Goal: Task Accomplishment & Management: Manage account settings

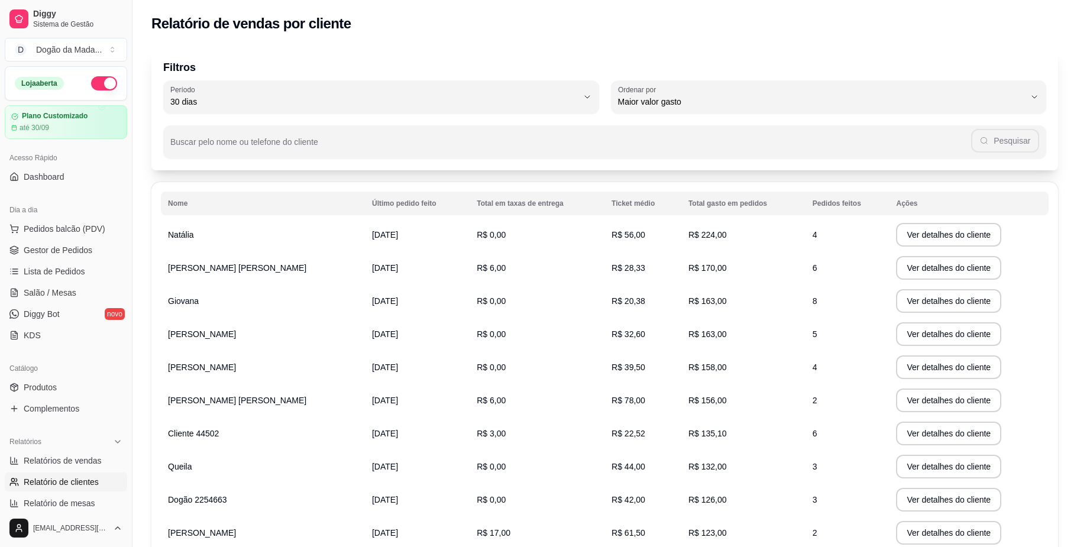
select select "30"
select select "HIGHEST_TOTAL_SPENT_WITH_ORDERS"
click at [46, 183] on link "Dashboard" at bounding box center [66, 176] width 122 height 19
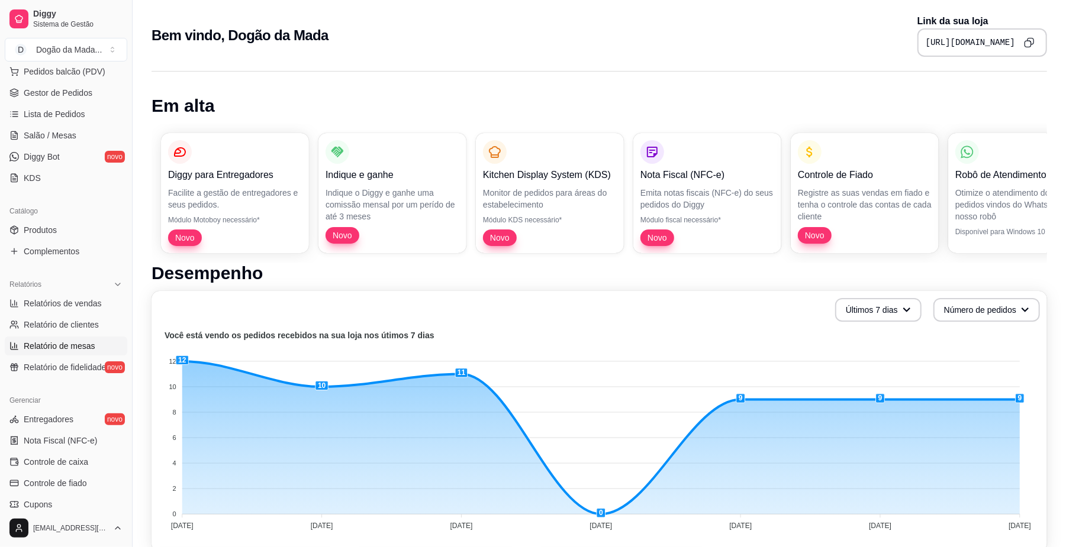
scroll to position [304, 0]
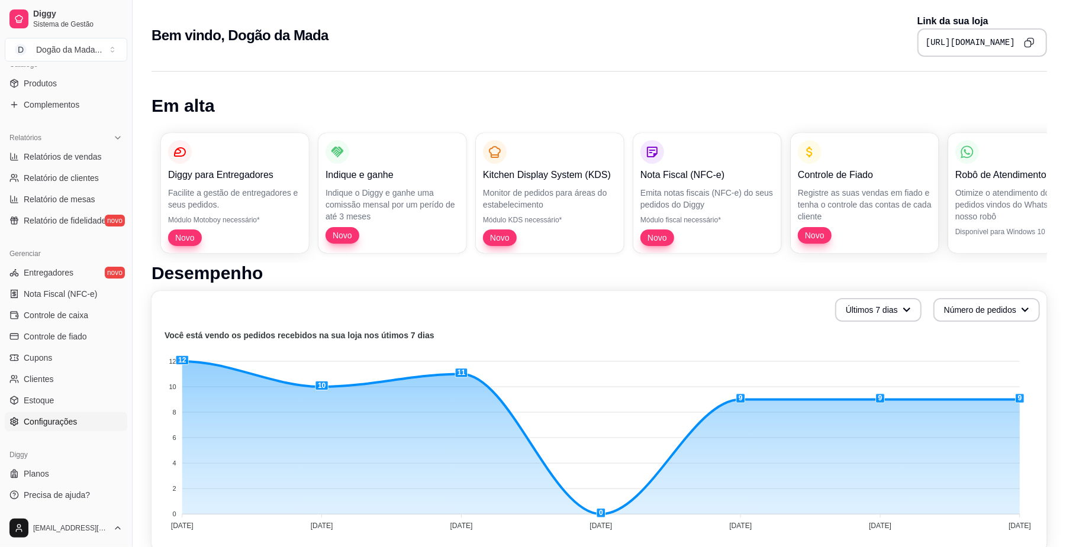
click at [31, 419] on span "Configurações" at bounding box center [50, 422] width 53 height 12
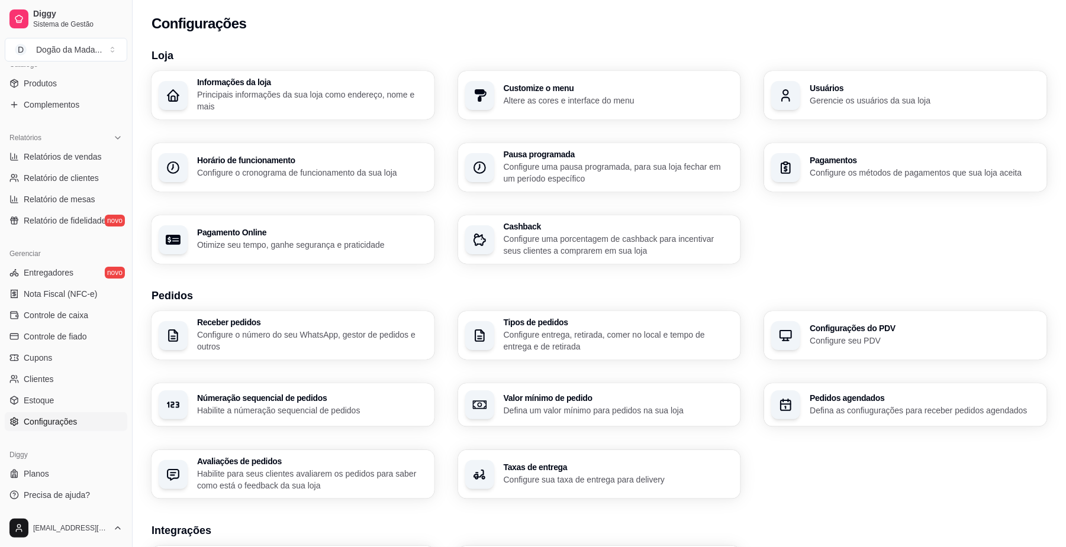
click at [265, 175] on p "Configure o cronograma de funcionamento da sua loja" at bounding box center [312, 173] width 230 height 12
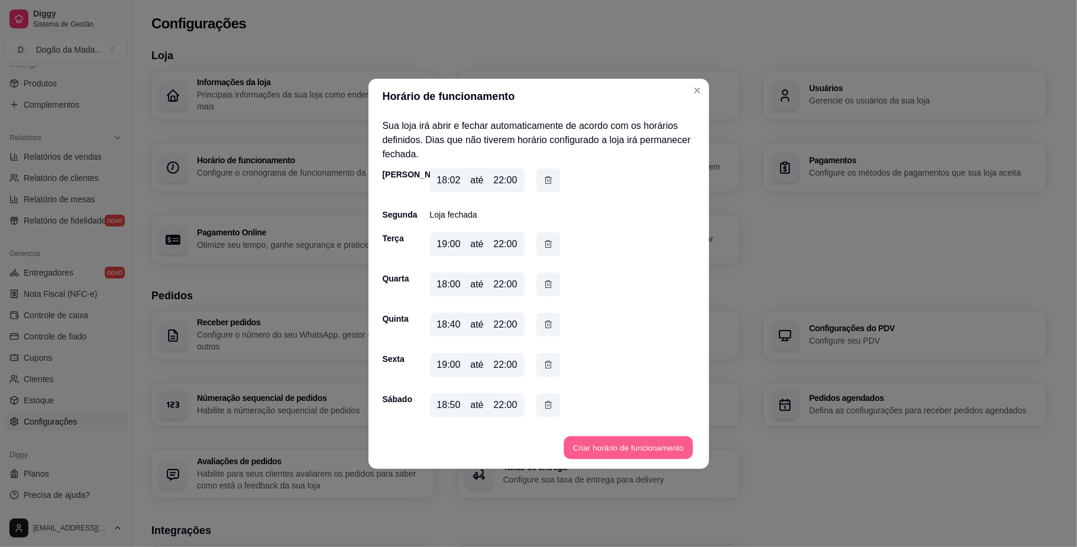
click at [580, 444] on button "Criar horário de funcionamento" at bounding box center [628, 447] width 129 height 23
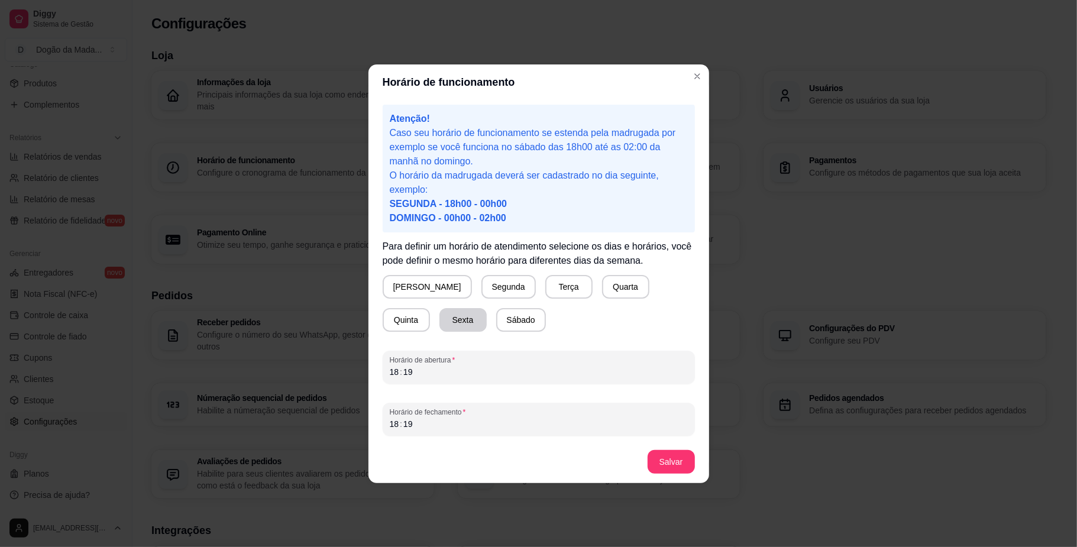
click at [440, 318] on button "Sexta" at bounding box center [463, 320] width 47 height 24
click at [396, 422] on div "18" at bounding box center [395, 424] width 12 height 12
click at [685, 465] on button "Salvar" at bounding box center [671, 462] width 47 height 24
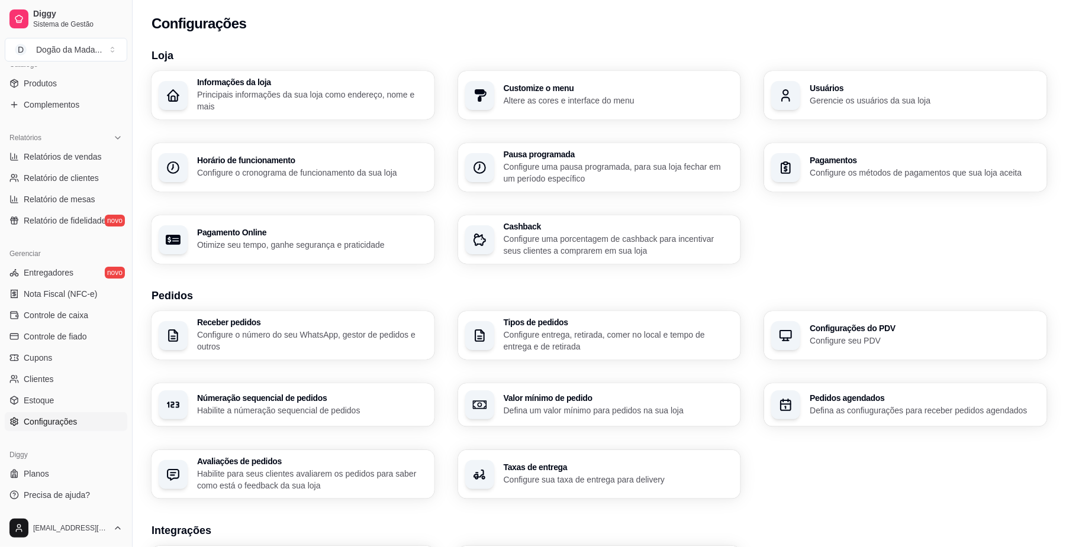
click at [227, 159] on h3 "Horário de funcionamento" at bounding box center [312, 160] width 230 height 8
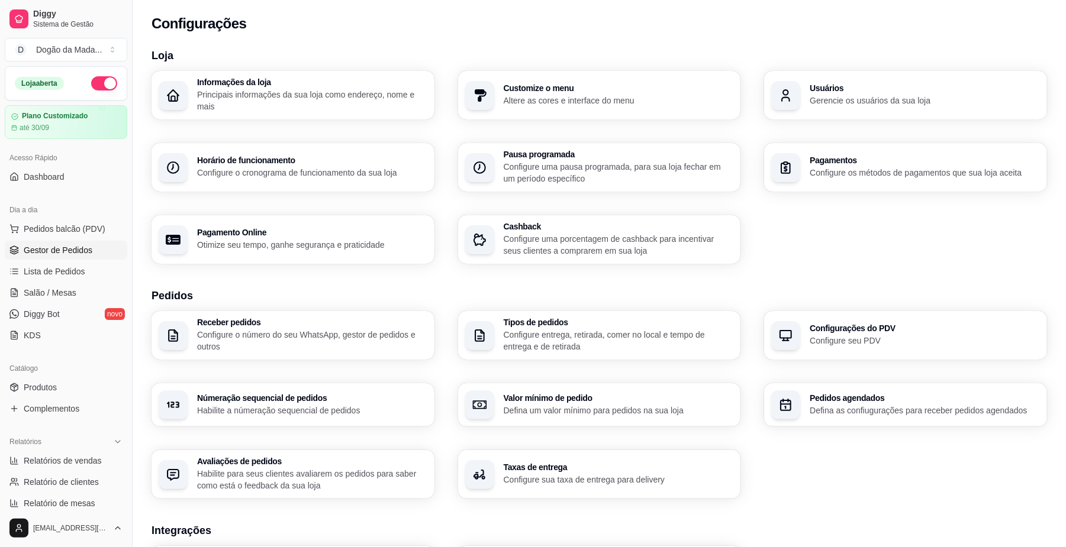
click at [54, 248] on span "Gestor de Pedidos" at bounding box center [58, 250] width 69 height 12
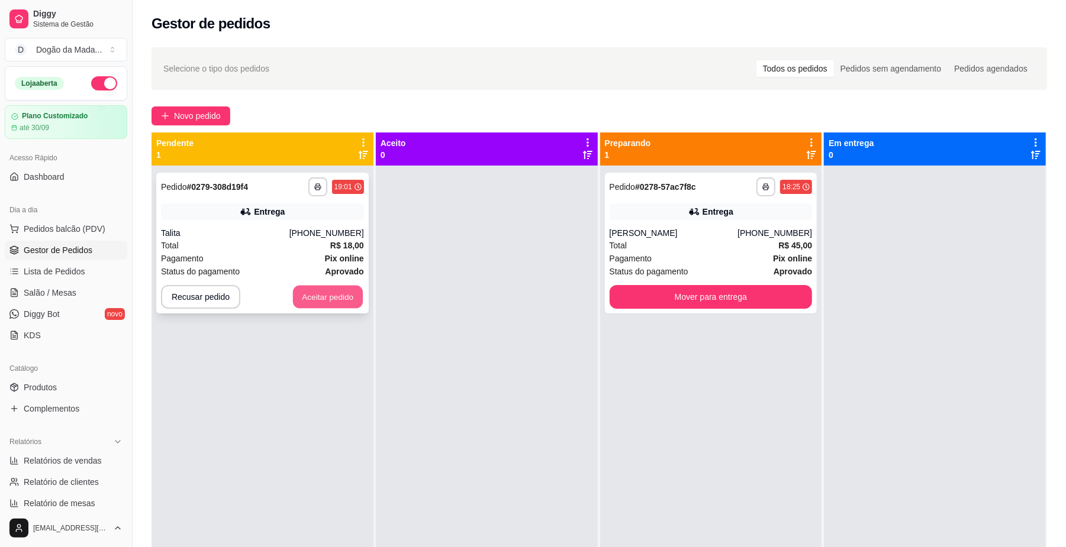
click at [323, 291] on button "Aceitar pedido" at bounding box center [328, 297] width 70 height 23
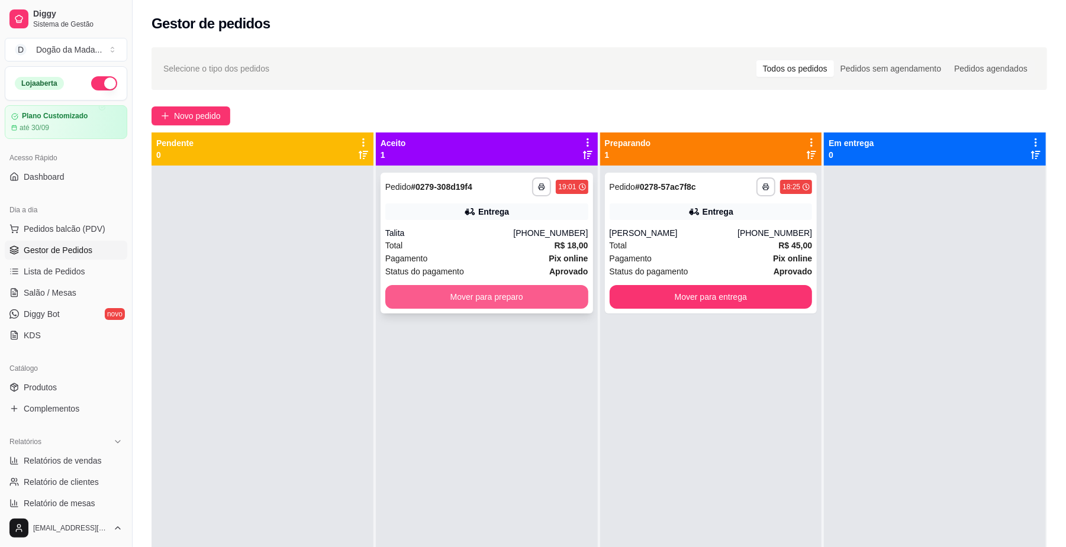
click at [434, 291] on button "Mover para preparo" at bounding box center [486, 297] width 203 height 24
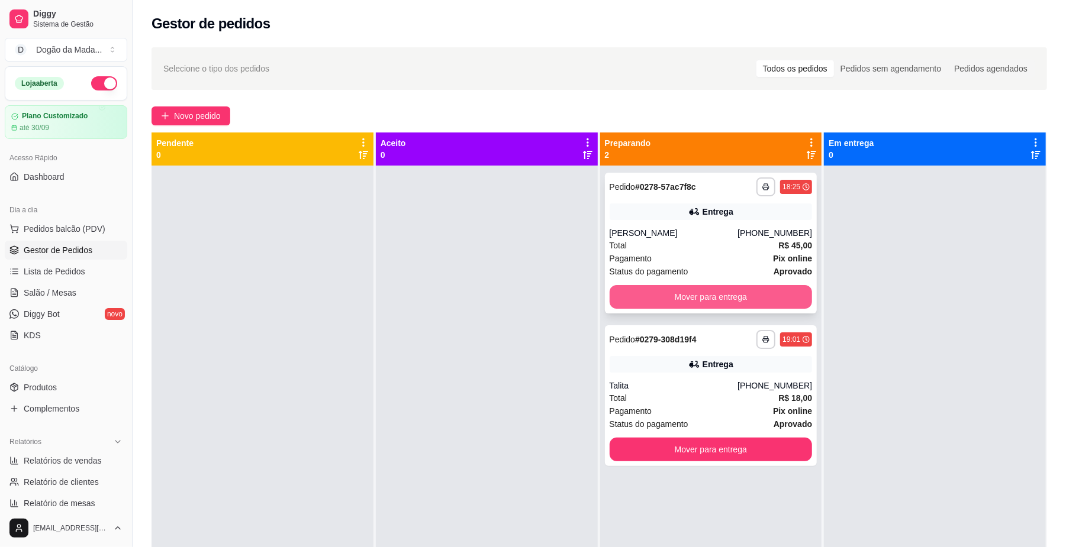
click at [663, 289] on button "Mover para entrega" at bounding box center [710, 297] width 203 height 24
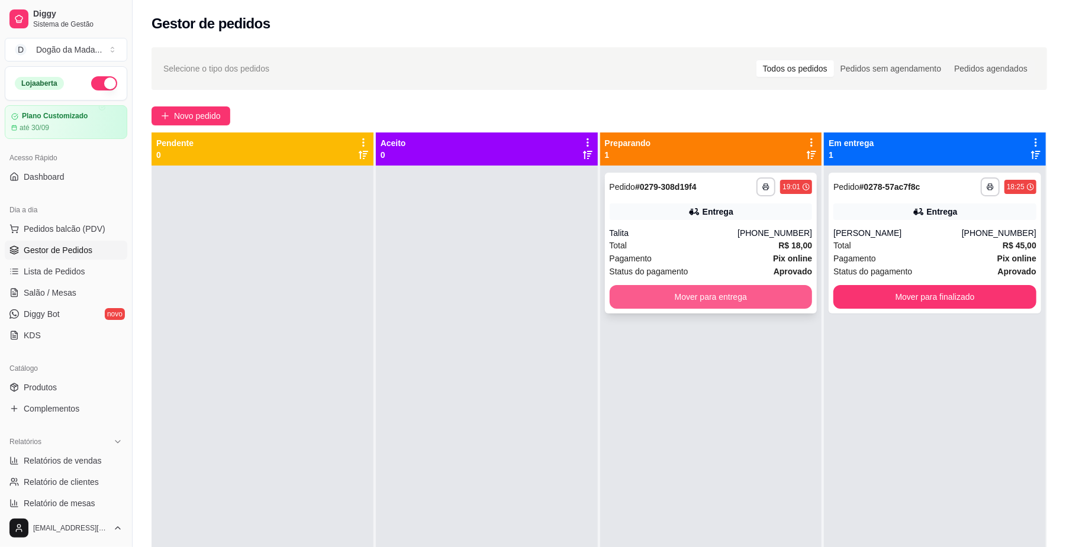
click at [698, 292] on button "Mover para entrega" at bounding box center [710, 297] width 203 height 24
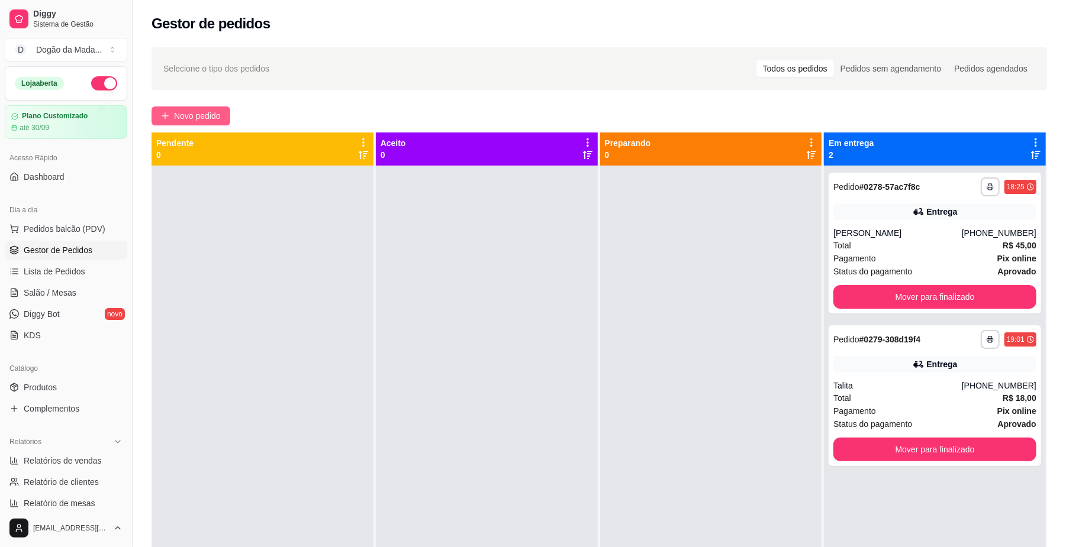
click at [188, 117] on span "Novo pedido" at bounding box center [197, 115] width 47 height 13
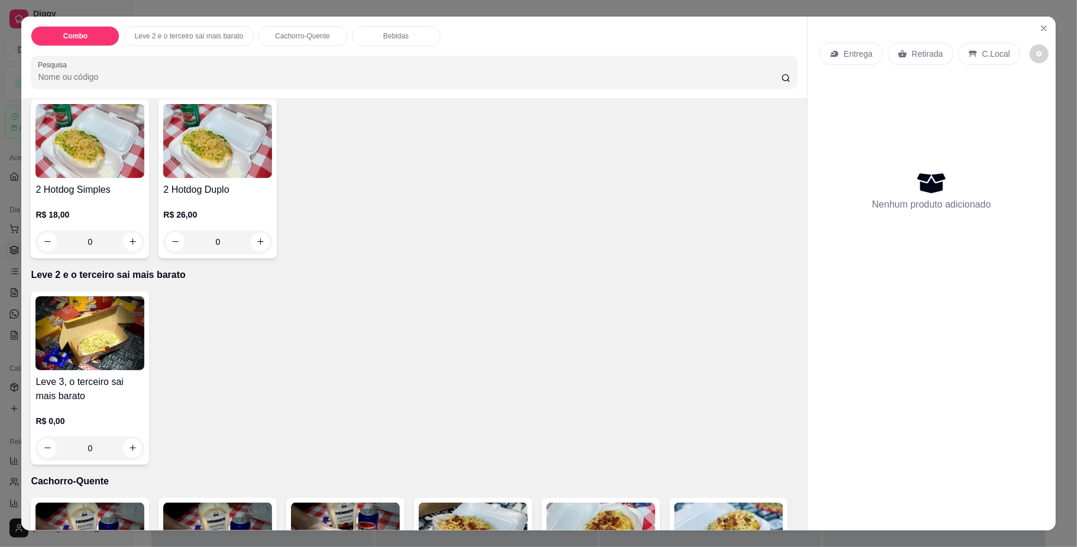
scroll to position [237, 0]
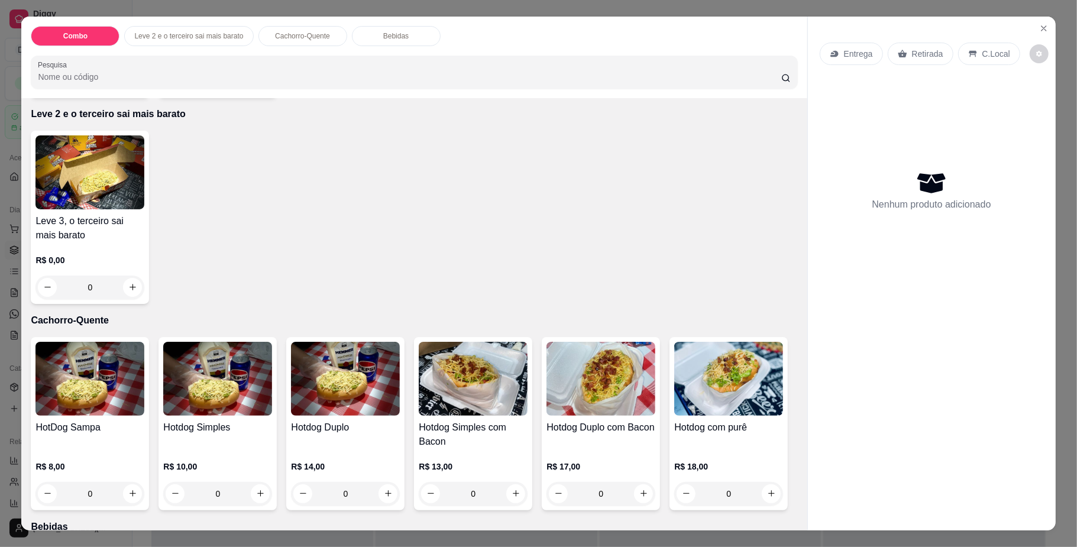
click at [121, 488] on div "0" at bounding box center [89, 494] width 109 height 24
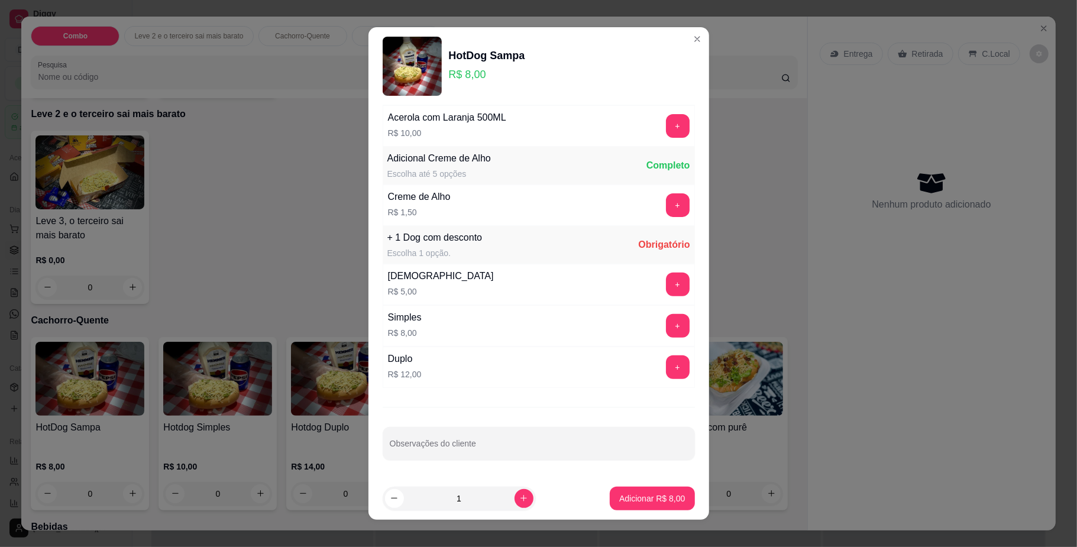
scroll to position [297, 0]
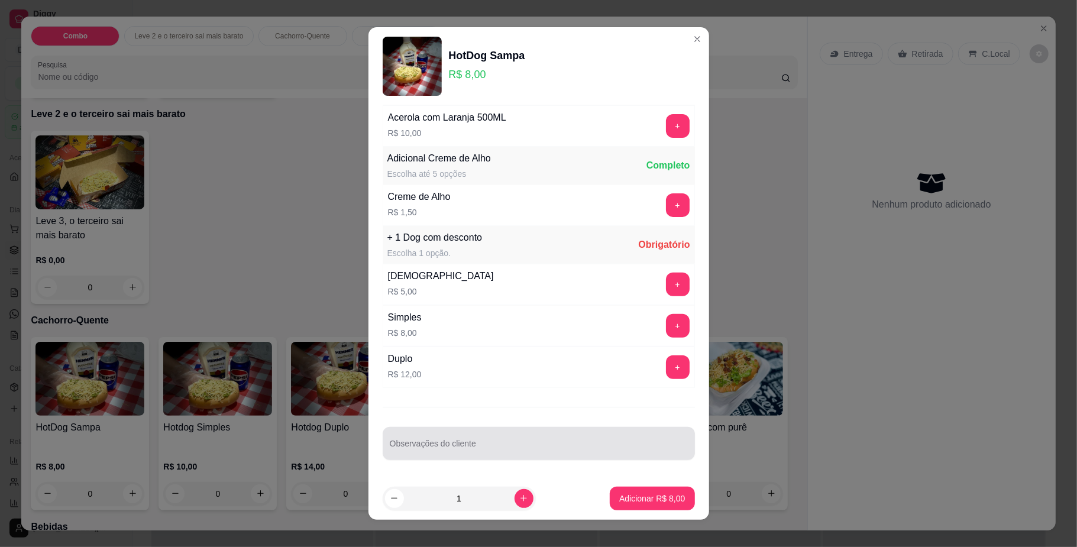
click at [438, 438] on div at bounding box center [539, 444] width 298 height 24
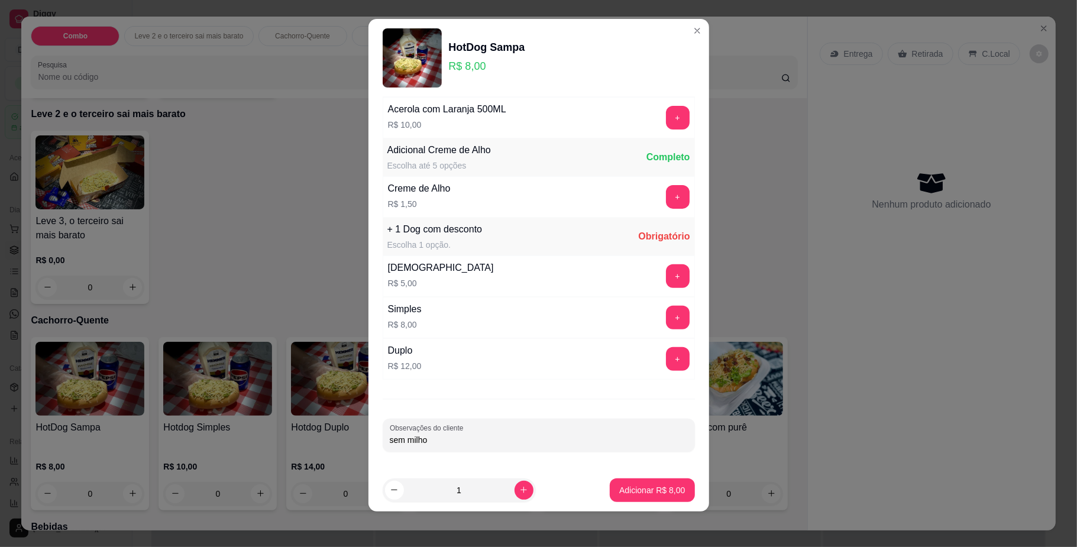
scroll to position [10, 0]
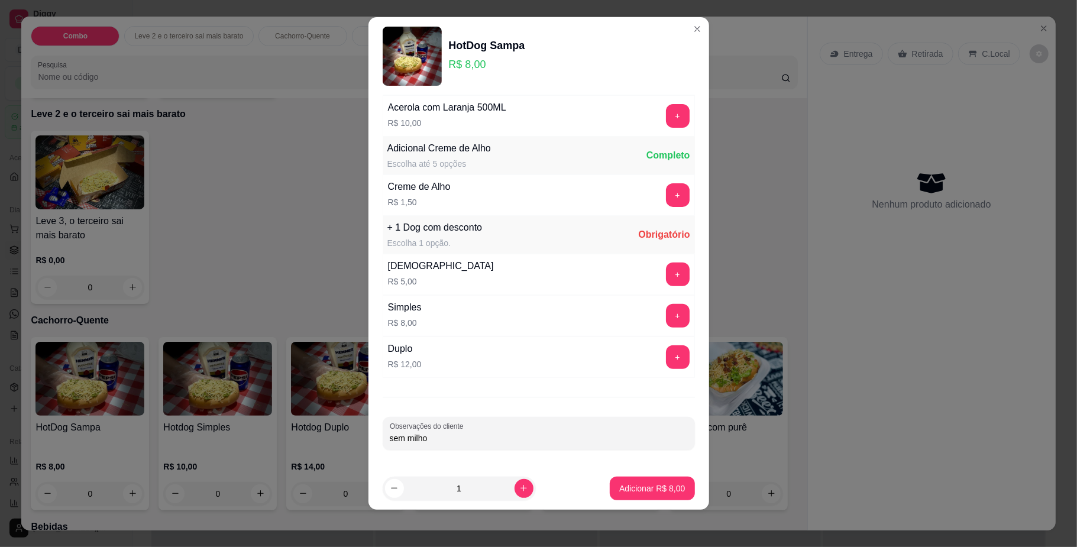
click at [467, 433] on input "sem milho" at bounding box center [539, 438] width 298 height 12
type input "sem milho"
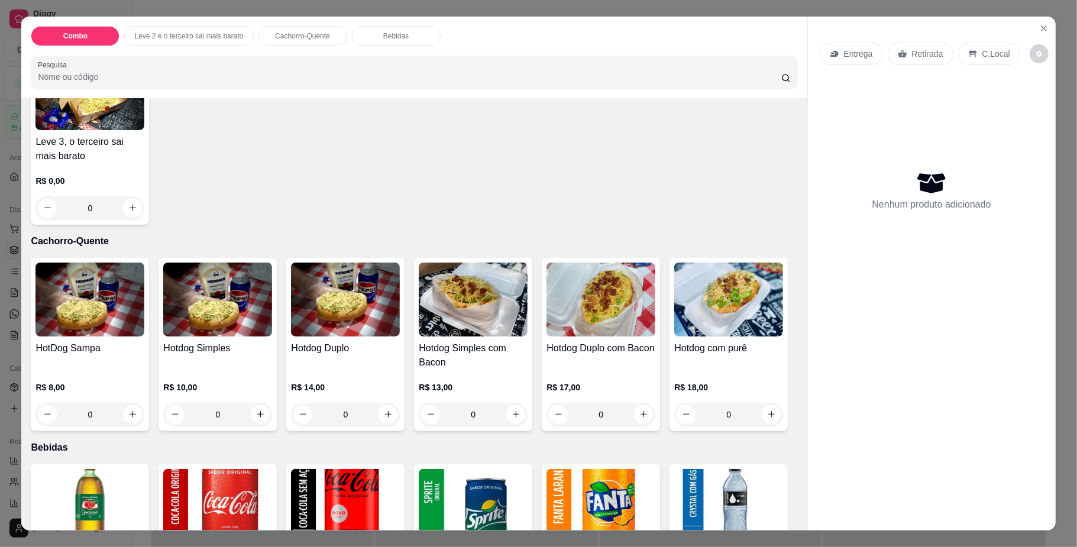
scroll to position [315, 0]
click at [128, 408] on div "0" at bounding box center [89, 415] width 109 height 24
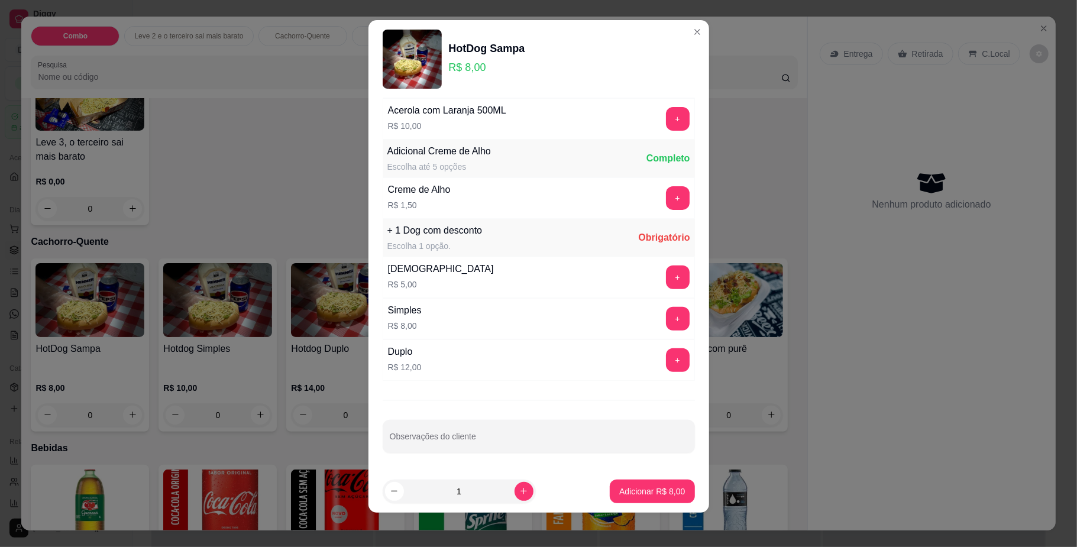
scroll to position [10, 0]
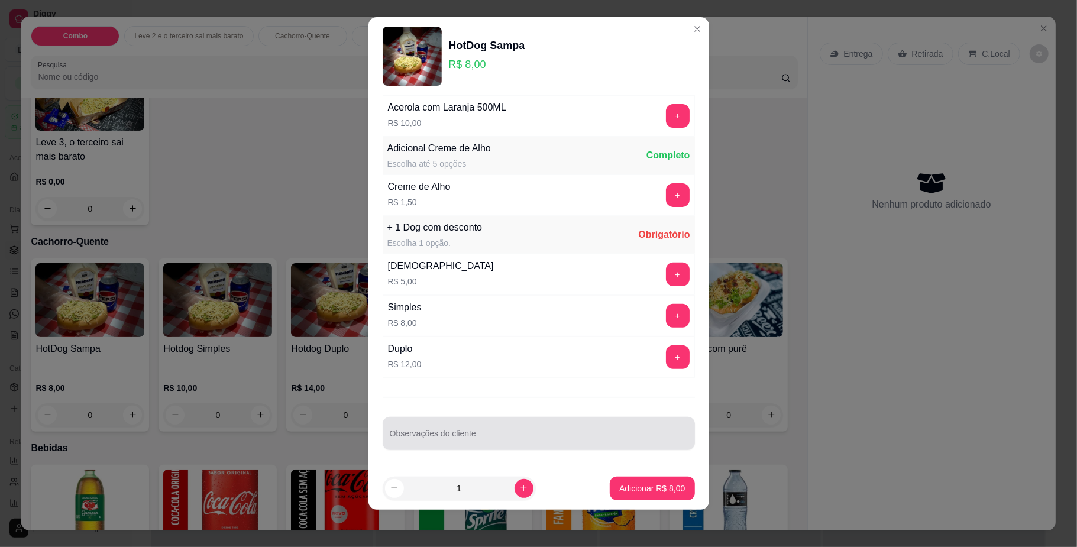
click at [413, 431] on div at bounding box center [539, 434] width 298 height 24
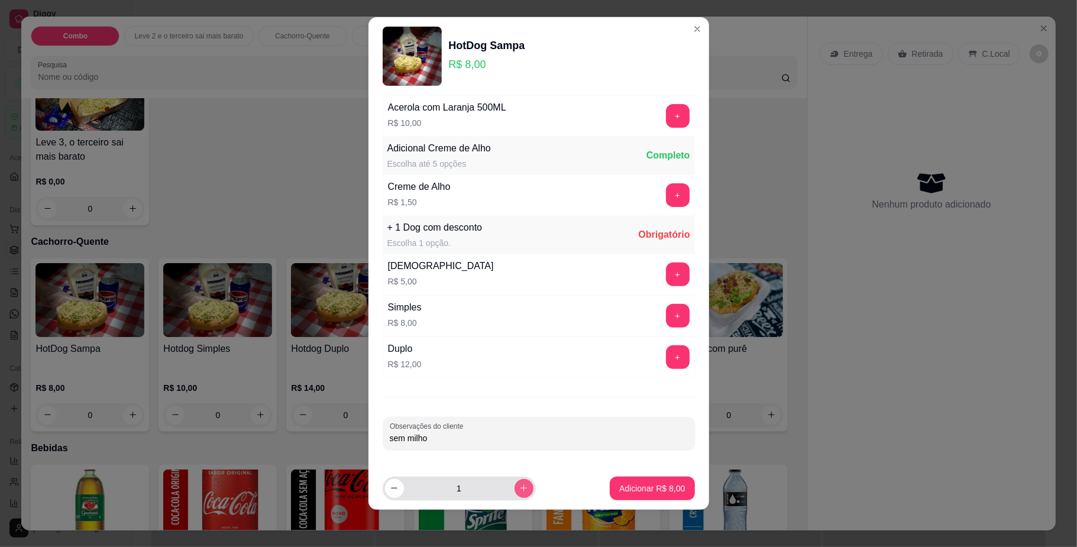
type input "sem milho"
click at [519, 486] on icon "increase-product-quantity" at bounding box center [523, 488] width 9 height 9
click at [390, 490] on icon "decrease-product-quantity" at bounding box center [394, 488] width 9 height 9
type input "1"
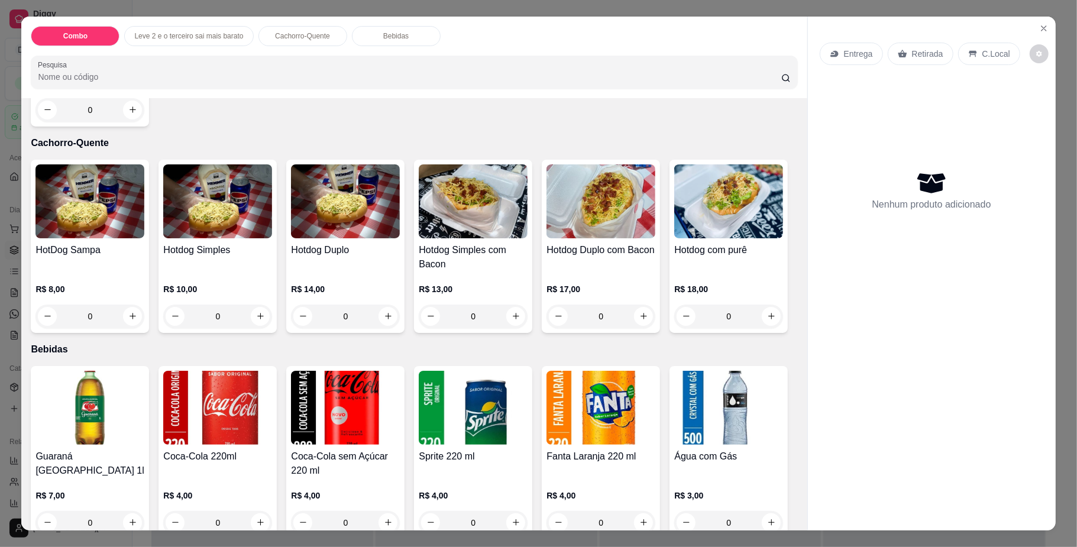
scroll to position [394, 0]
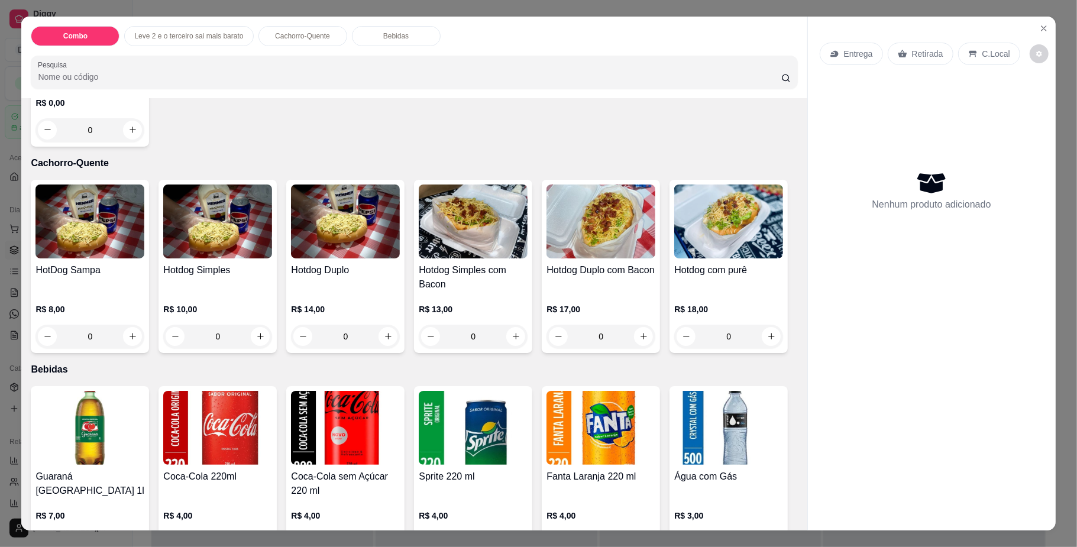
click at [121, 332] on div "0" at bounding box center [89, 337] width 109 height 24
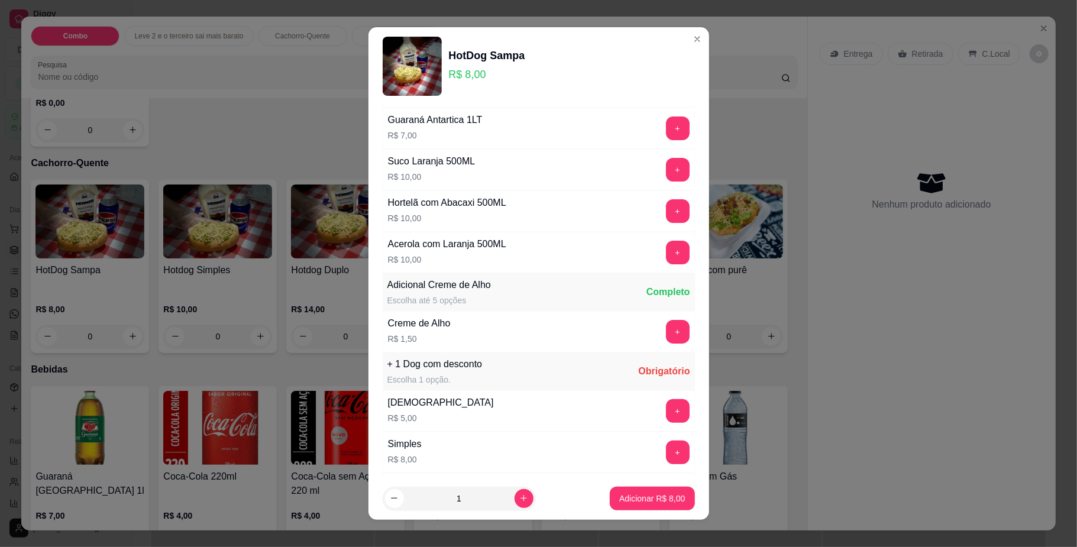
scroll to position [297, 0]
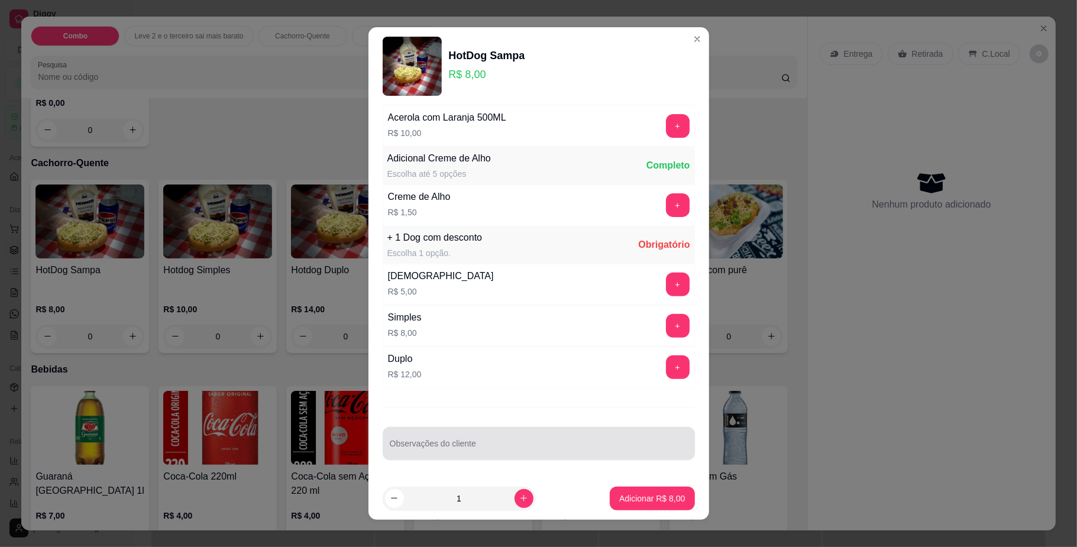
click at [434, 441] on div at bounding box center [539, 444] width 298 height 24
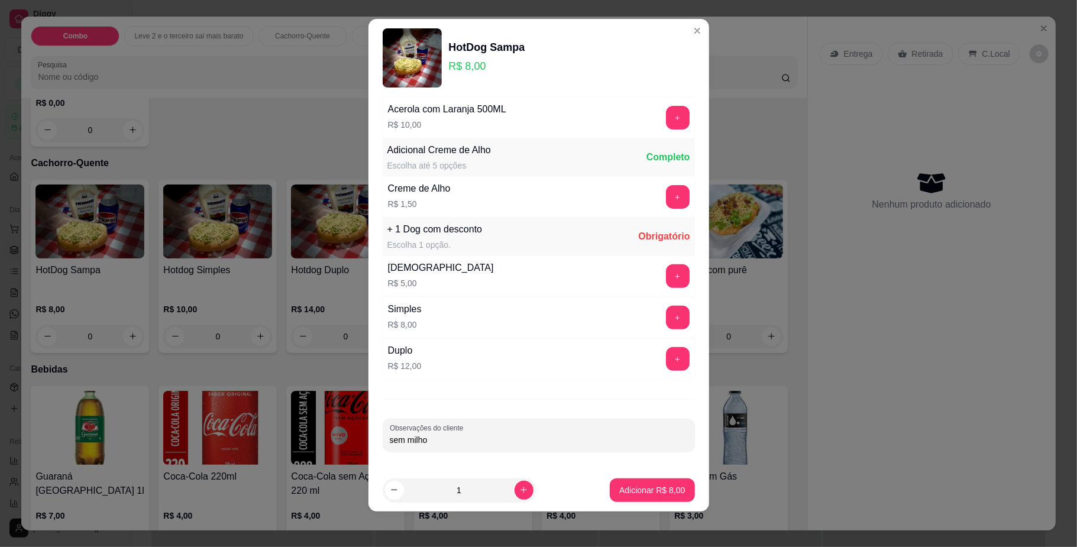
scroll to position [10, 0]
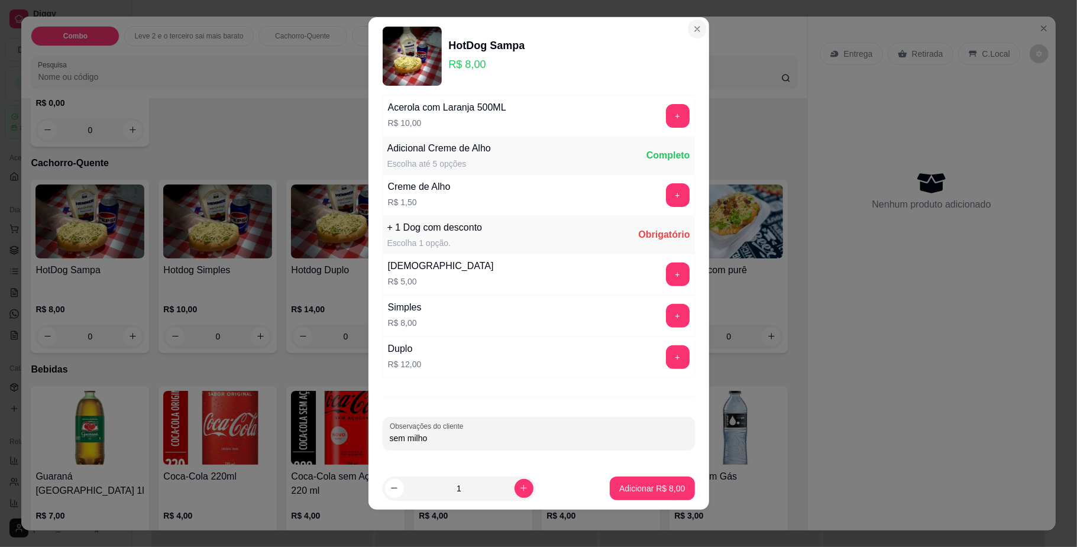
type input "sem milho"
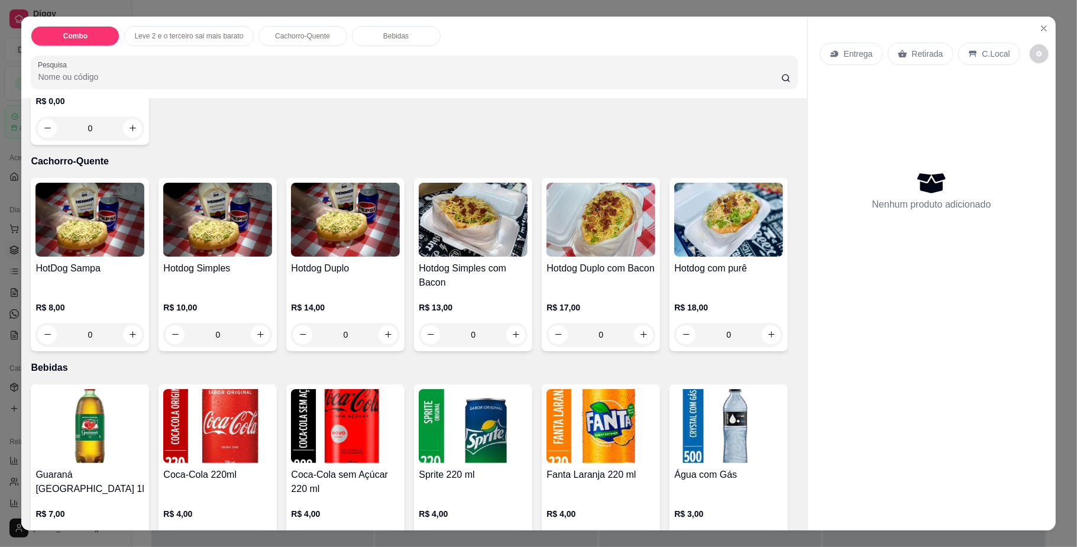
scroll to position [394, 0]
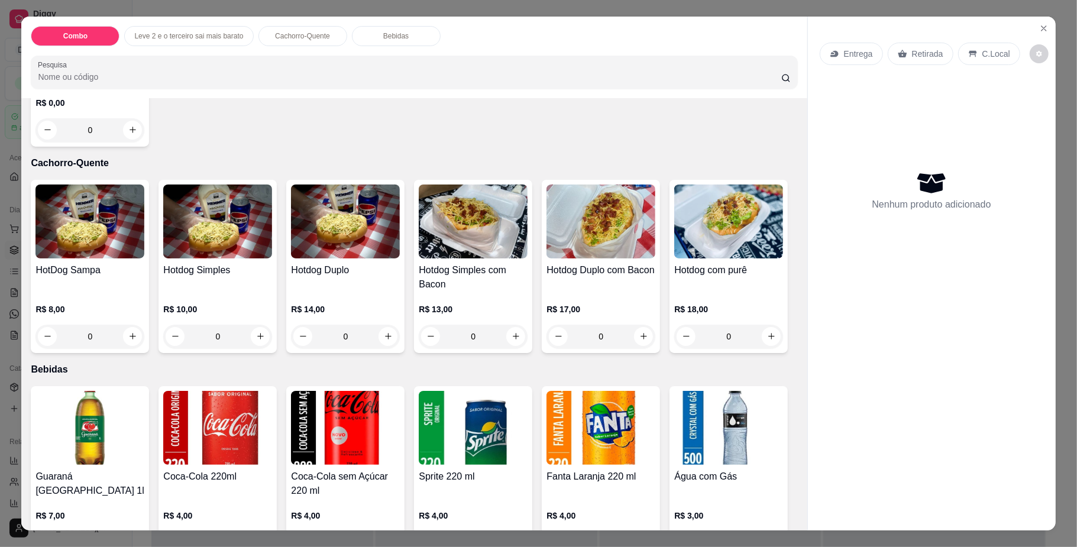
click at [125, 330] on div "0" at bounding box center [89, 337] width 109 height 24
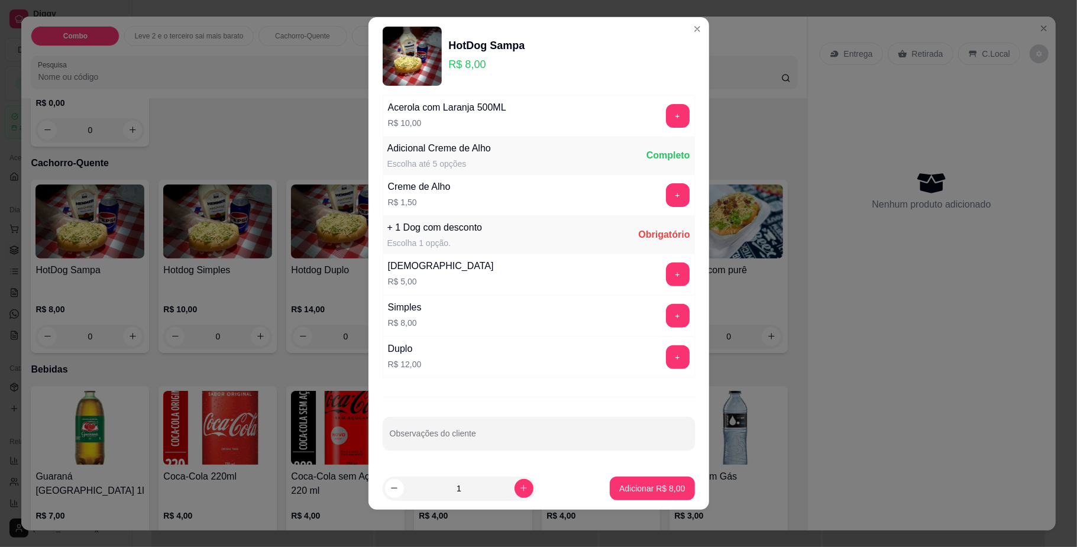
scroll to position [0, 0]
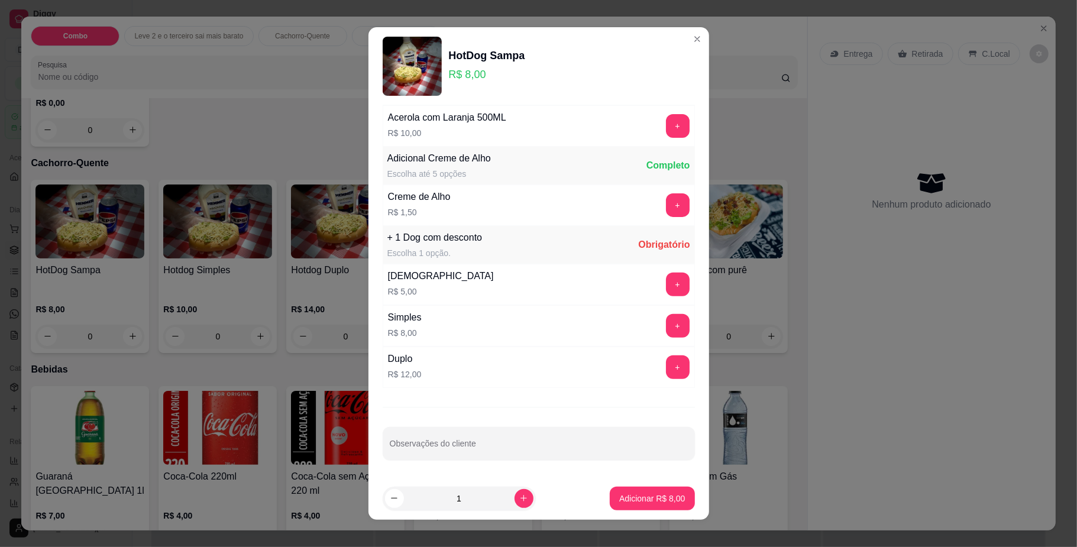
click at [653, 244] on div "Obrigatório" at bounding box center [663, 245] width 51 height 14
click at [542, 232] on div "+ 1 Dog com desconto Escolha 1 opção. Obrigatório" at bounding box center [539, 245] width 312 height 38
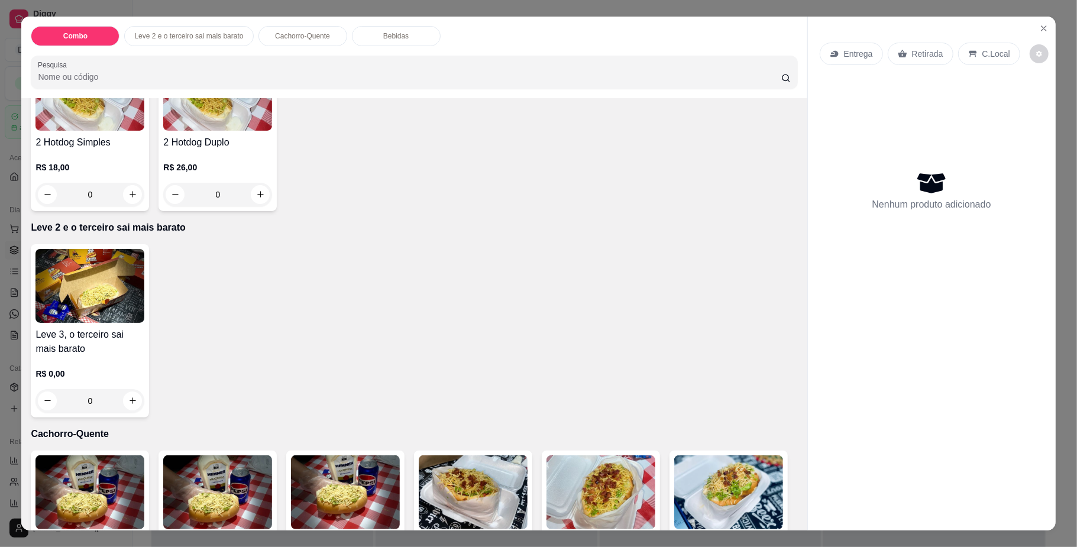
scroll to position [315, 0]
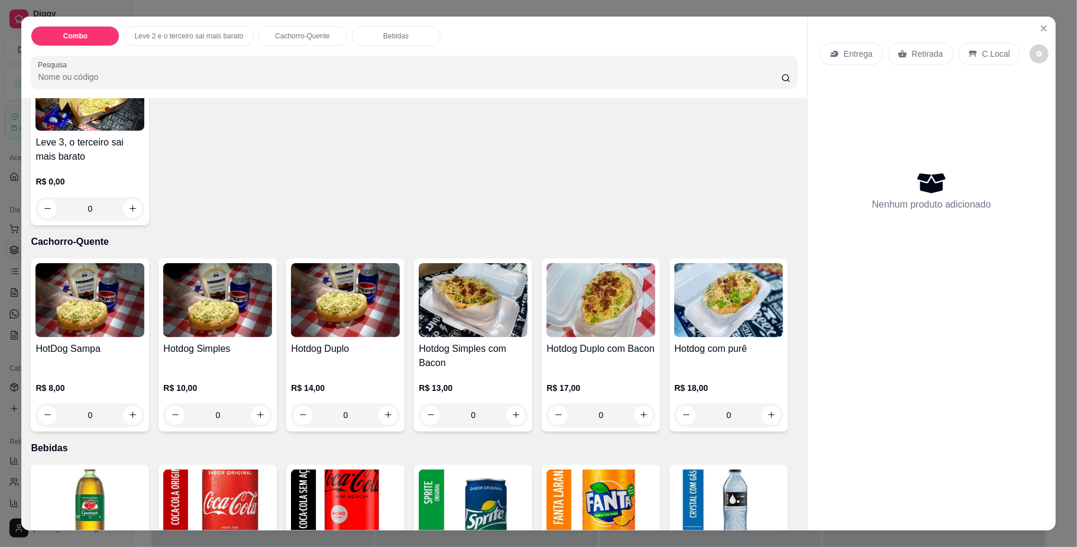
click at [127, 412] on div "0" at bounding box center [89, 415] width 109 height 24
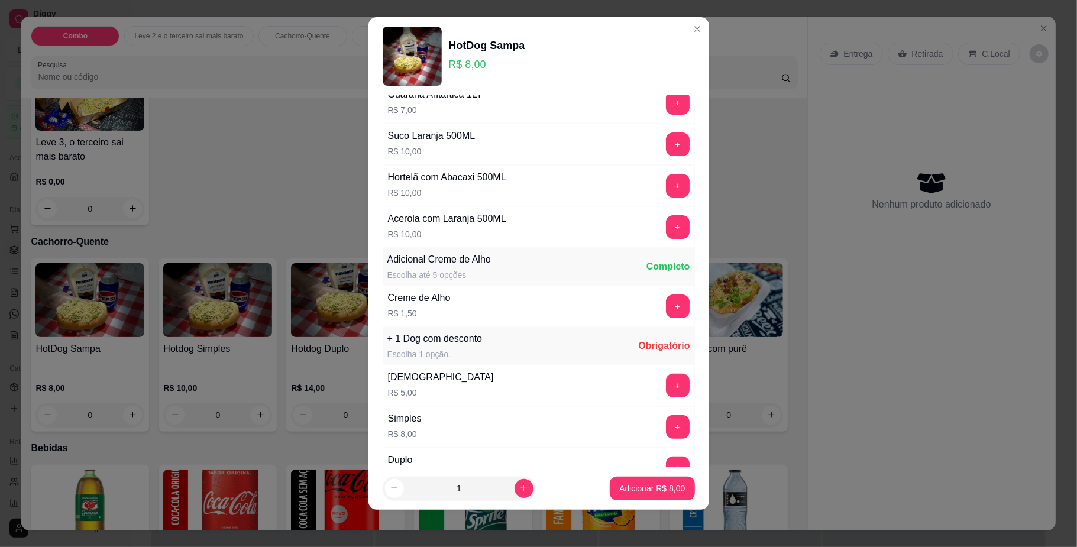
scroll to position [297, 0]
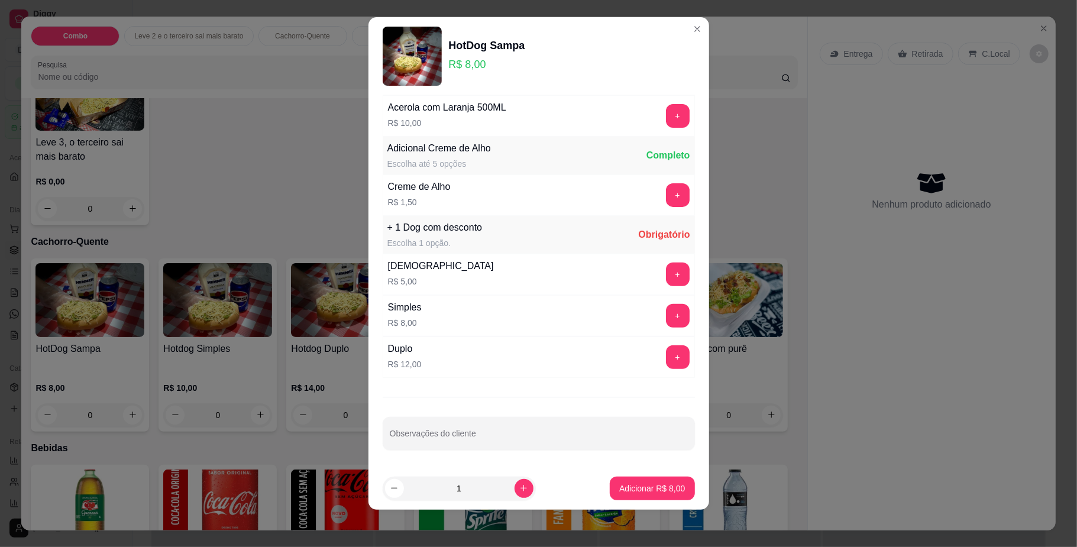
click at [405, 224] on div "+ 1 Dog com desconto" at bounding box center [435, 228] width 95 height 14
click at [536, 237] on div "+ 1 Dog com desconto Escolha 1 opção. Obrigatório" at bounding box center [539, 235] width 312 height 38
click at [666, 306] on button "+" at bounding box center [677, 316] width 23 height 23
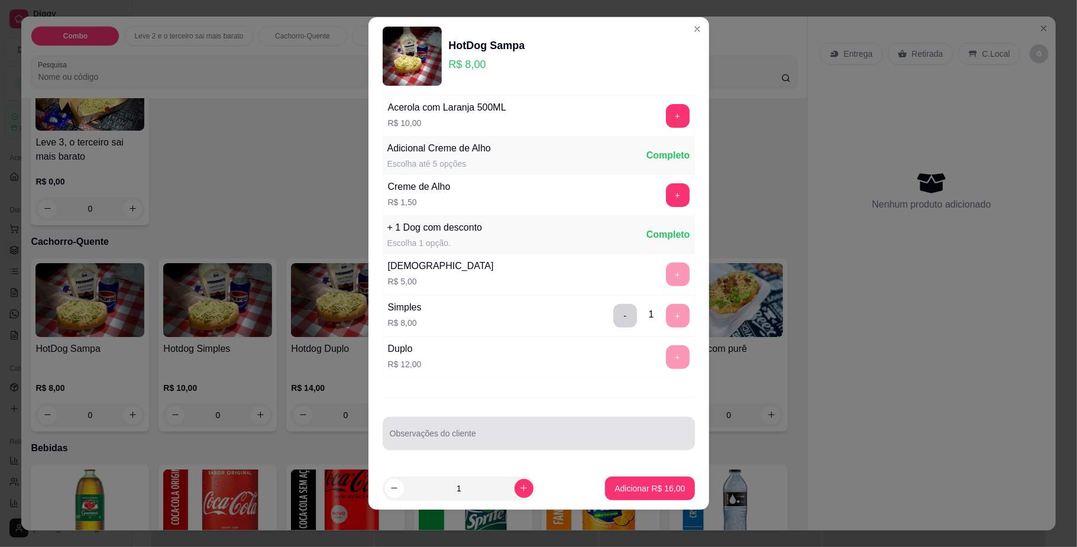
click at [473, 438] on input "Observações do cliente" at bounding box center [539, 438] width 298 height 12
type input "sem milho"
drag, startPoint x: 606, startPoint y: 467, endPoint x: 602, endPoint y: 474, distance: 9.0
click at [603, 471] on footer "1 Adicionar R$ 16,00" at bounding box center [539, 488] width 341 height 43
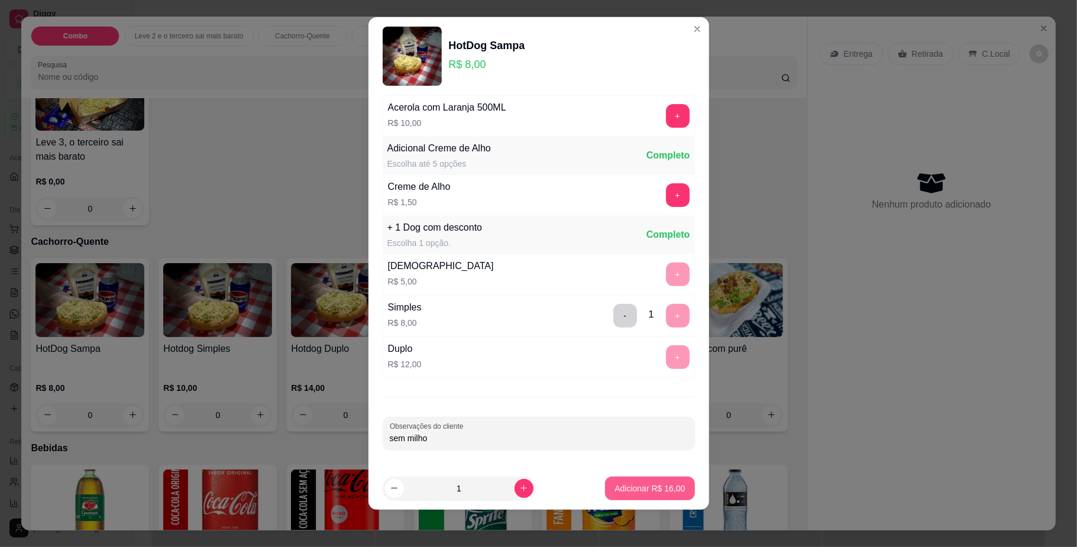
click at [615, 485] on p "Adicionar R$ 16,00" at bounding box center [650, 489] width 70 height 12
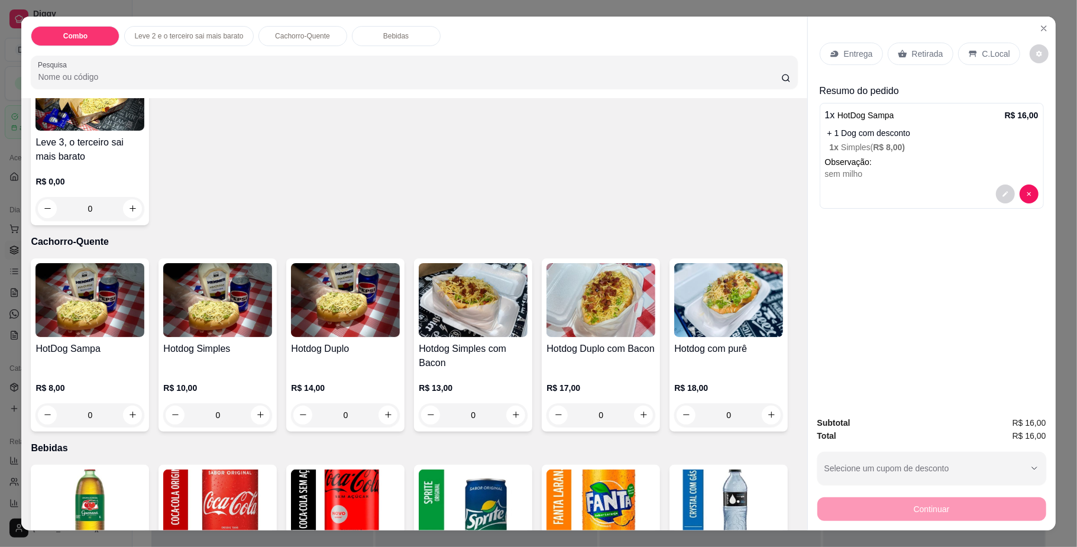
click at [844, 51] on p "Entrega" at bounding box center [858, 54] width 29 height 12
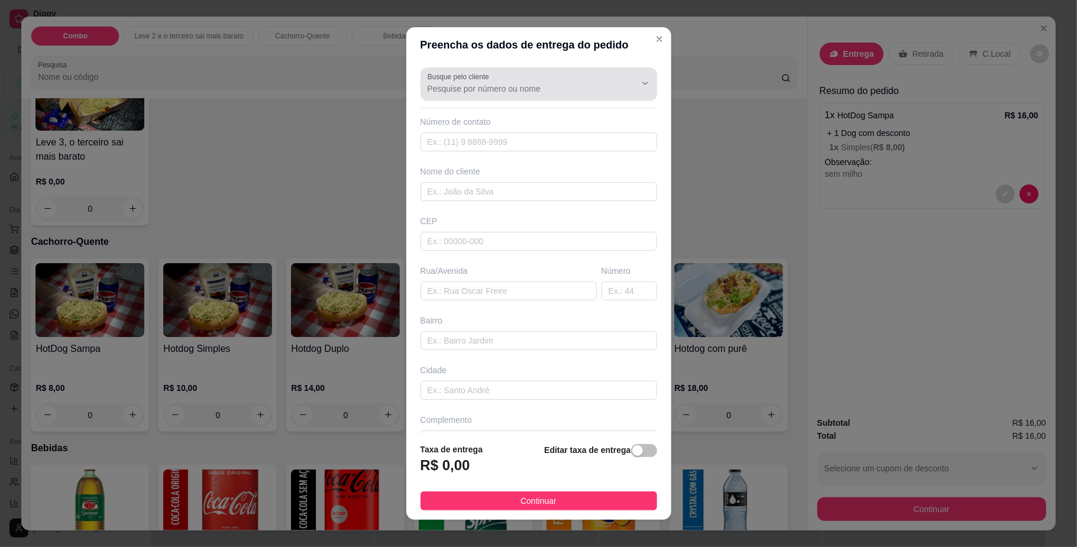
click at [502, 93] on input "Busque pelo cliente" at bounding box center [522, 89] width 189 height 12
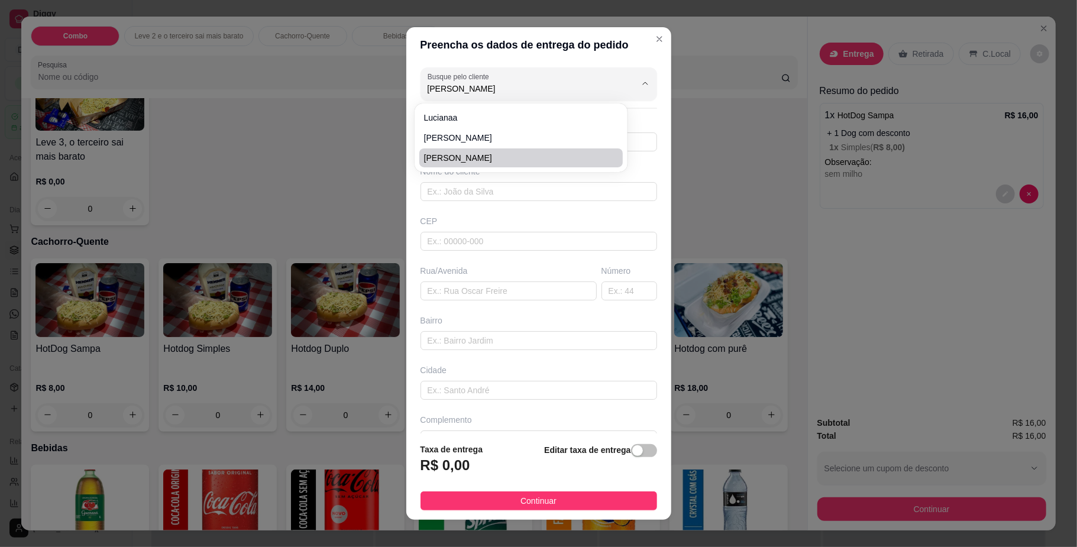
click at [477, 150] on li "[PERSON_NAME]" at bounding box center [521, 158] width 204 height 19
type input "[PERSON_NAME]"
type input "6798116714"
type input "[PERSON_NAME]"
type input "79084380"
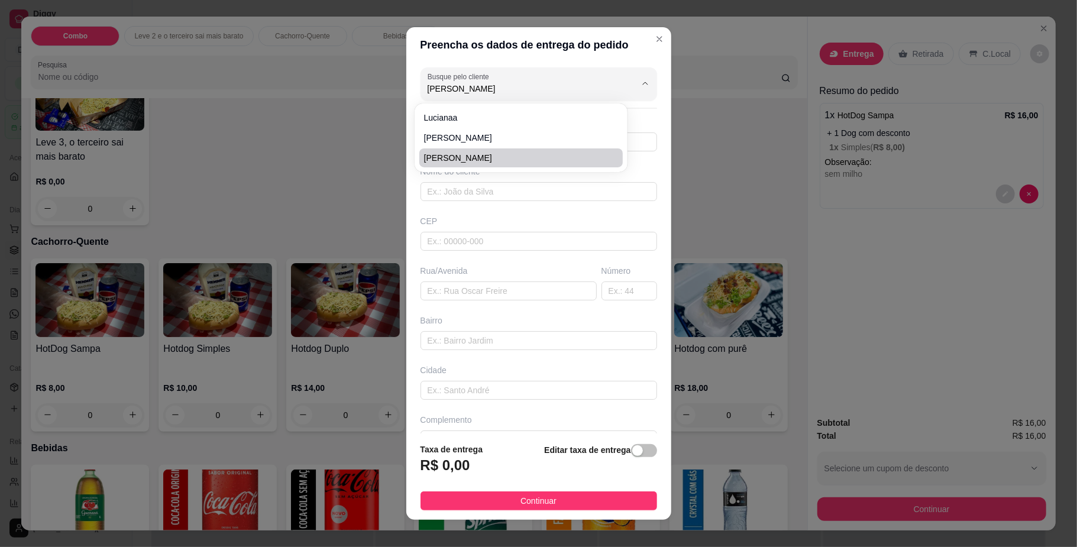
type input "Rua [PERSON_NAME] [PERSON_NAME]"
type input "420"
type input "Conjunto Aero Rancho"
type input "[GEOGRAPHIC_DATA]"
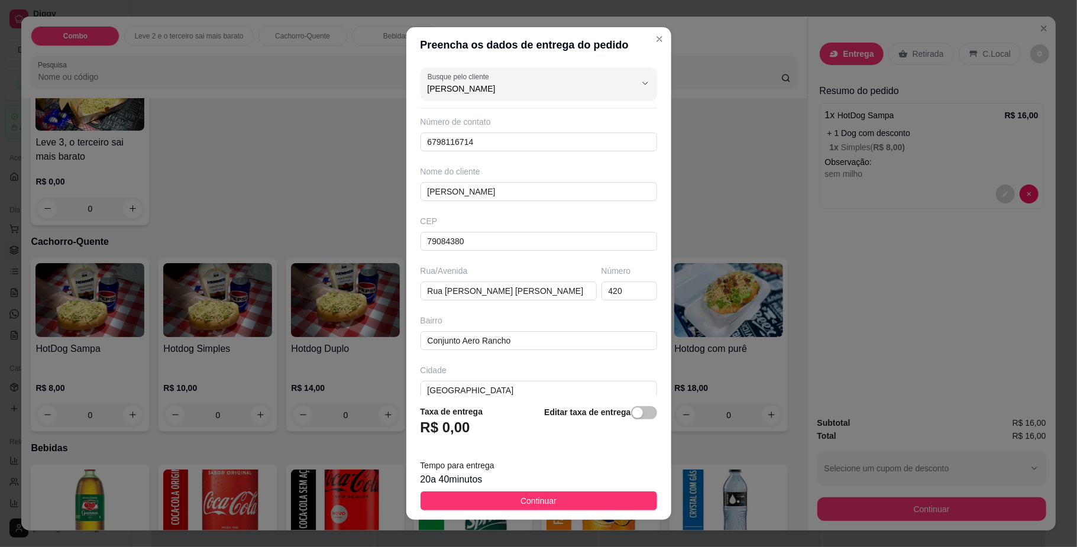
scroll to position [10, 0]
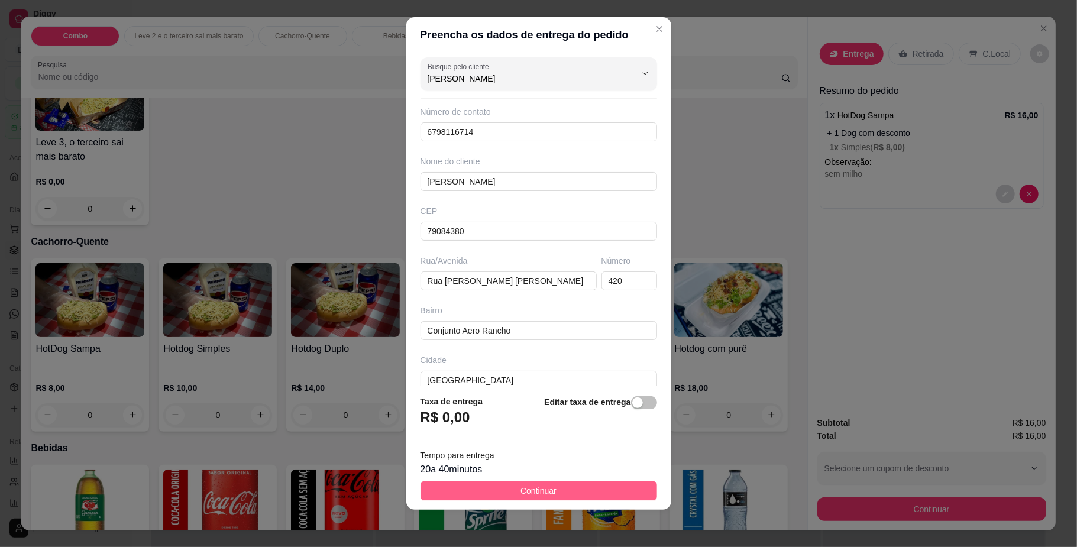
type input "[PERSON_NAME]"
click at [521, 489] on span "Continuar" at bounding box center [539, 491] width 36 height 13
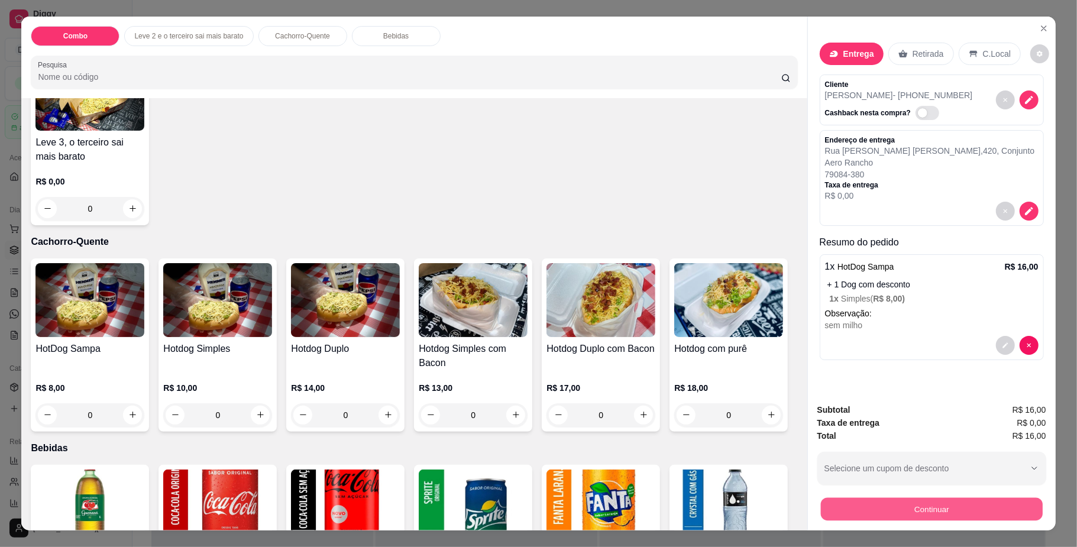
click at [953, 498] on button "Continuar" at bounding box center [932, 509] width 222 height 23
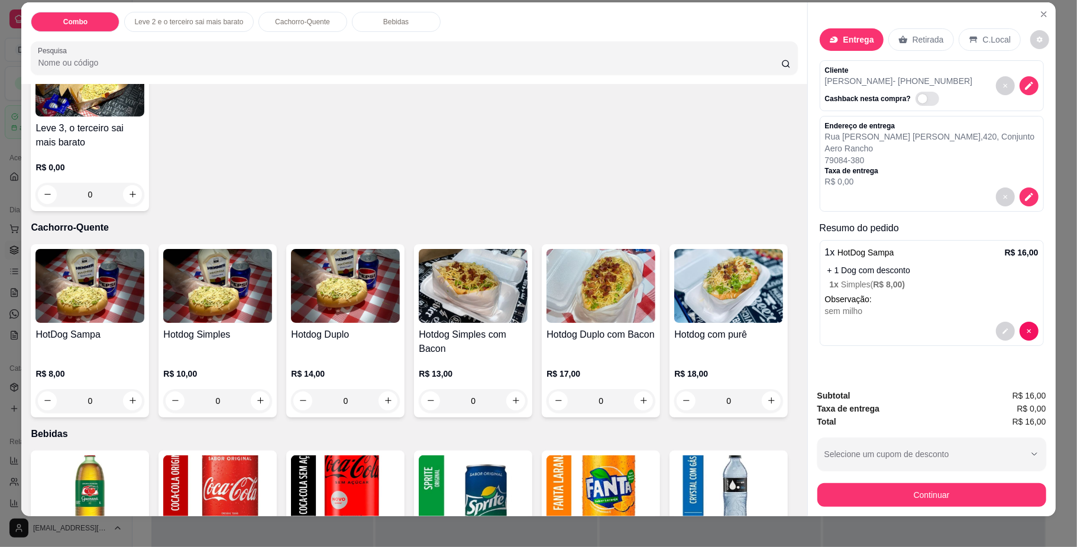
scroll to position [21, 0]
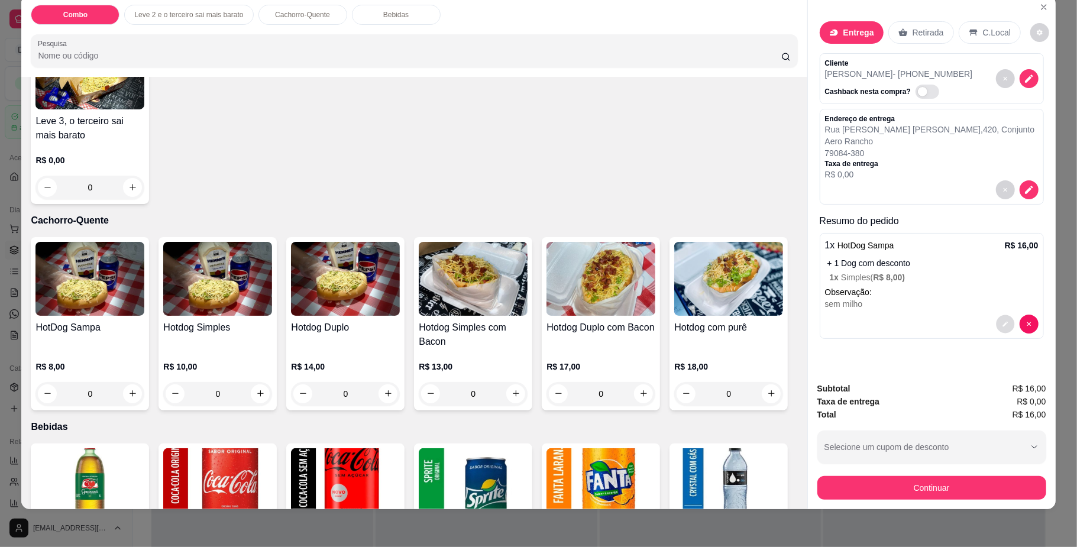
click at [996, 322] on button "decrease-product-quantity" at bounding box center [1005, 324] width 18 height 18
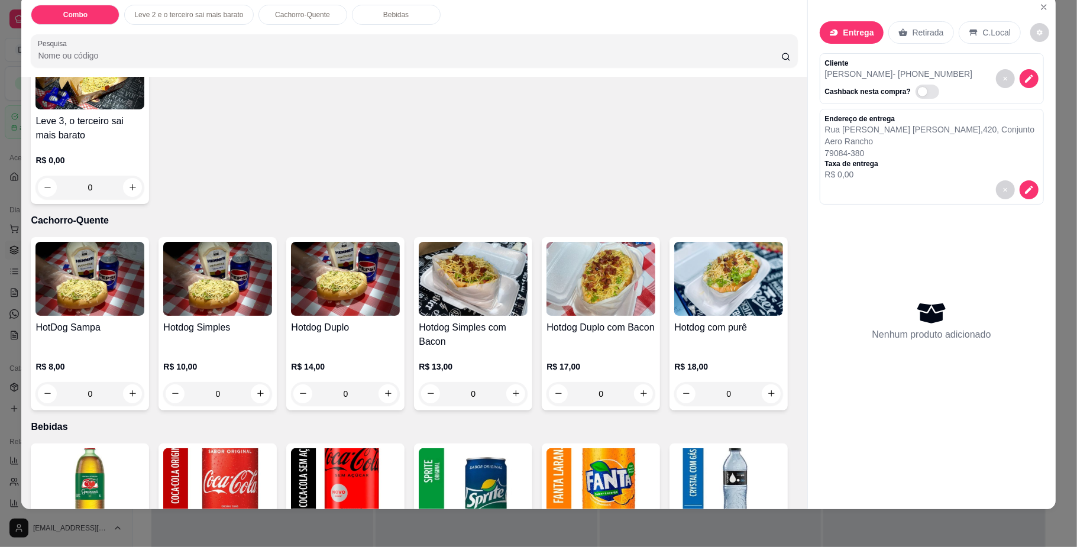
scroll to position [0, 0]
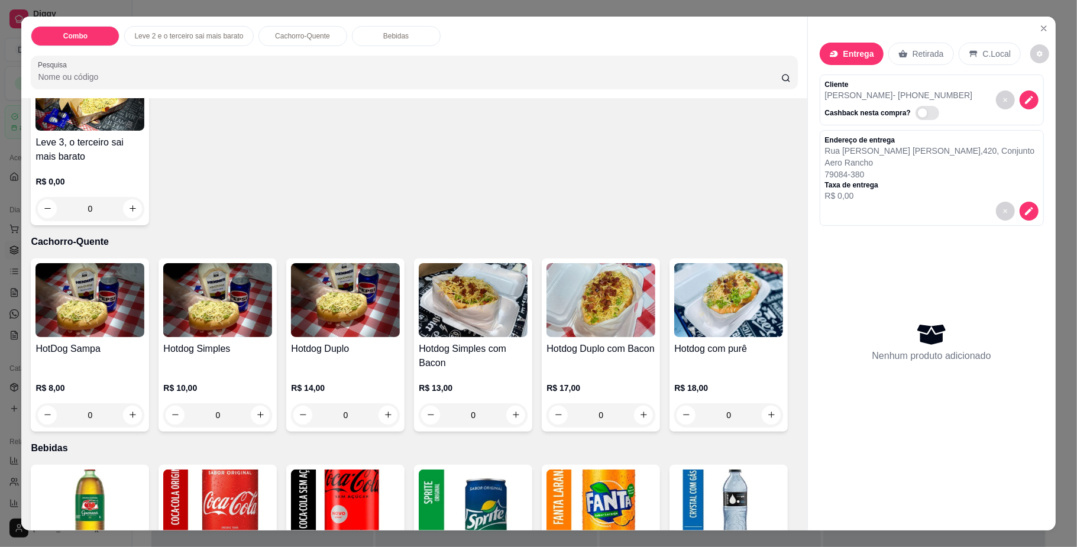
click at [935, 327] on icon at bounding box center [932, 335] width 28 height 20
click at [128, 409] on div "0" at bounding box center [89, 415] width 109 height 24
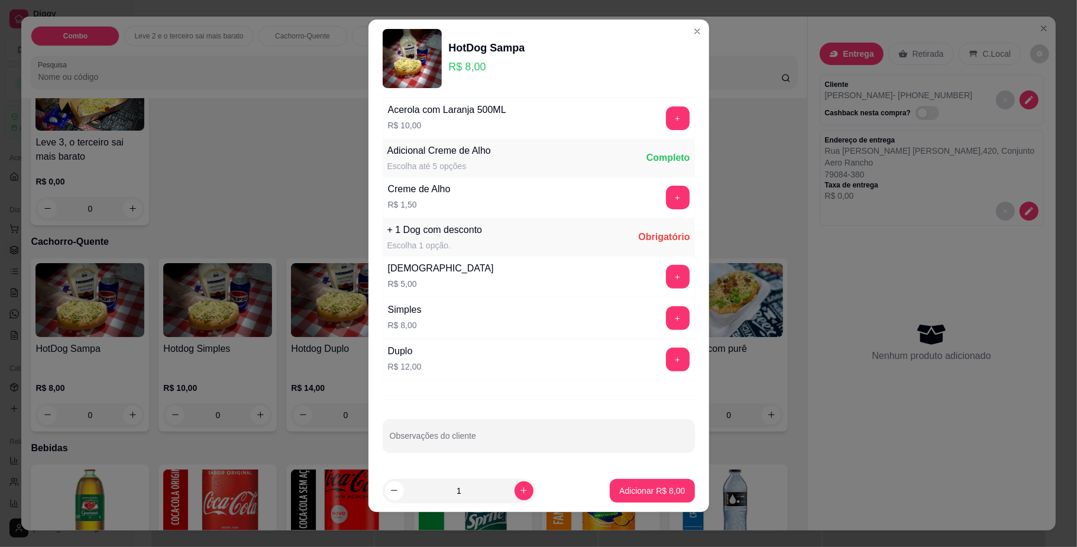
scroll to position [10, 0]
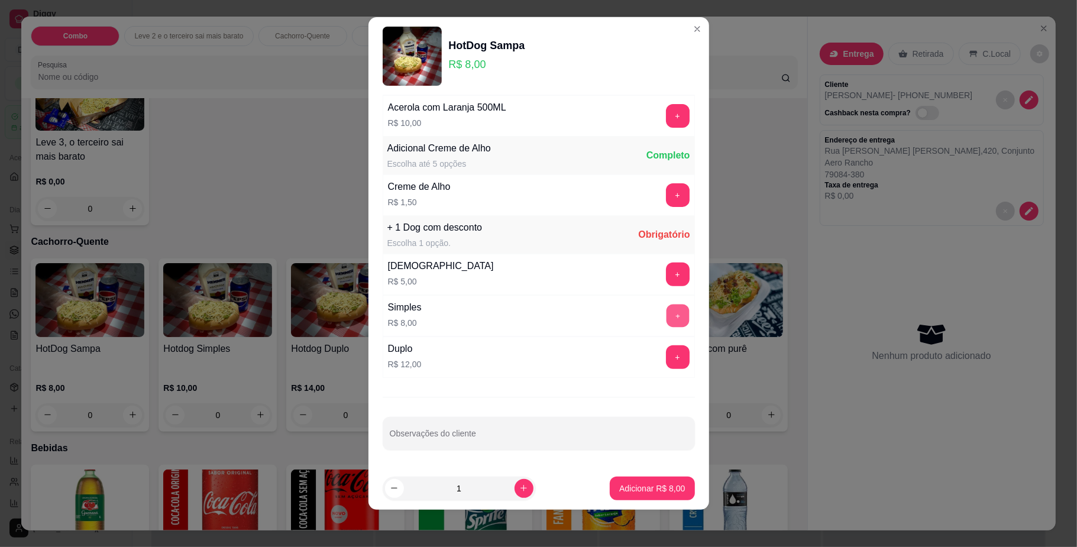
click at [666, 313] on button "+" at bounding box center [677, 316] width 23 height 23
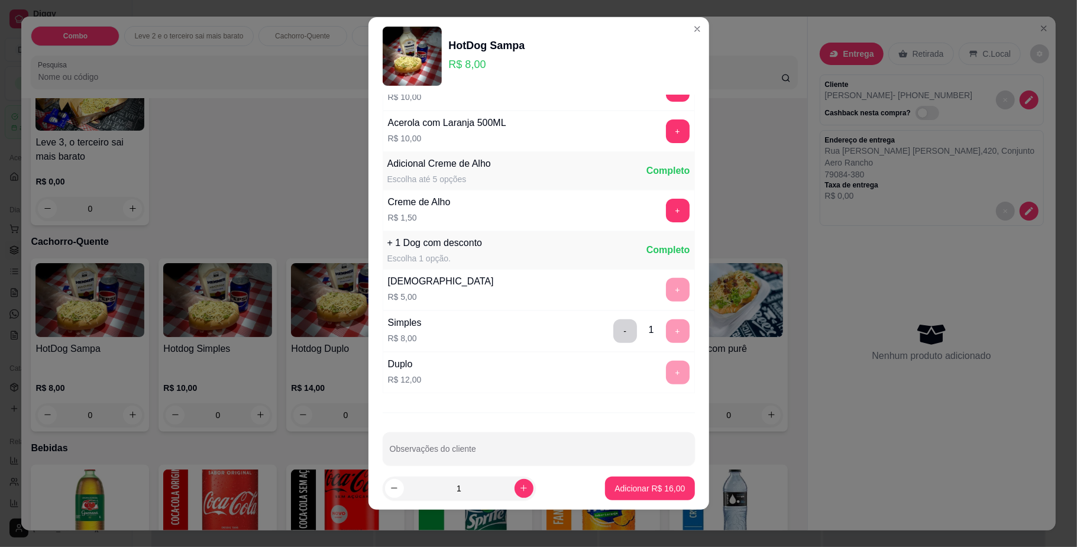
scroll to position [297, 0]
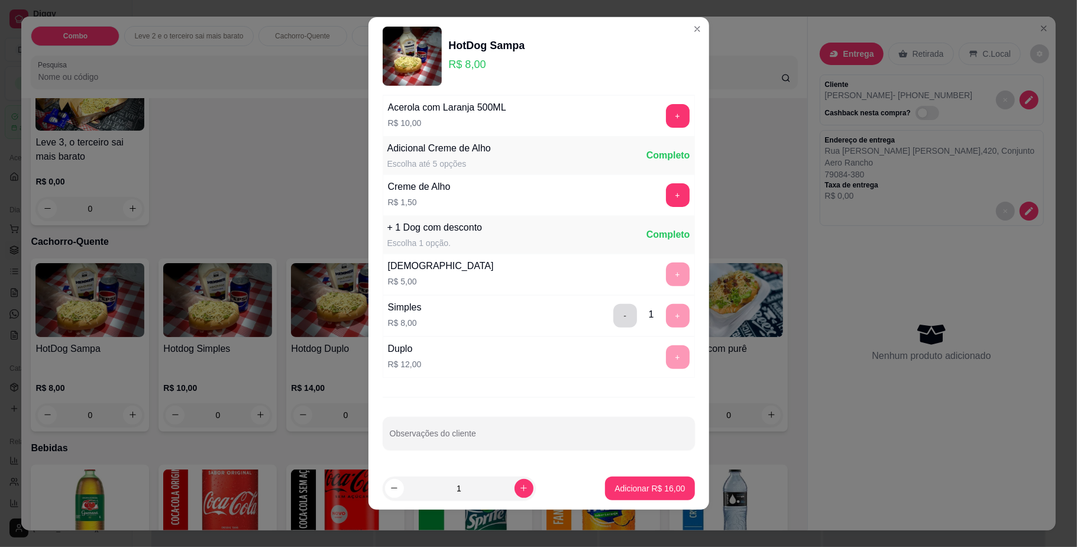
click at [614, 311] on button "-" at bounding box center [626, 316] width 24 height 24
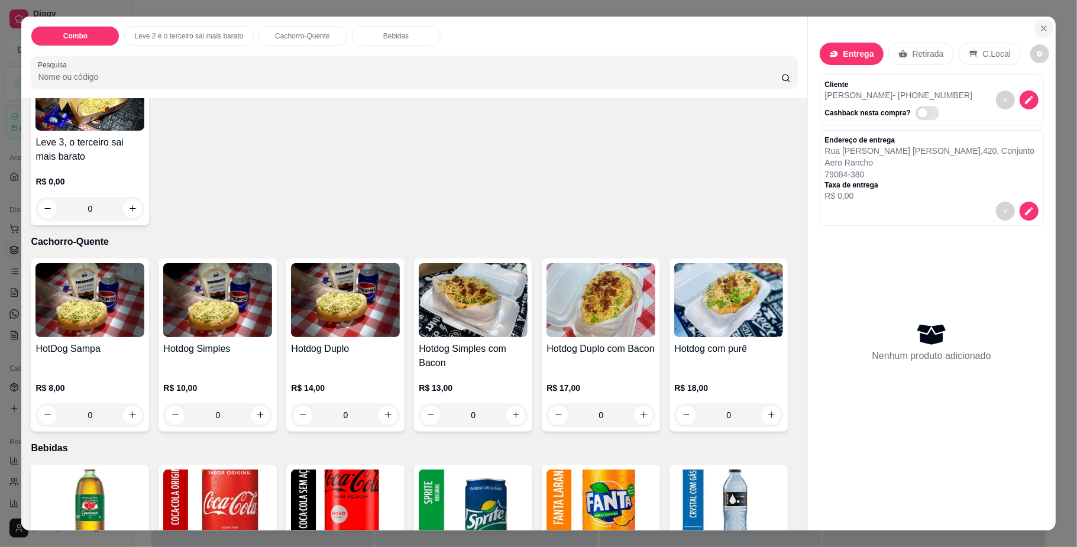
click at [1040, 25] on icon "Close" at bounding box center [1044, 28] width 9 height 9
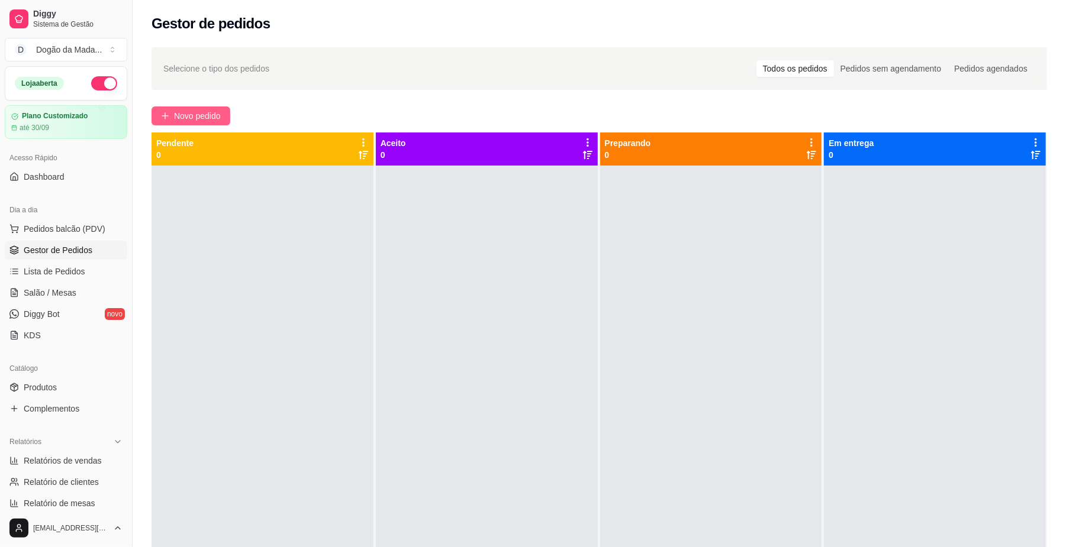
click at [205, 108] on button "Novo pedido" at bounding box center [190, 115] width 79 height 19
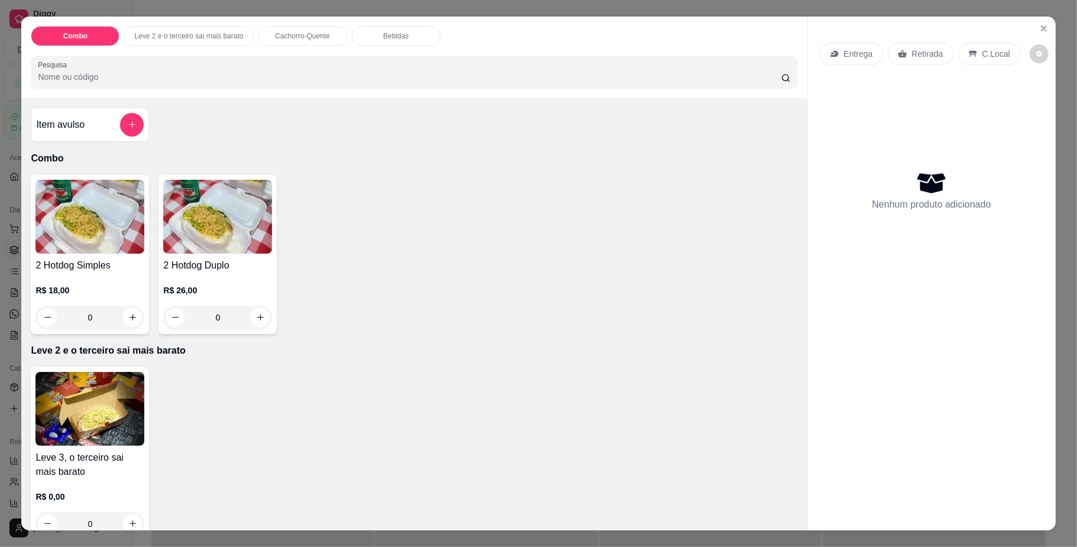
click at [251, 311] on div "0" at bounding box center [217, 318] width 109 height 24
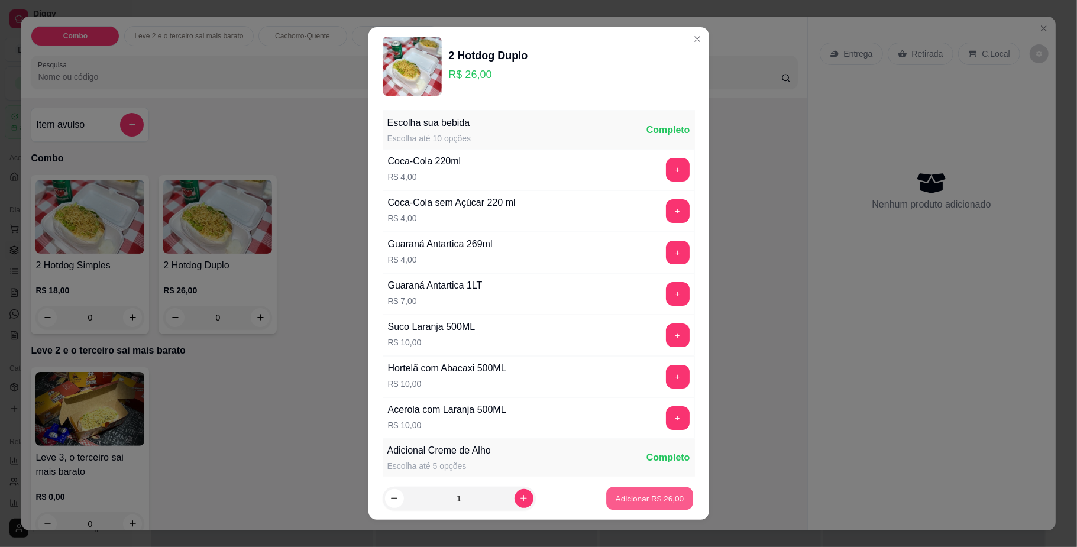
click at [643, 493] on p "Adicionar R$ 26,00" at bounding box center [650, 498] width 69 height 11
type input "1"
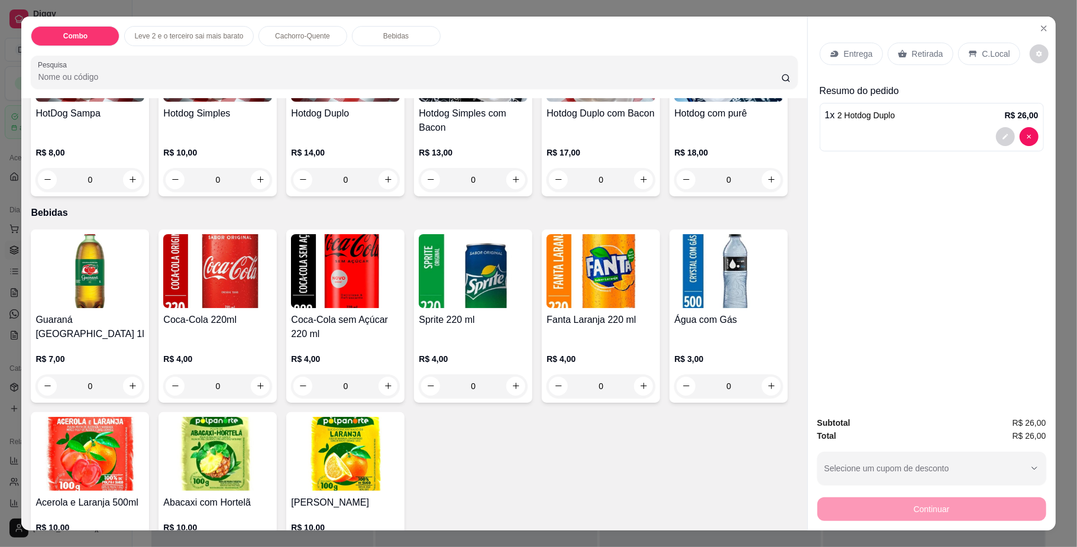
scroll to position [394, 0]
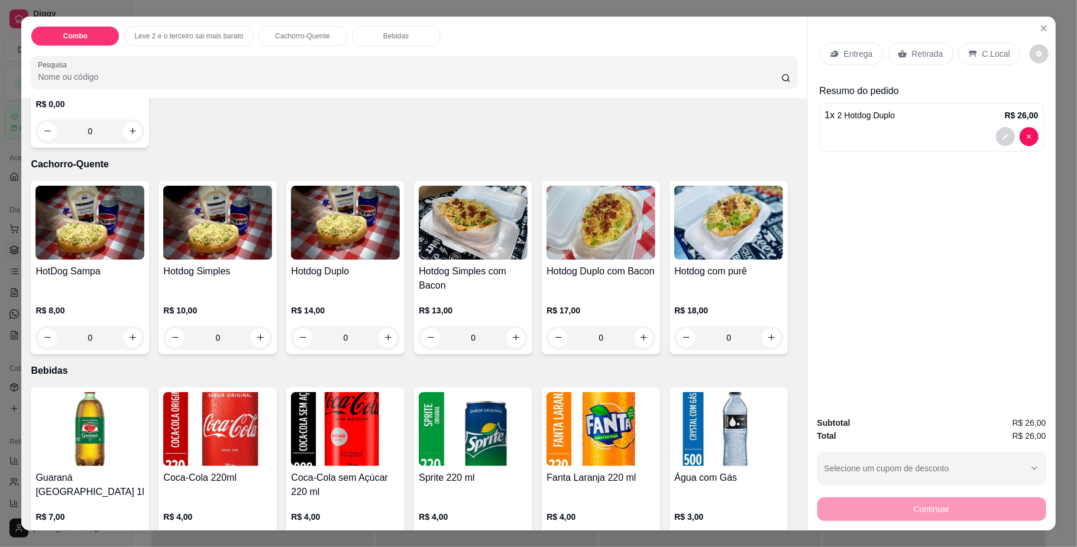
click at [254, 338] on div "0" at bounding box center [217, 338] width 109 height 24
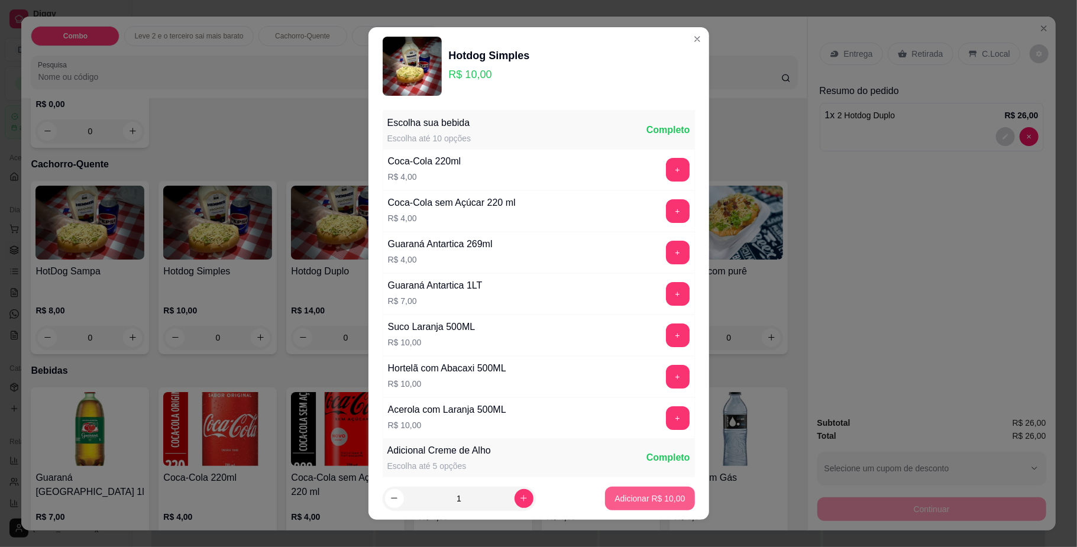
click at [630, 493] on p "Adicionar R$ 10,00" at bounding box center [650, 499] width 70 height 12
type input "1"
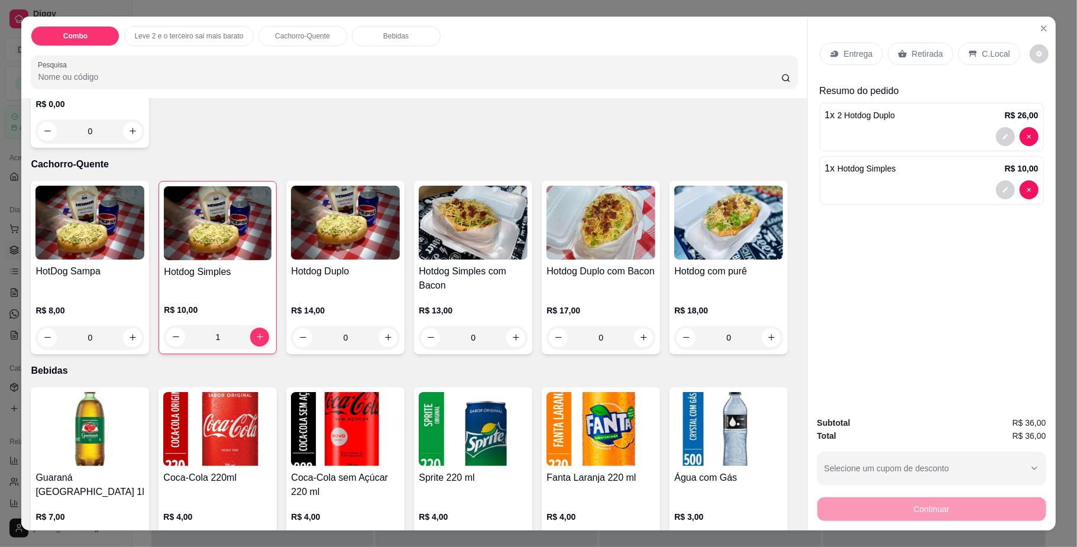
scroll to position [21, 0]
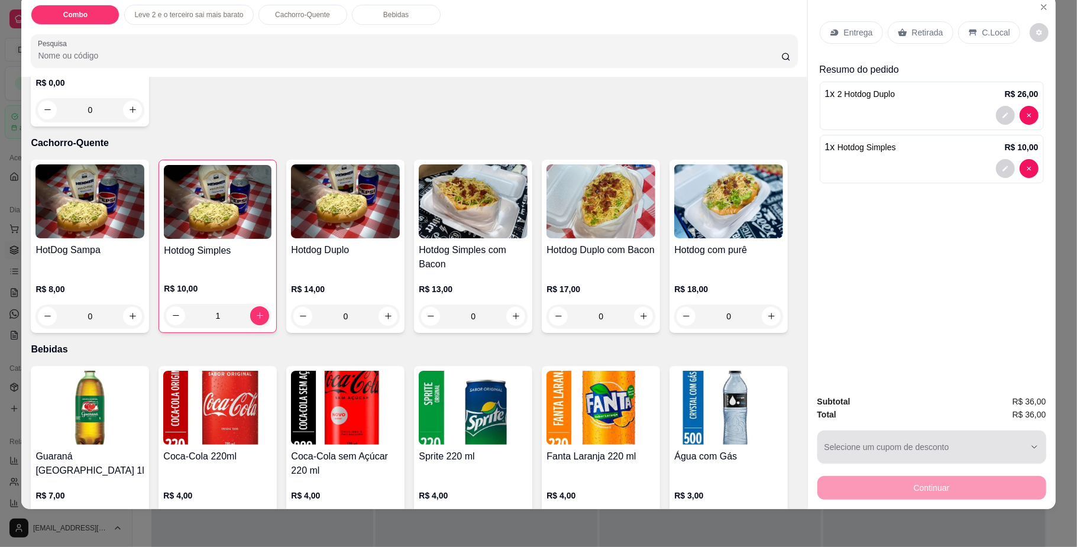
click at [1030, 445] on icon "button" at bounding box center [1034, 447] width 9 height 9
click at [992, 409] on div "Entrega Retirada C.Local Resumo do pedido 1 x 2 Hotdog Duplo R$ 26,00 1 x Hotdo…" at bounding box center [932, 252] width 248 height 515
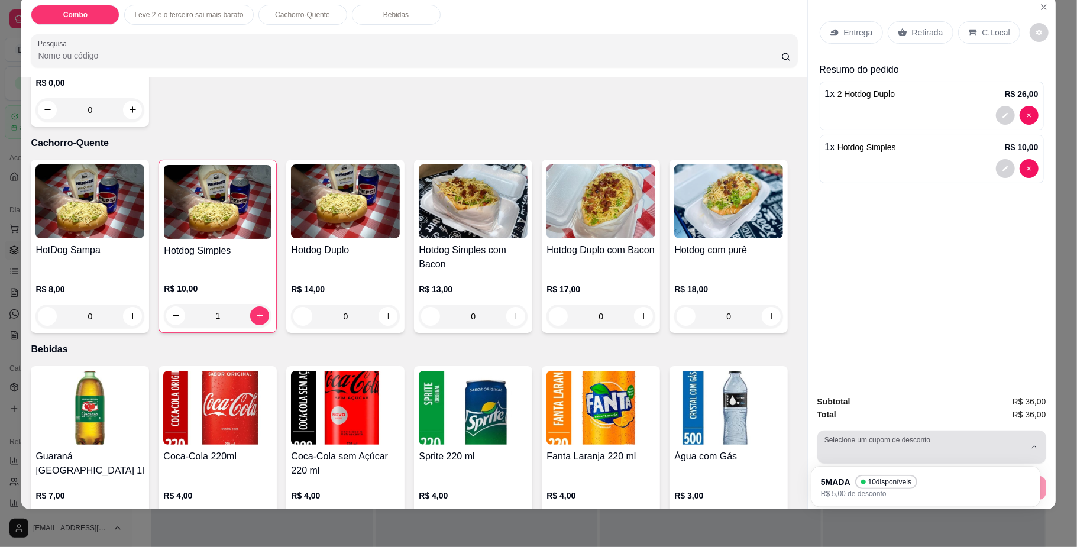
click at [1018, 440] on div "button" at bounding box center [925, 447] width 201 height 24
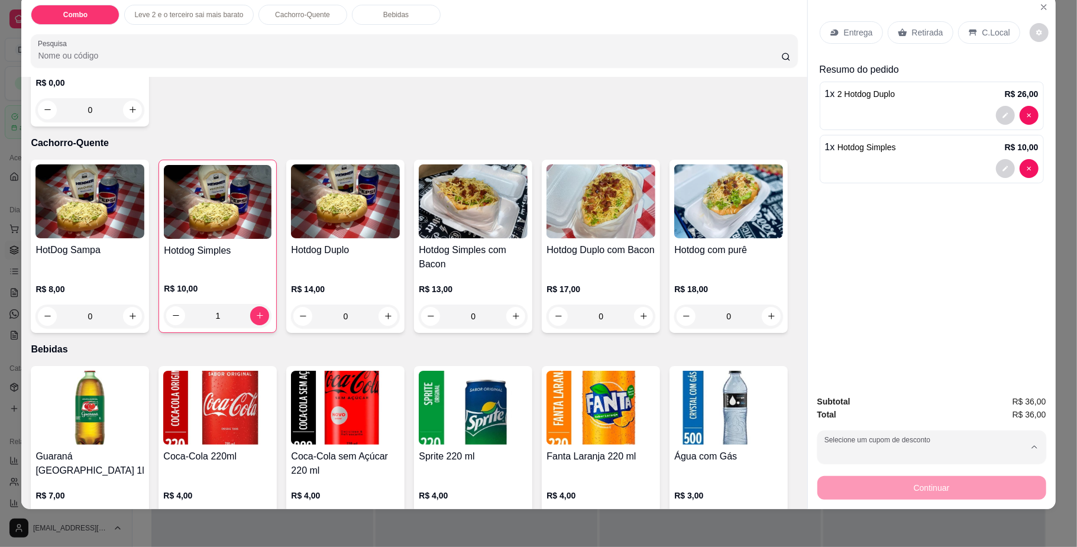
click at [892, 486] on span "10 disponíveis" at bounding box center [892, 481] width 46 height 9
type input "68b0e254e36f6b7fbfbacdc9"
select select "68b0e254e36f6b7fbfbacdc9"
click at [969, 491] on div "Continuar" at bounding box center [932, 486] width 229 height 27
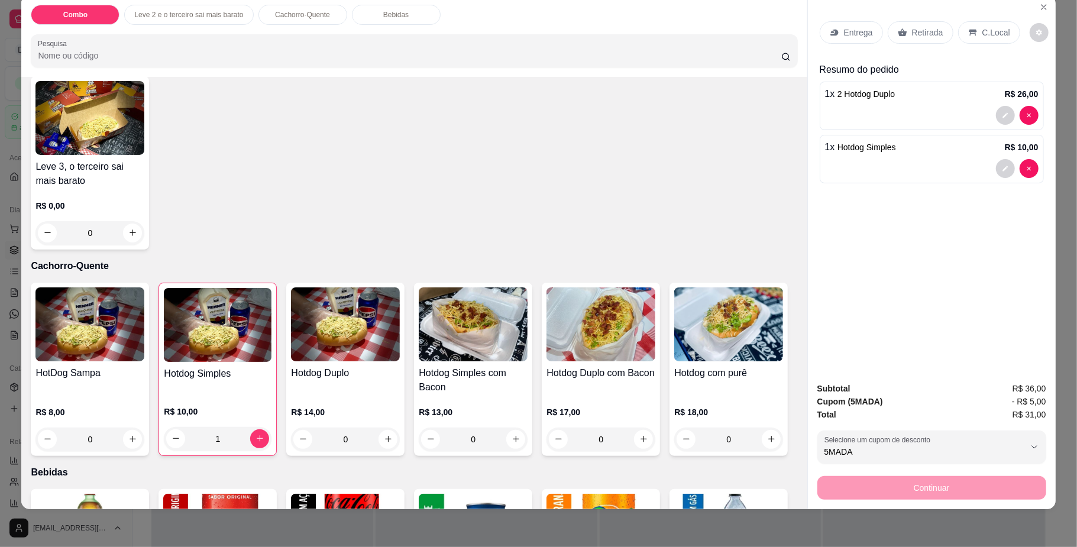
scroll to position [157, 0]
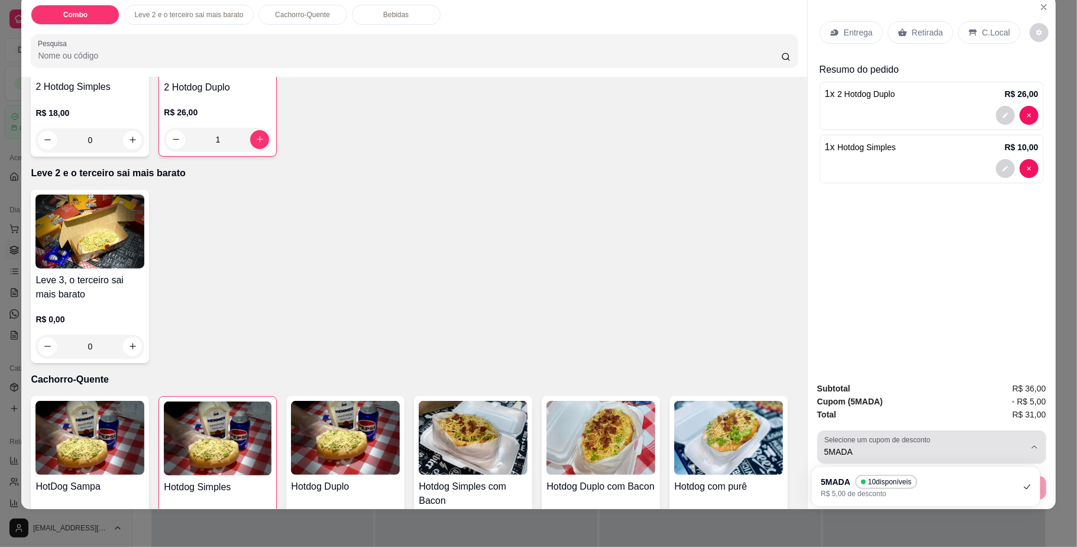
click at [1018, 444] on div "5MADA" at bounding box center [925, 447] width 201 height 24
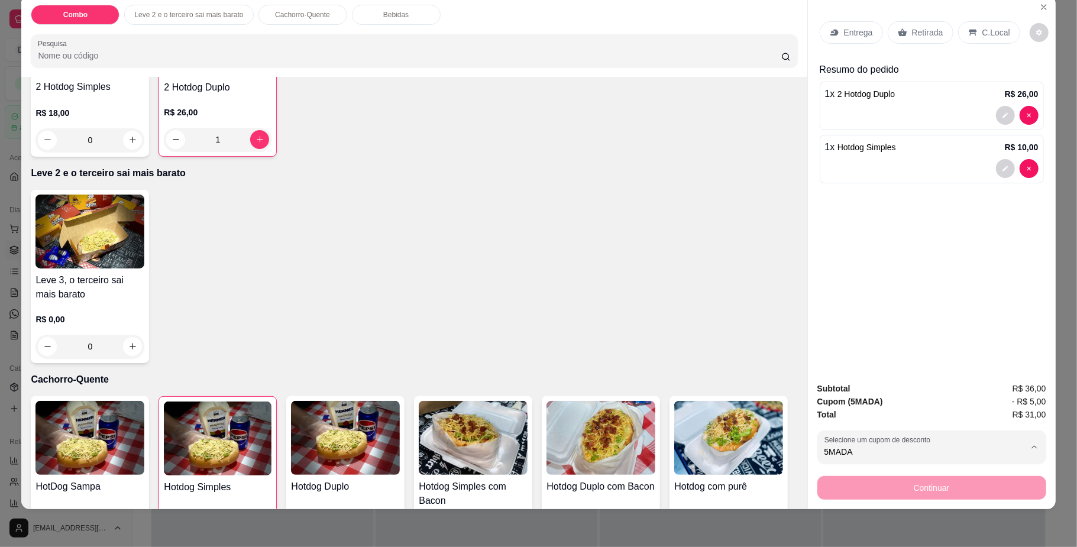
click at [854, 304] on div "Entrega Retirada C.Local Resumo do pedido 1 x 2 Hotdog Duplo R$ 26,00 1 x Hotdo…" at bounding box center [932, 184] width 248 height 378
click at [837, 26] on div "Entrega" at bounding box center [851, 32] width 63 height 22
click at [1040, 8] on icon "Close" at bounding box center [1044, 6] width 9 height 9
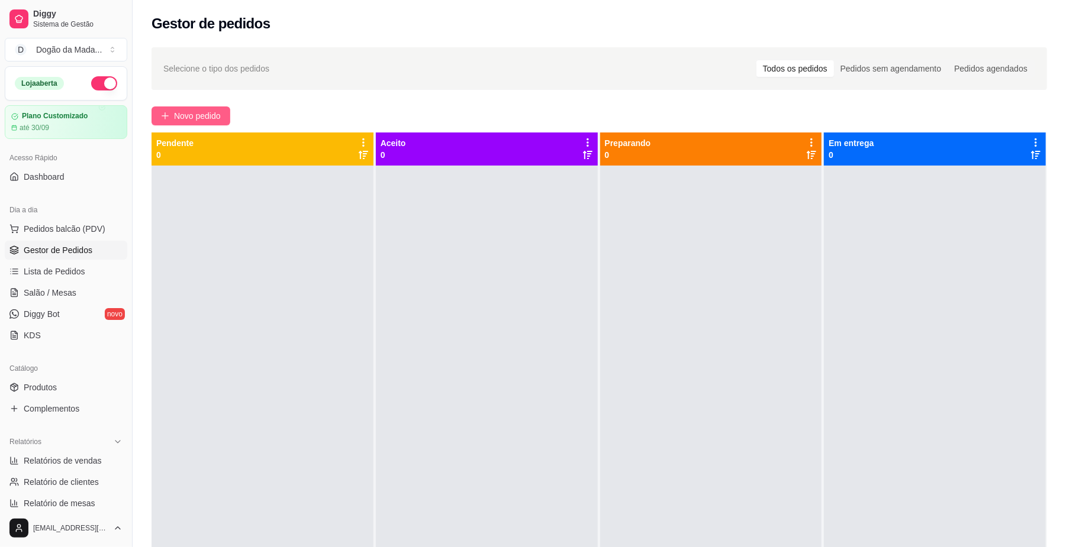
click at [180, 111] on span "Novo pedido" at bounding box center [197, 115] width 47 height 13
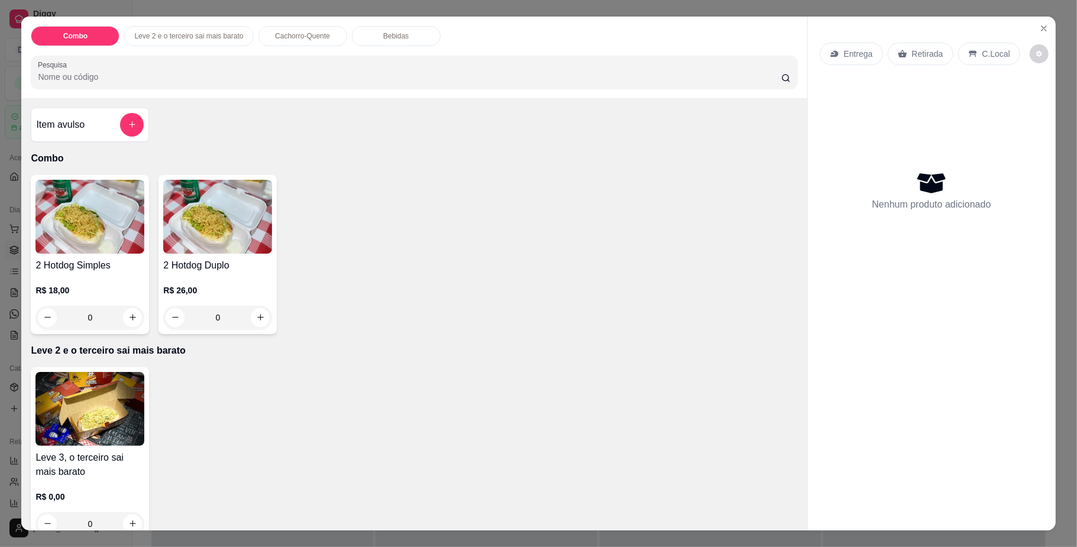
click at [250, 311] on div "0" at bounding box center [217, 318] width 109 height 24
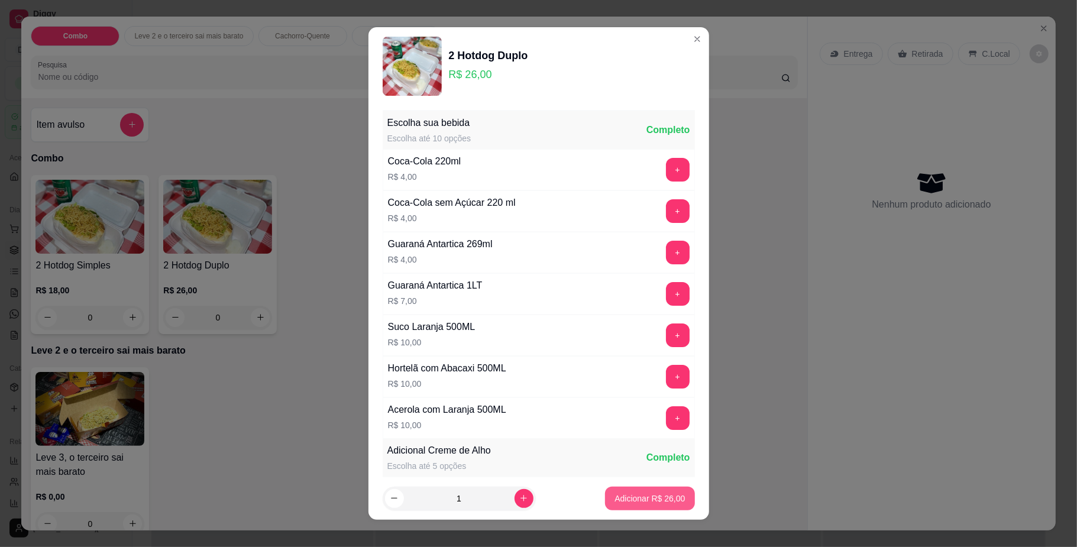
click at [616, 500] on p "Adicionar R$ 26,00" at bounding box center [650, 499] width 70 height 12
type input "1"
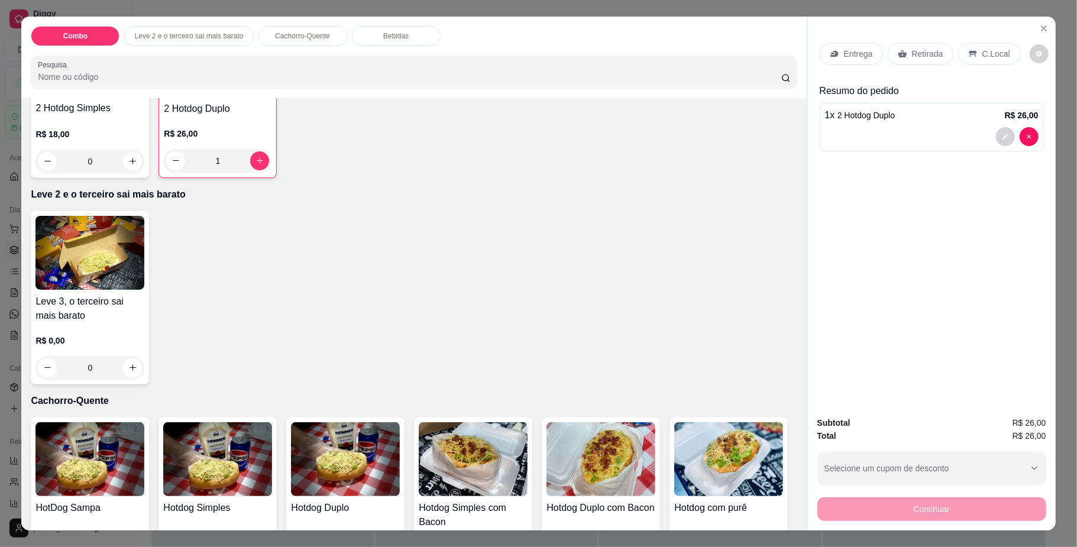
scroll to position [315, 0]
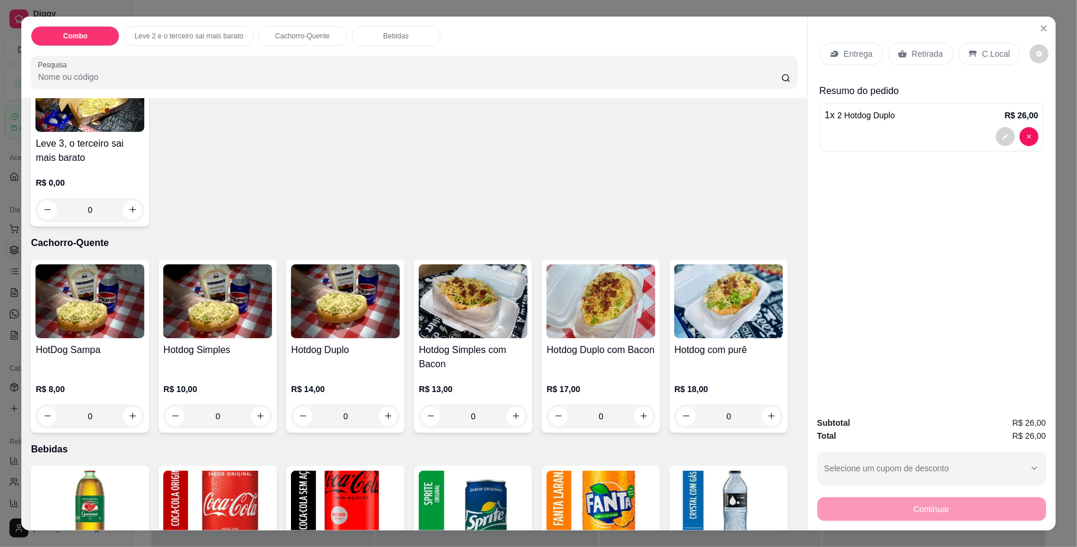
click at [254, 415] on div "0" at bounding box center [217, 417] width 109 height 24
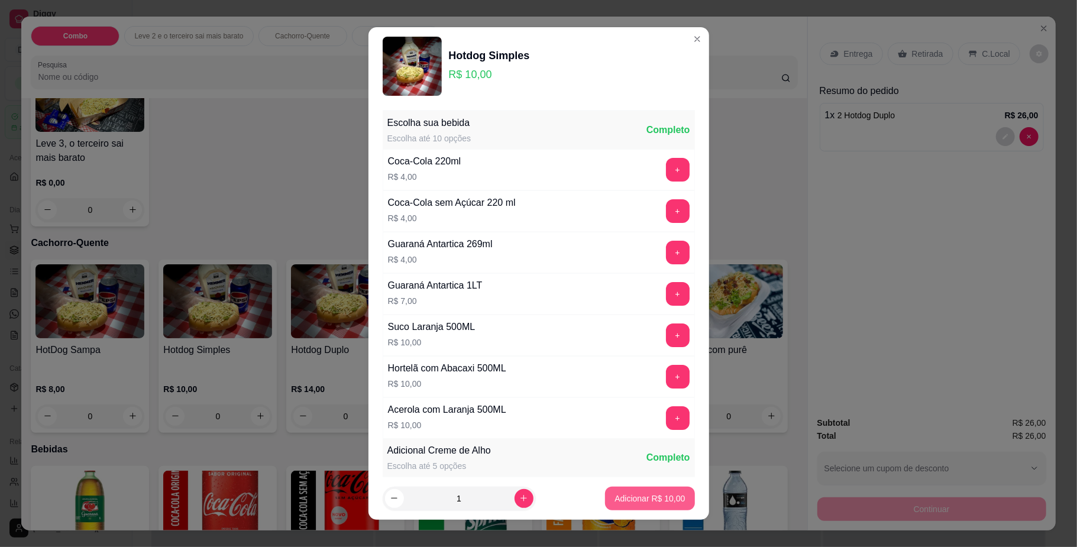
click at [615, 493] on p "Adicionar R$ 10,00" at bounding box center [650, 499] width 70 height 12
type input "1"
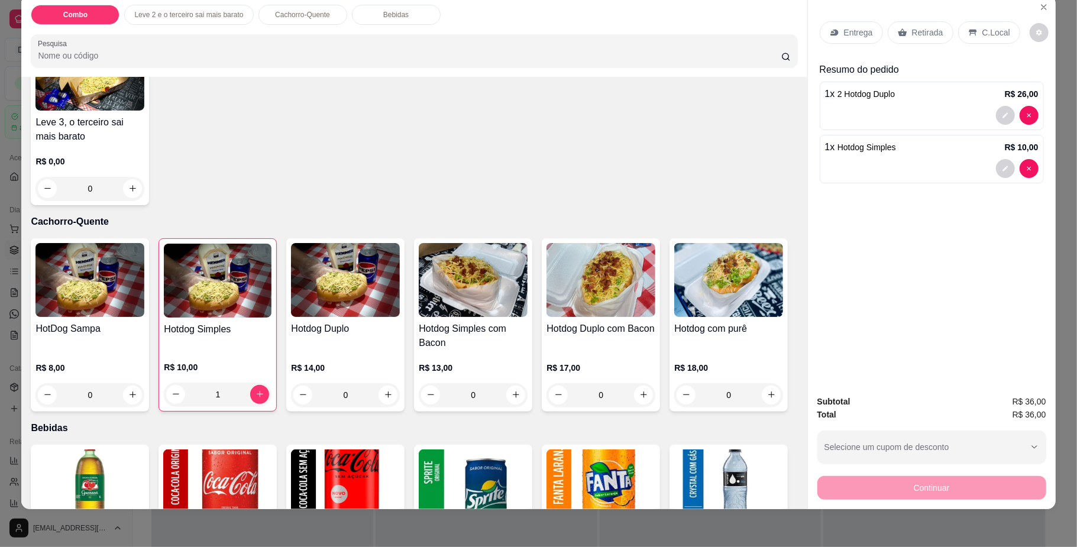
scroll to position [0, 0]
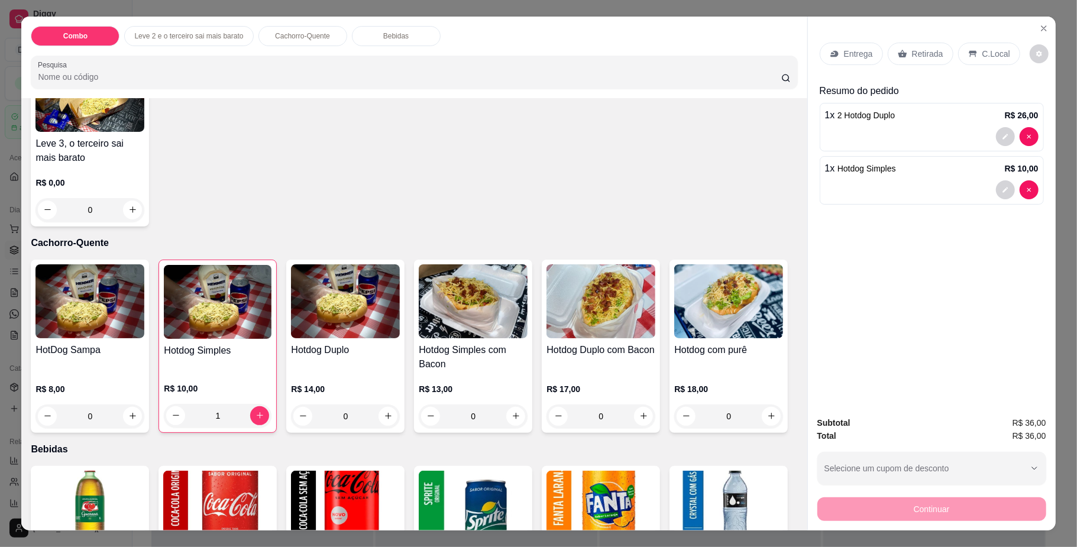
click at [860, 49] on p "Entrega" at bounding box center [858, 54] width 29 height 12
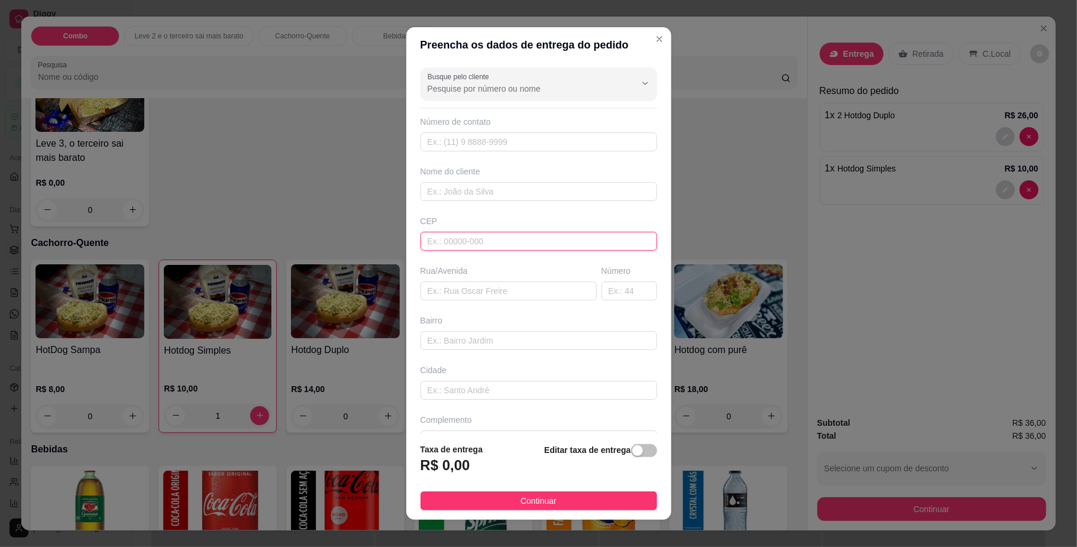
click at [552, 251] on input "text" at bounding box center [539, 241] width 237 height 19
type input "79075111"
type input "[PERSON_NAME]"
type input "[GEOGRAPHIC_DATA]"
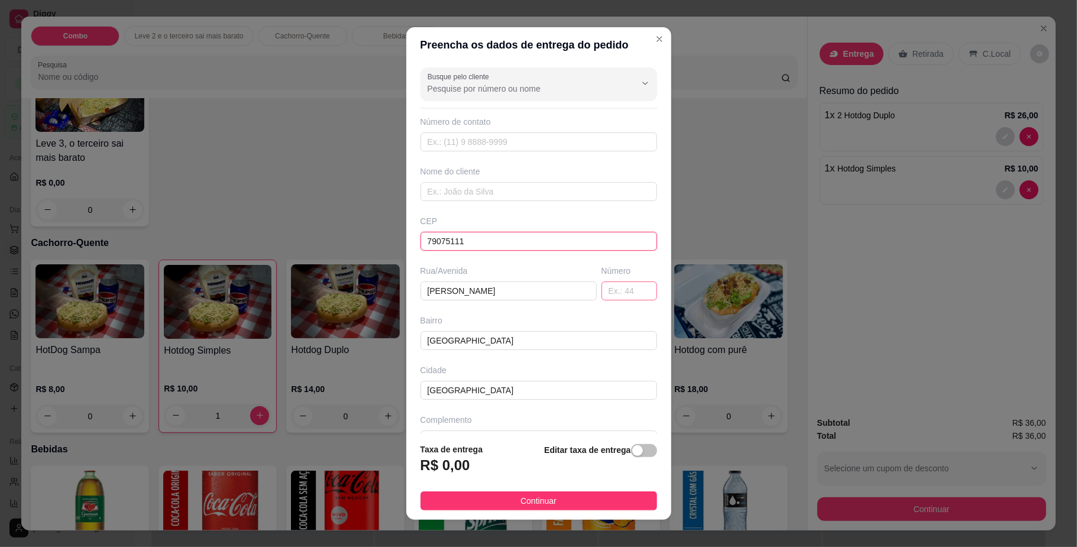
type input "79075111"
click at [611, 287] on input "text" at bounding box center [630, 291] width 56 height 19
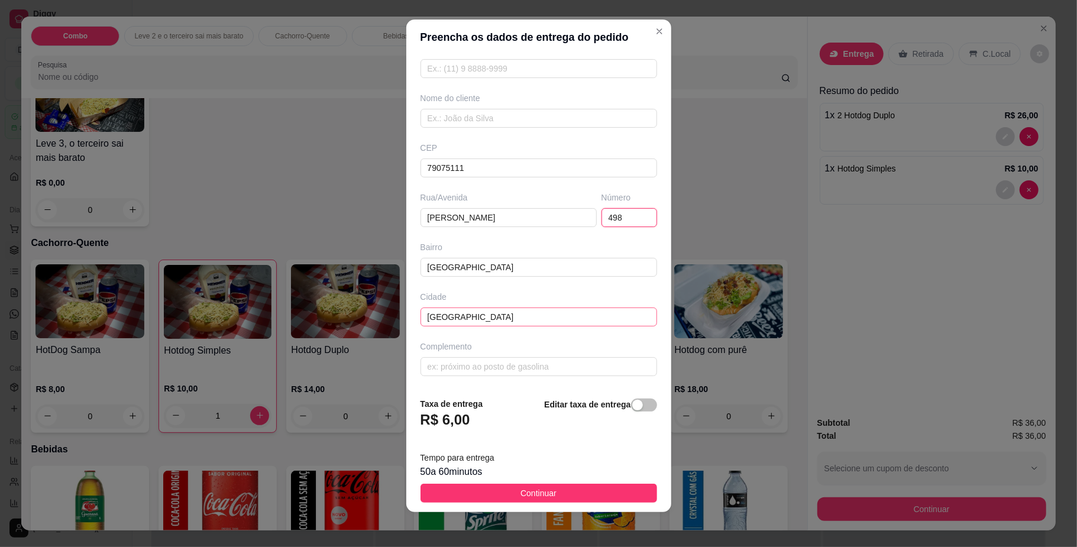
scroll to position [10, 0]
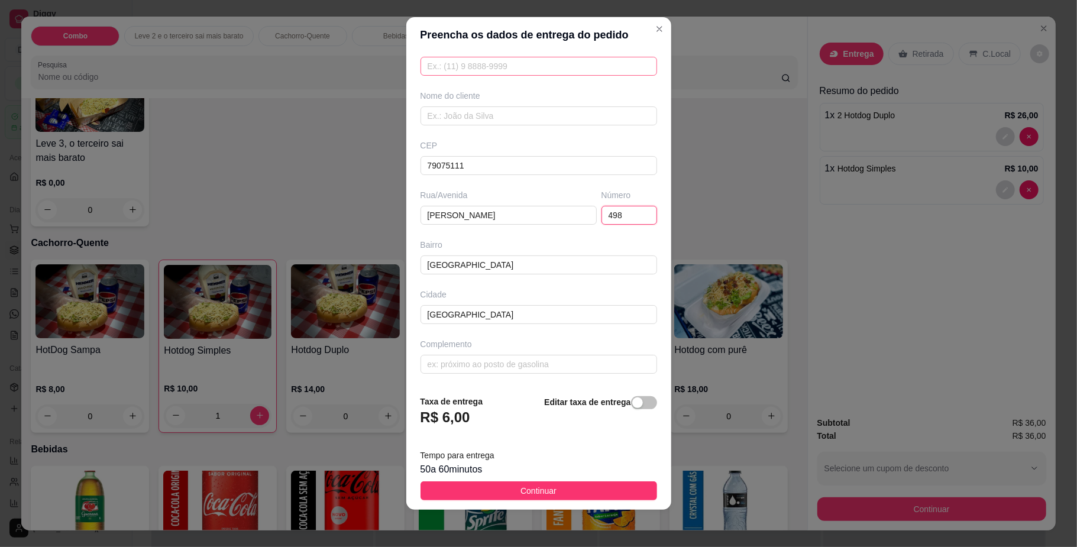
type input "498"
click at [453, 67] on input "text" at bounding box center [539, 66] width 237 height 19
click at [455, 112] on input "text" at bounding box center [539, 115] width 237 height 19
type input "cintia"
click at [564, 483] on button "Continuar" at bounding box center [539, 491] width 237 height 19
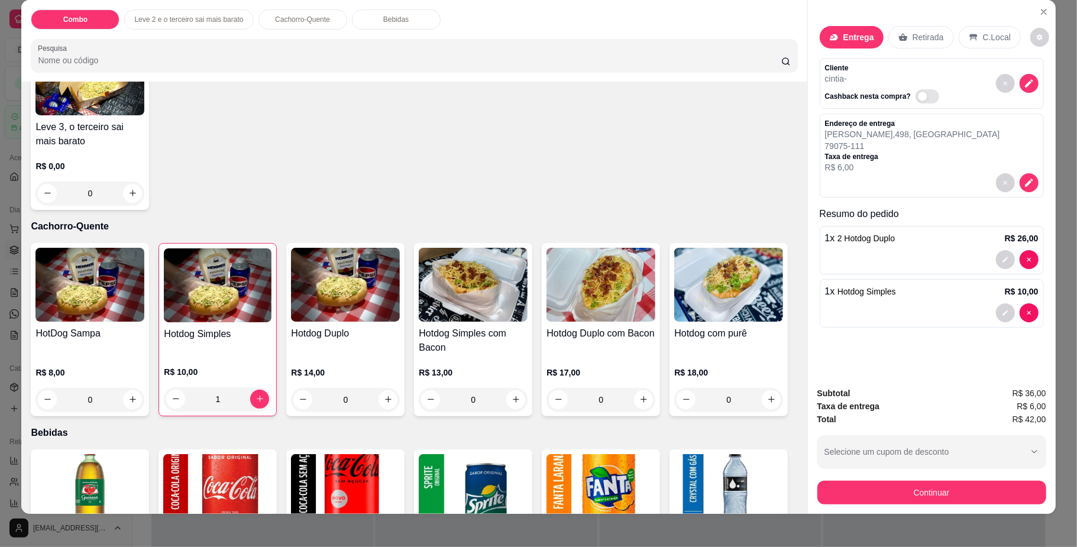
scroll to position [21, 0]
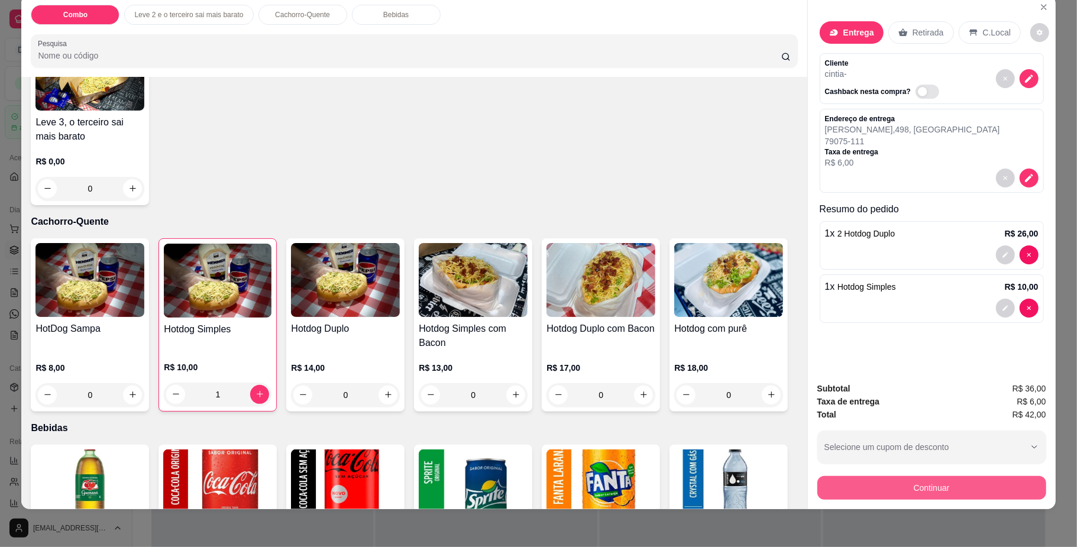
click at [947, 480] on button "Continuar" at bounding box center [932, 488] width 229 height 24
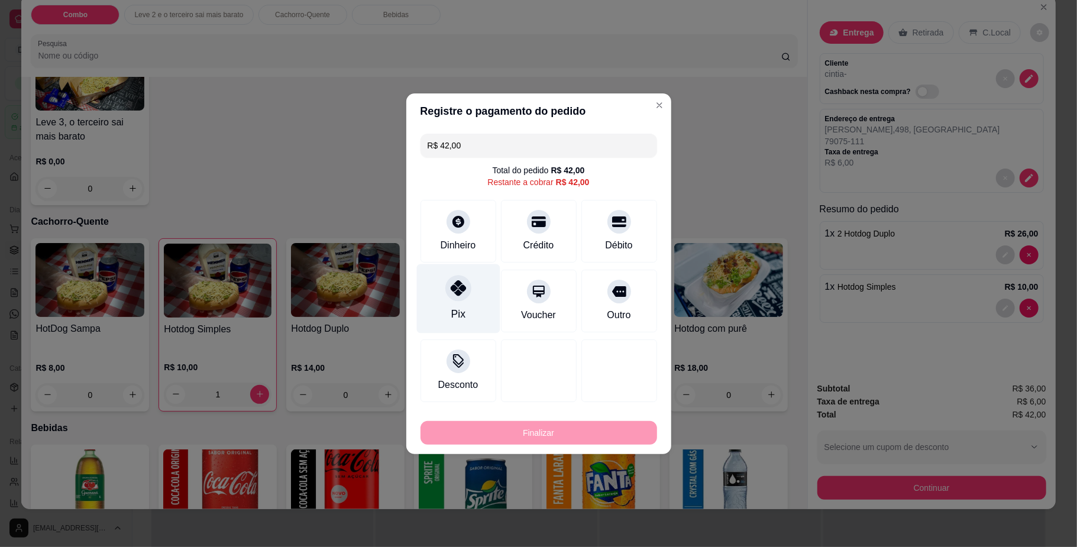
click at [463, 310] on div "Pix" at bounding box center [458, 298] width 83 height 69
type input "R$ 0,00"
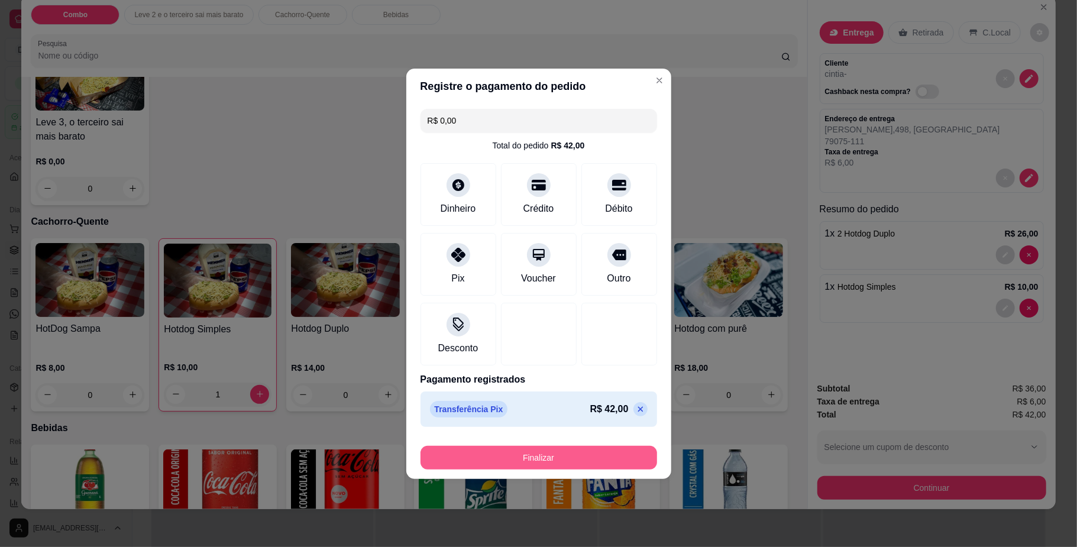
click at [556, 456] on button "Finalizar" at bounding box center [539, 458] width 237 height 24
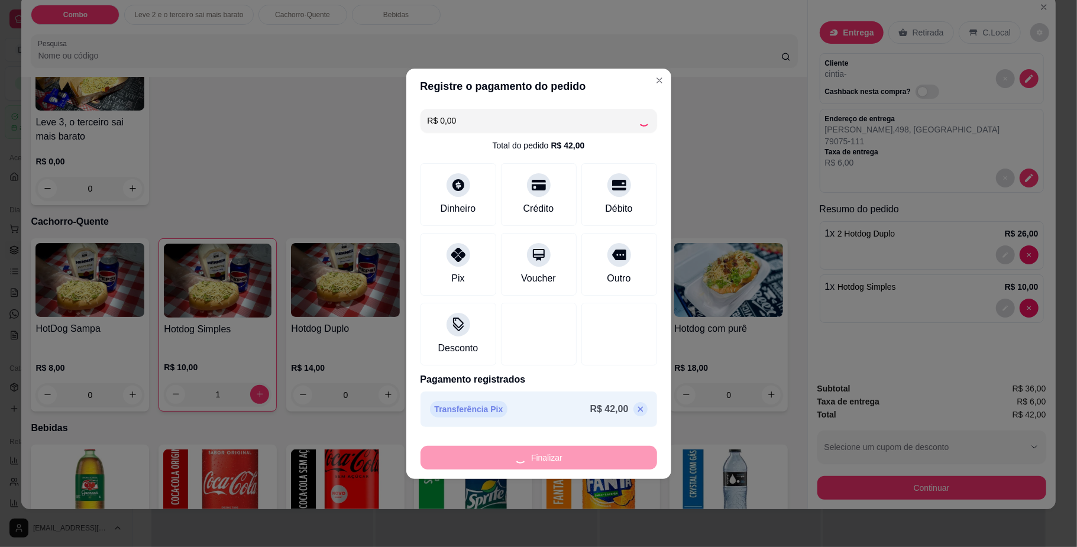
type input "0"
type input "-R$ 42,00"
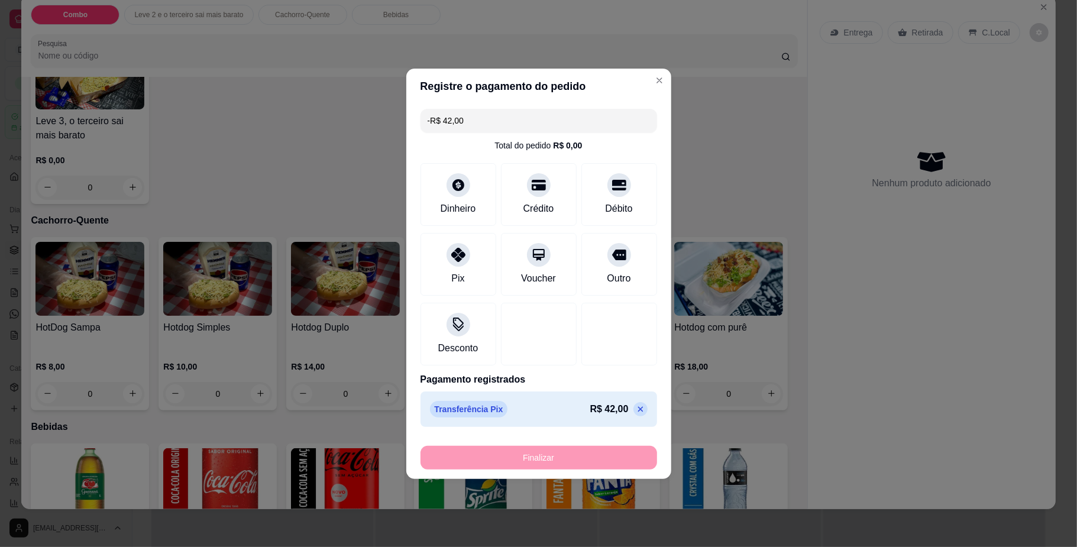
scroll to position [314, 0]
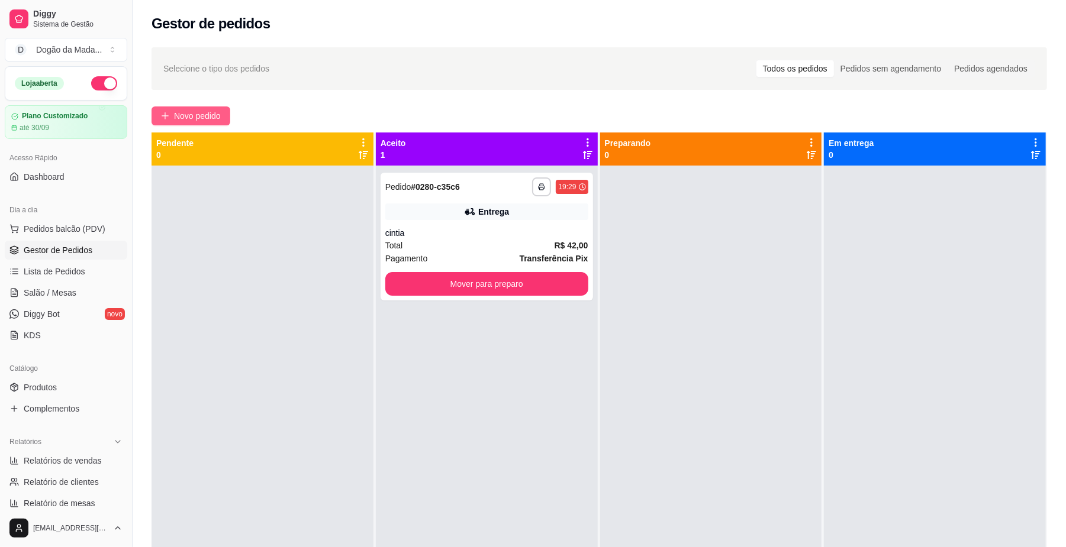
click at [166, 117] on icon "plus" at bounding box center [165, 116] width 8 height 8
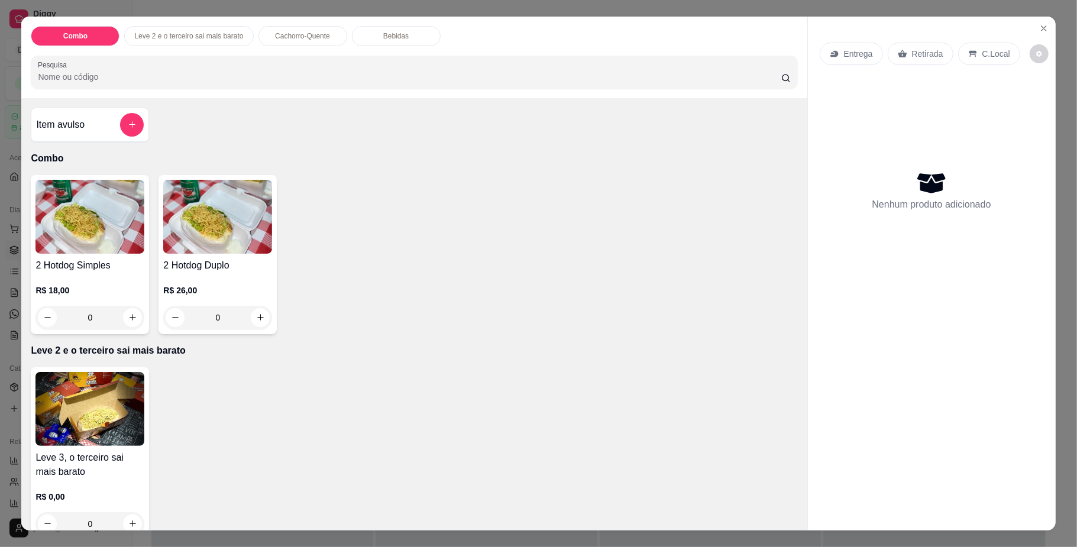
click at [912, 55] on p "Retirada" at bounding box center [927, 54] width 31 height 12
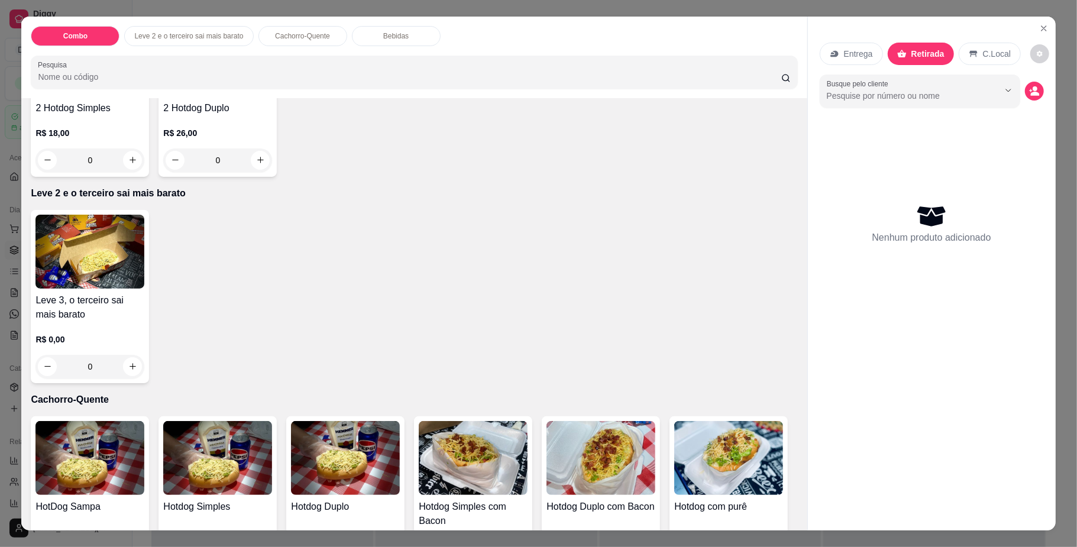
scroll to position [237, 0]
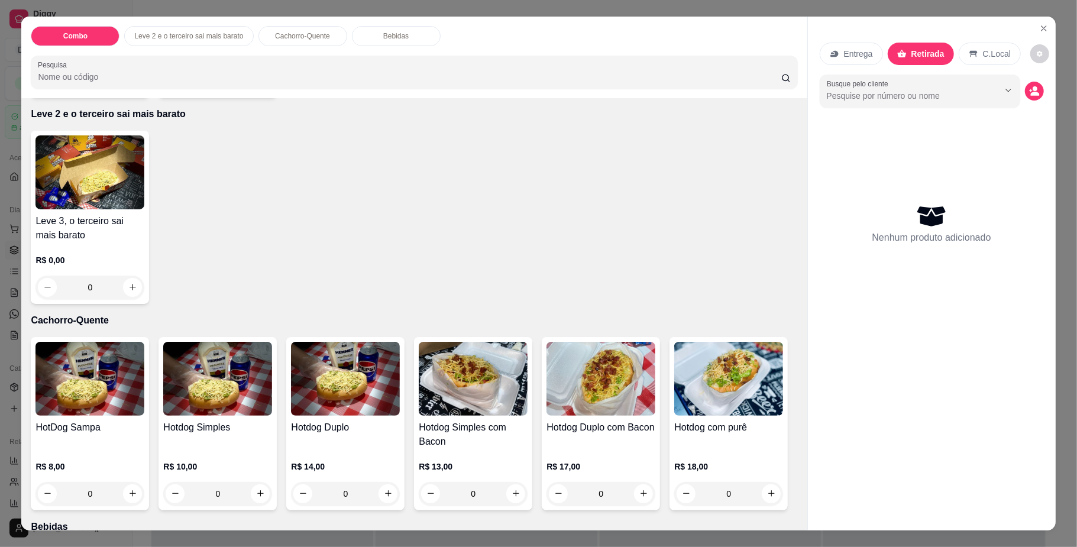
click at [124, 493] on div "0" at bounding box center [89, 494] width 109 height 24
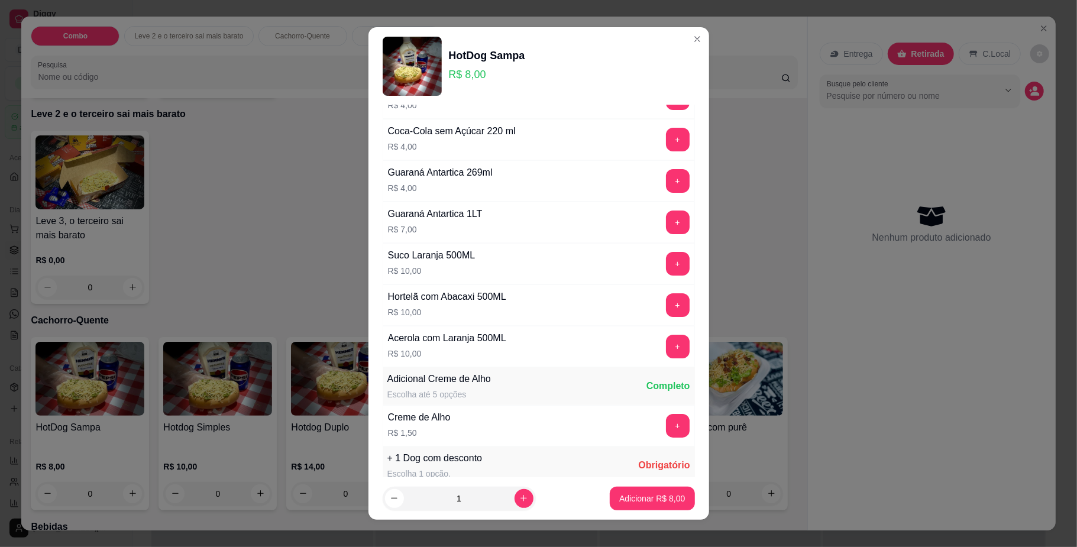
scroll to position [0, 0]
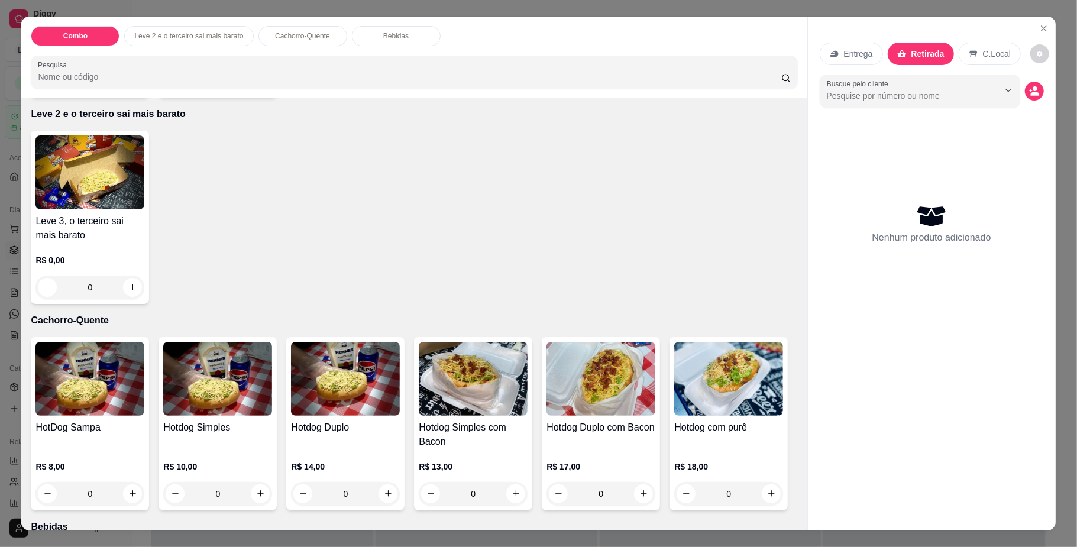
click at [124, 492] on div "0" at bounding box center [89, 494] width 109 height 24
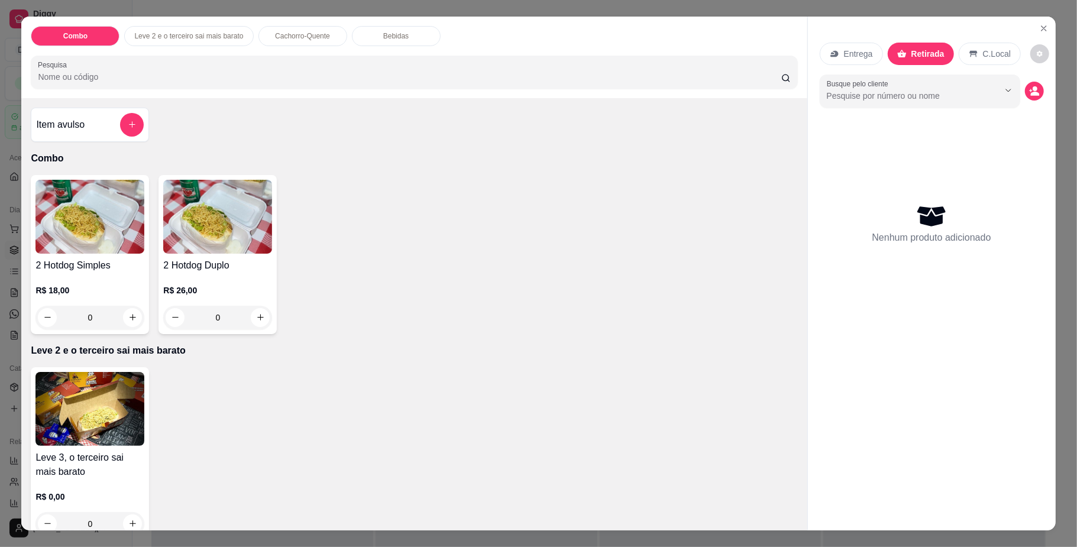
click at [127, 319] on div "0" at bounding box center [89, 318] width 109 height 24
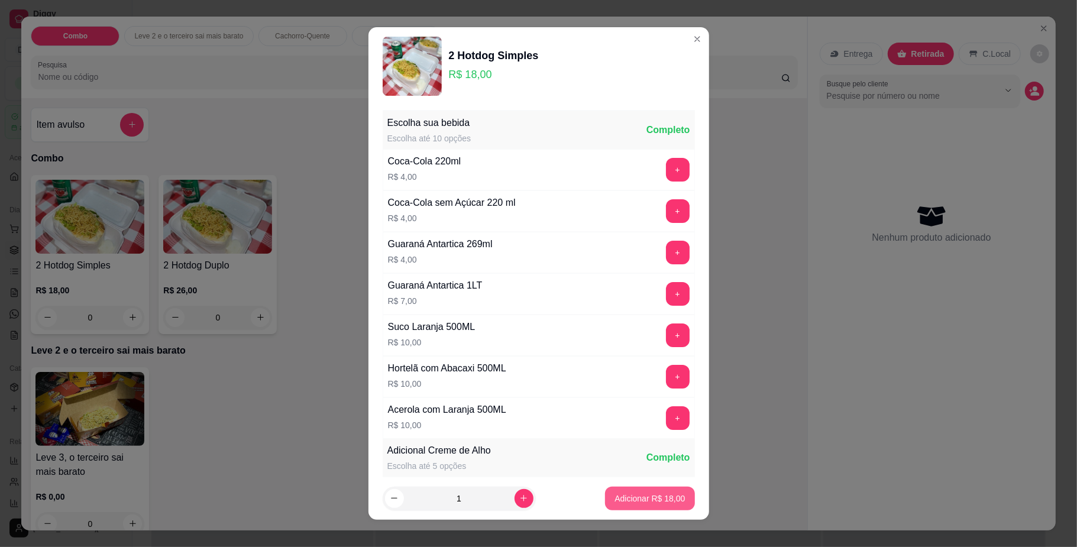
click at [651, 491] on button "Adicionar R$ 18,00" at bounding box center [649, 499] width 89 height 24
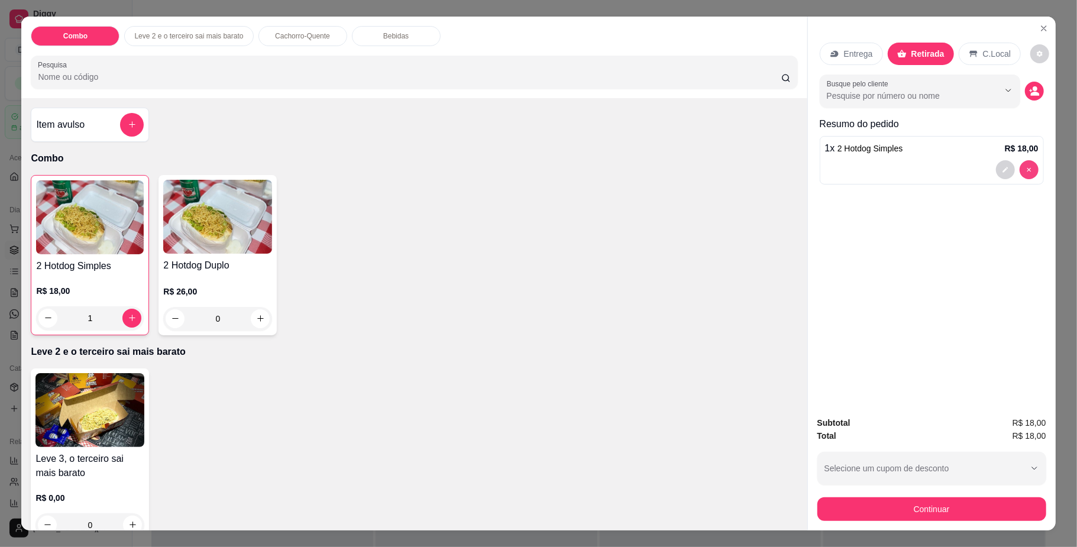
type input "0"
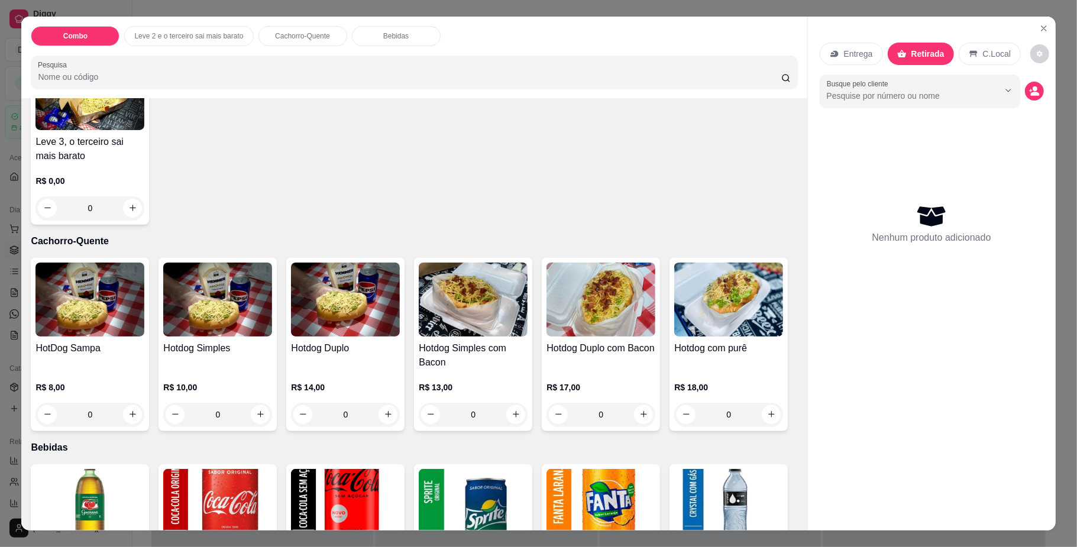
scroll to position [315, 0]
click at [124, 409] on div "0" at bounding box center [89, 415] width 109 height 24
click at [124, 417] on div "0" at bounding box center [89, 415] width 109 height 24
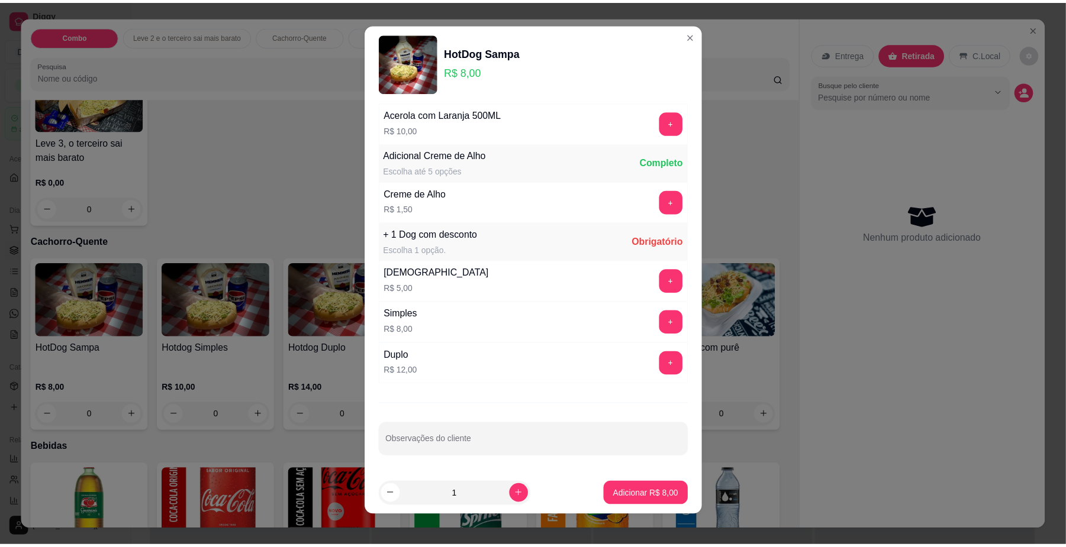
scroll to position [10, 0]
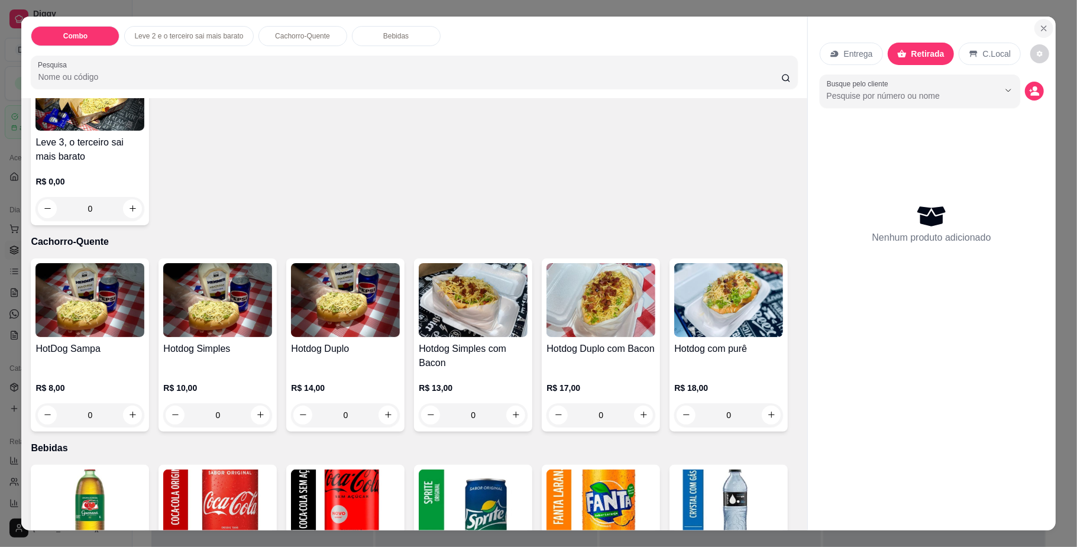
click at [1040, 24] on icon "Close" at bounding box center [1044, 28] width 9 height 9
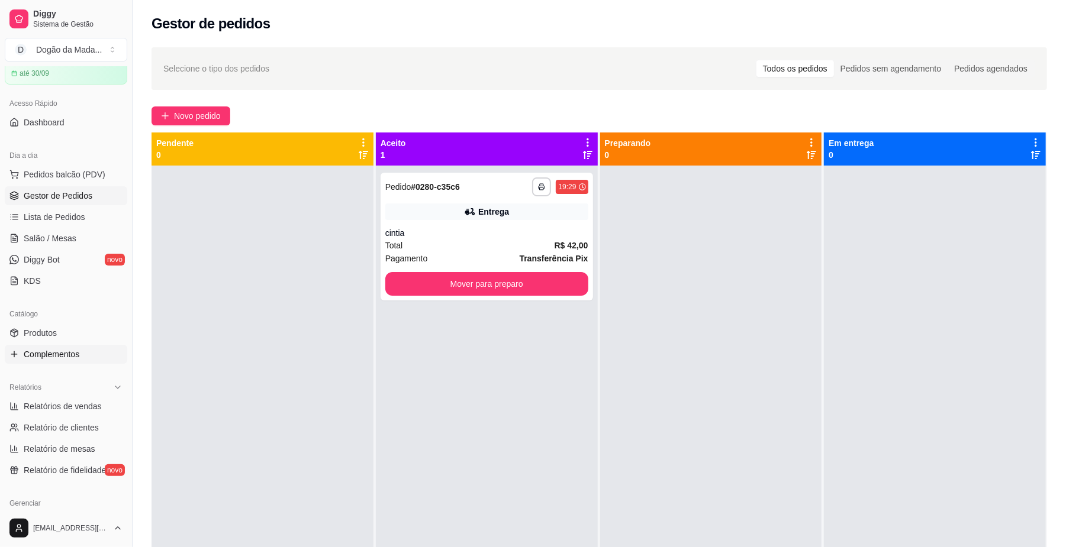
scroll to position [79, 0]
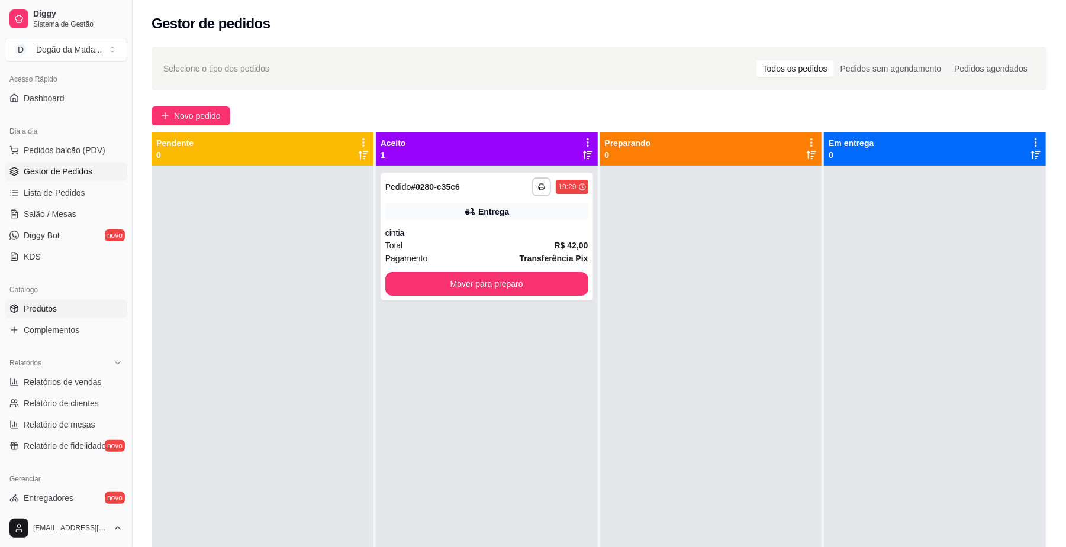
click at [37, 313] on span "Produtos" at bounding box center [40, 309] width 33 height 12
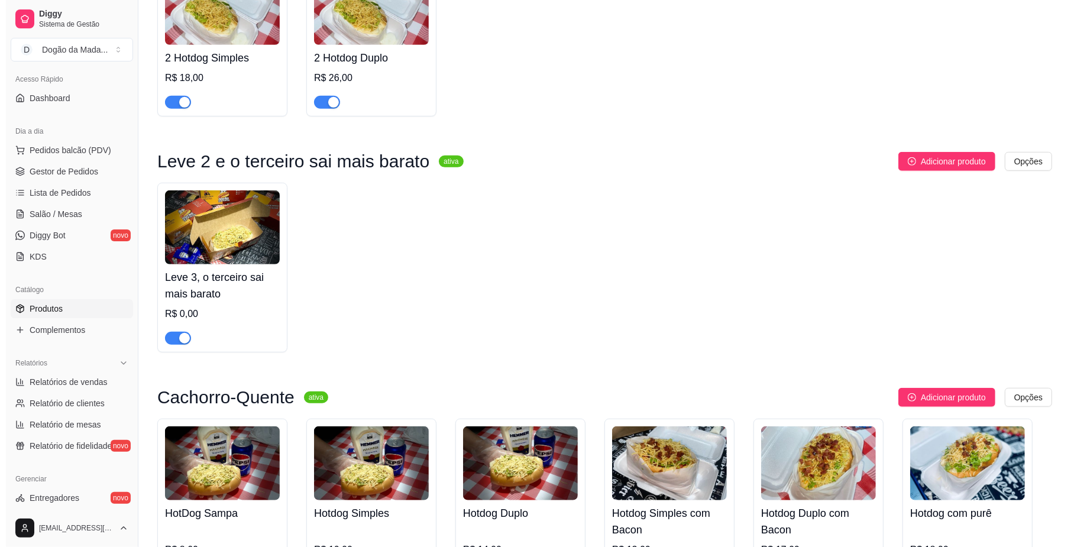
scroll to position [552, 0]
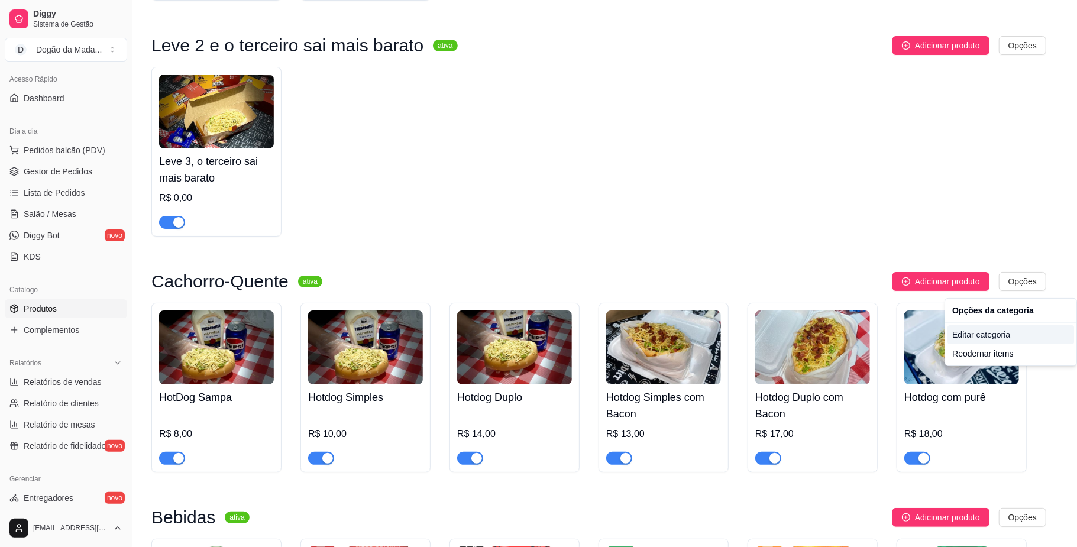
click at [990, 330] on div "Editar categoria" at bounding box center [1011, 334] width 127 height 19
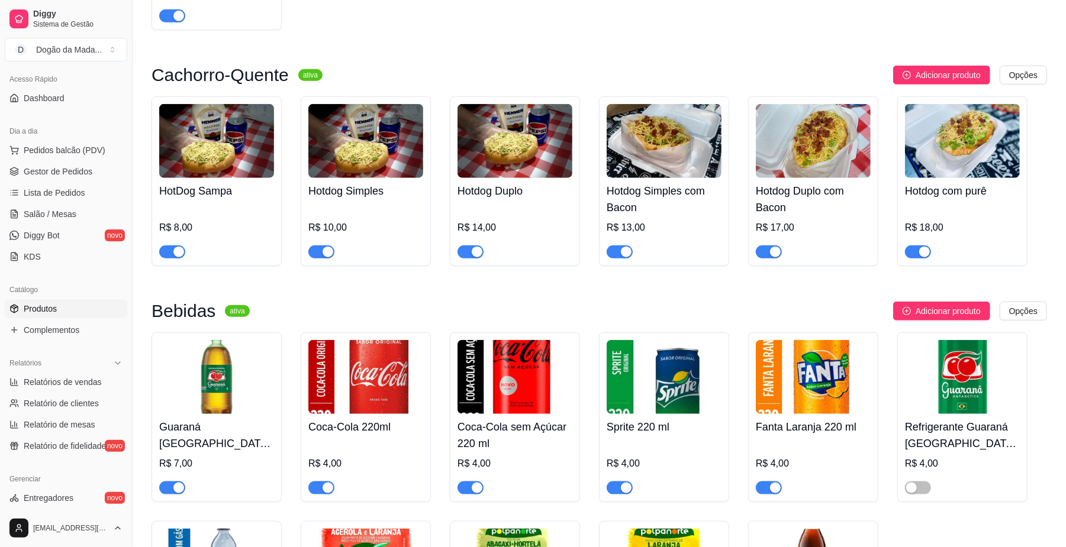
scroll to position [722, 0]
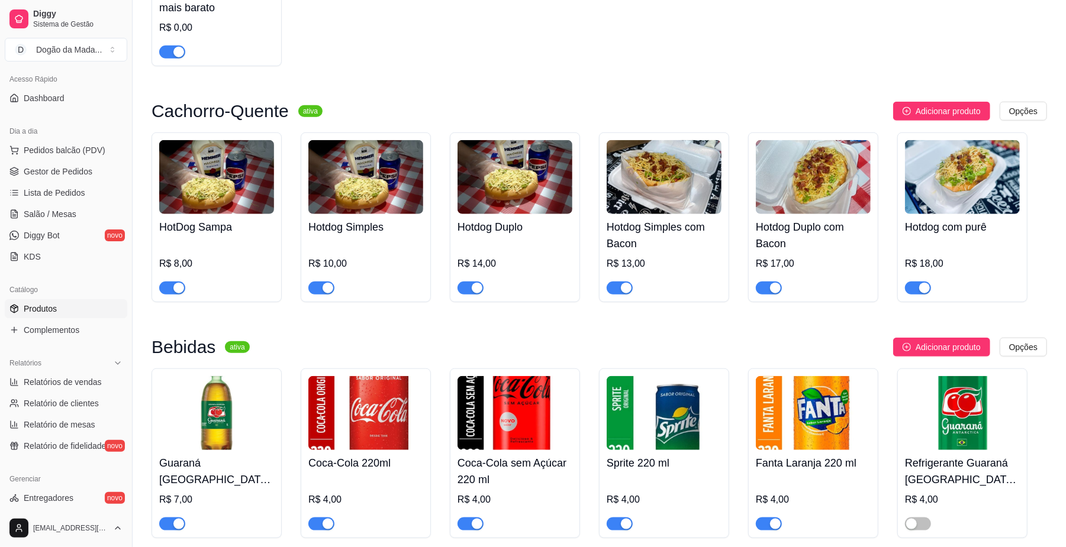
click at [224, 206] on img at bounding box center [216, 177] width 115 height 74
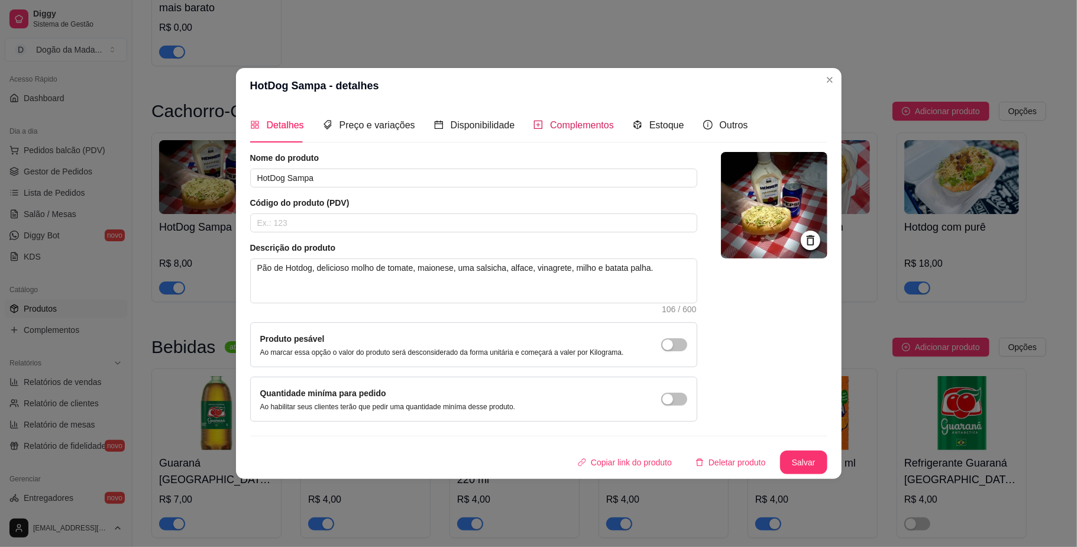
click at [562, 122] on span "Complementos" at bounding box center [582, 125] width 64 height 10
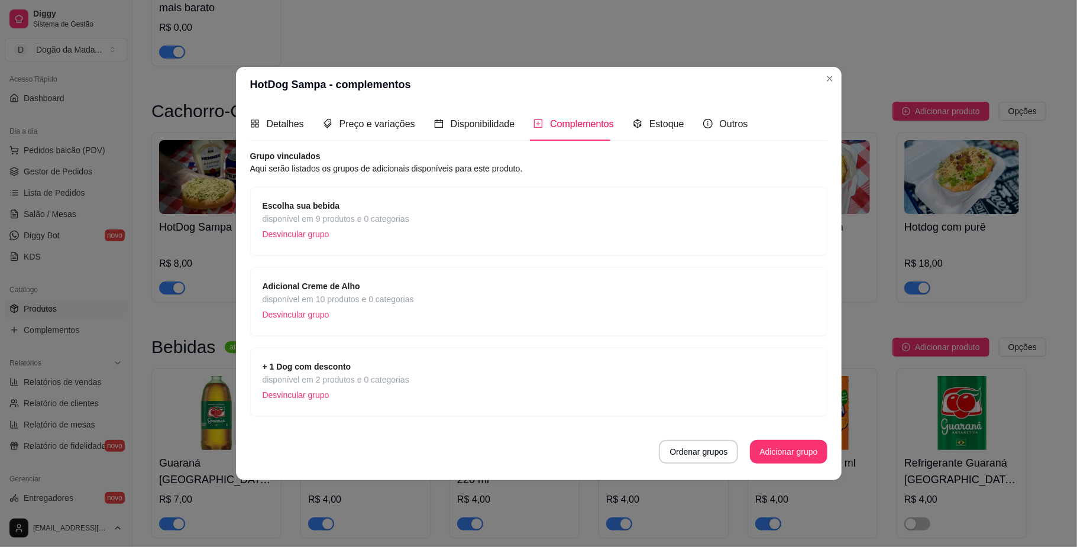
click at [305, 398] on p "Desvincular grupo" at bounding box center [336, 395] width 147 height 18
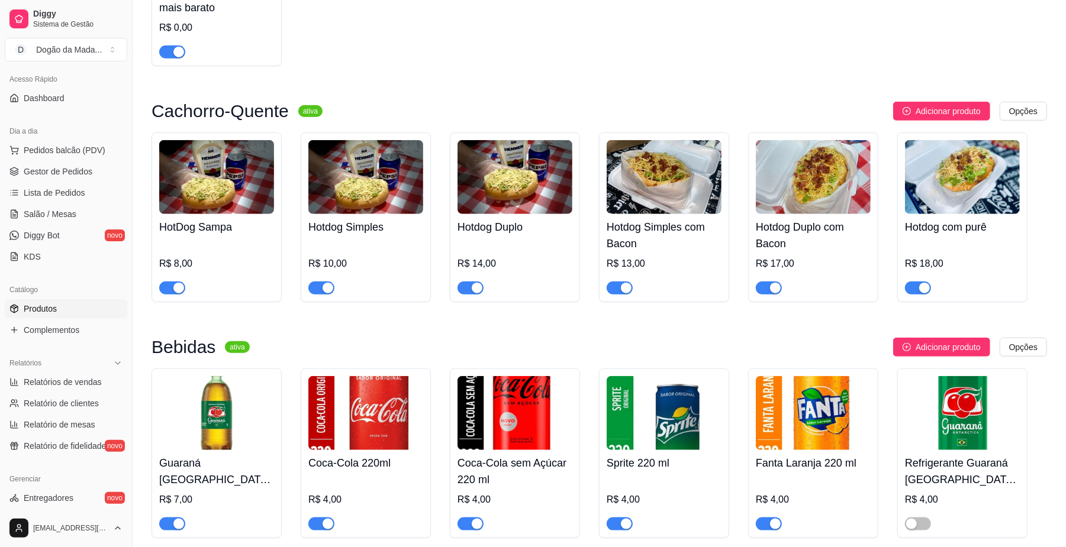
click at [384, 204] on img at bounding box center [365, 177] width 115 height 74
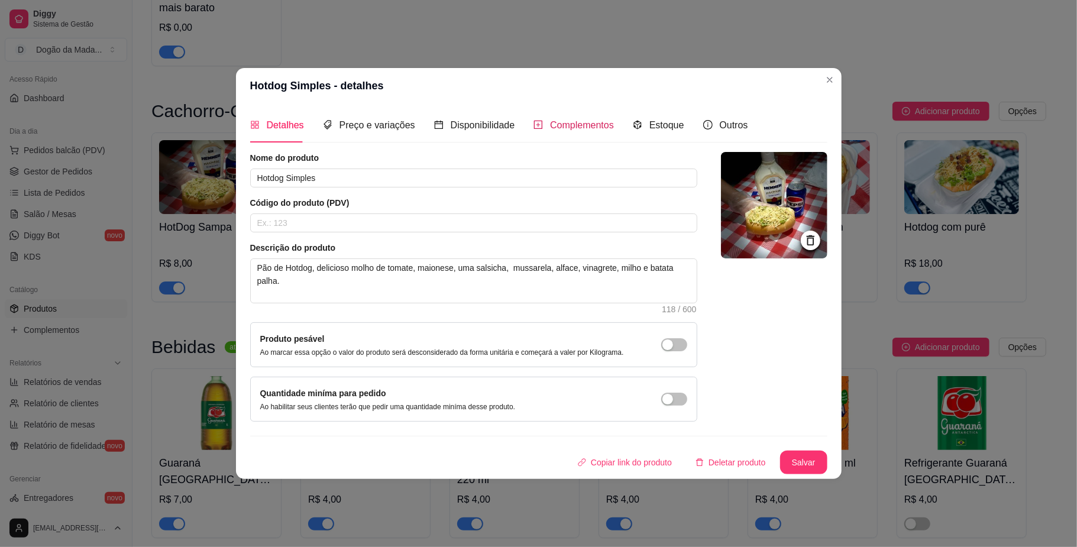
click at [563, 125] on span "Complementos" at bounding box center [582, 125] width 64 height 10
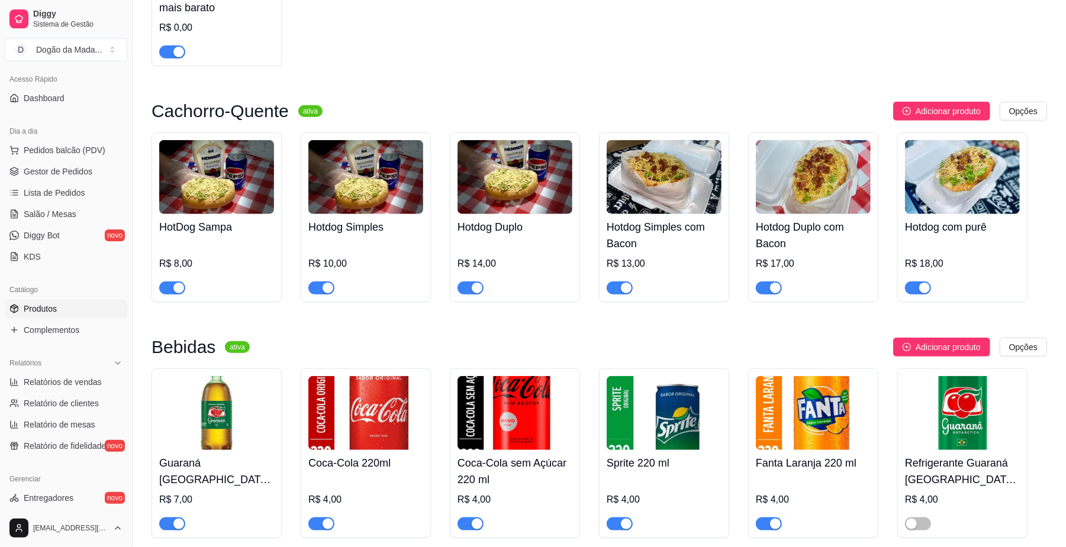
click at [479, 200] on img at bounding box center [514, 177] width 115 height 74
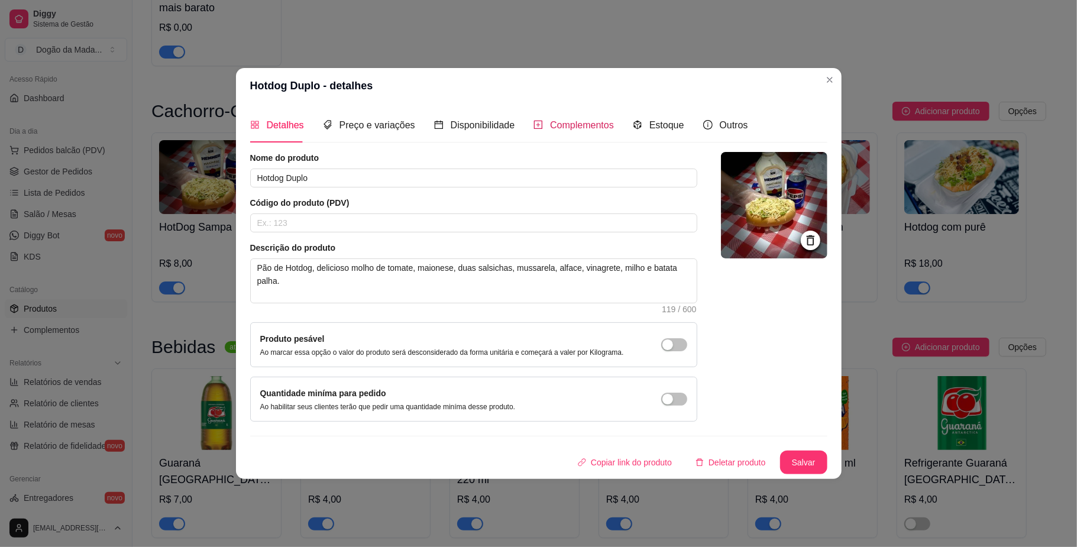
click at [544, 127] on div "Complementos" at bounding box center [574, 125] width 80 height 15
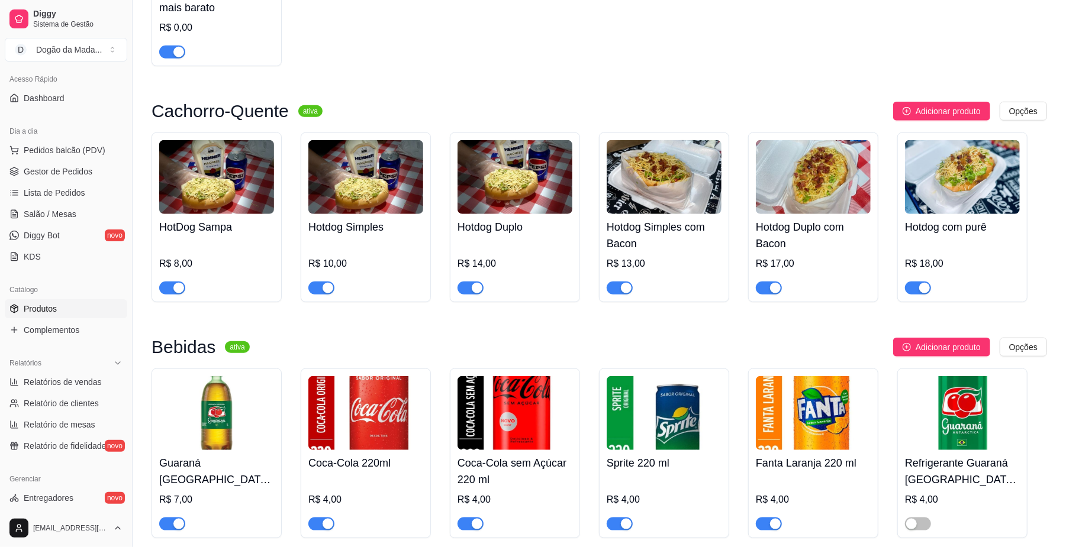
click at [364, 235] on h4 "Hotdog Simples" at bounding box center [365, 227] width 115 height 17
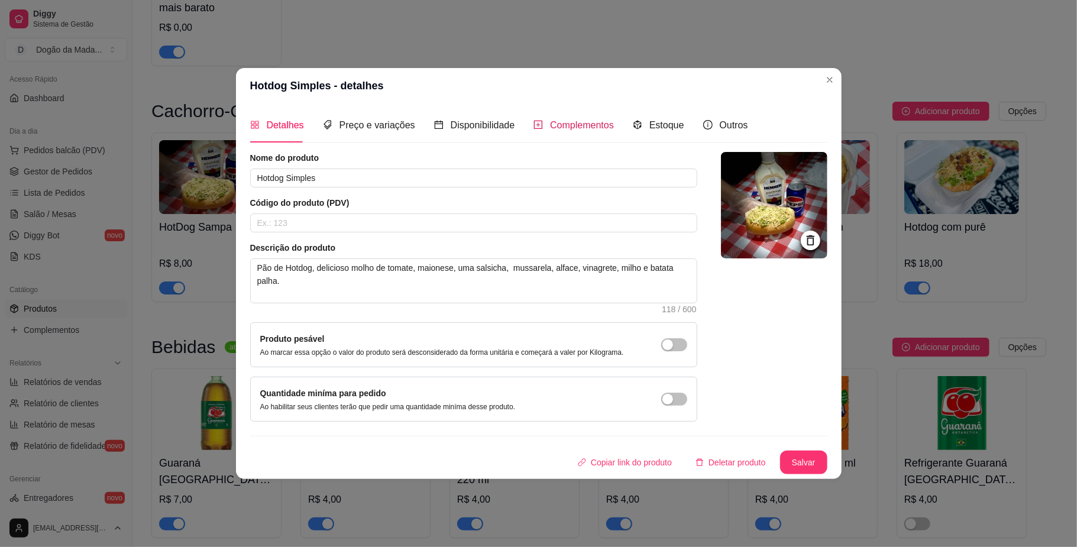
click at [557, 124] on span "Complementos" at bounding box center [582, 125] width 64 height 10
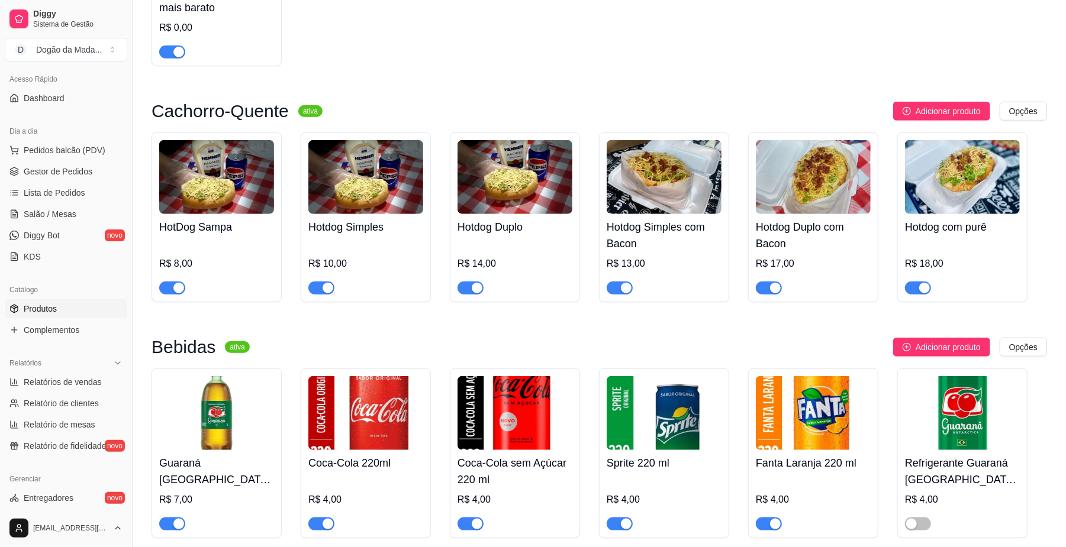
click at [651, 159] on img at bounding box center [663, 177] width 115 height 74
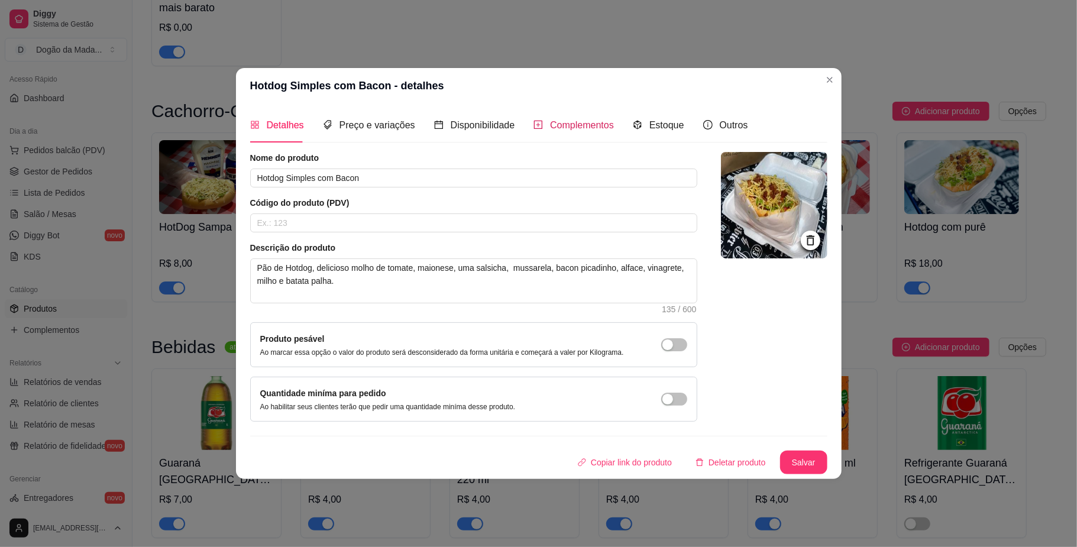
click at [587, 118] on div "Complementos" at bounding box center [574, 125] width 80 height 15
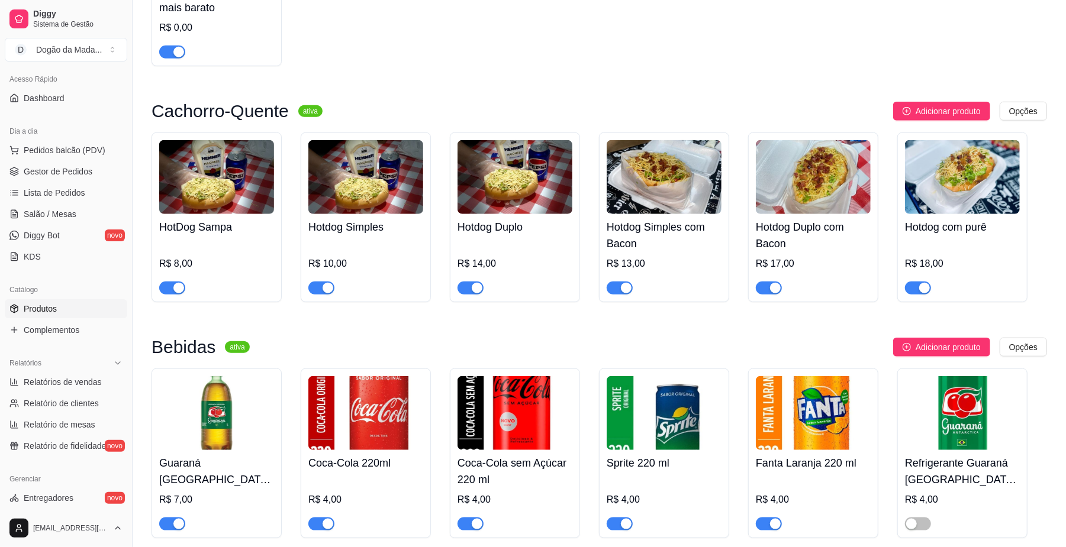
click at [811, 153] on img at bounding box center [813, 177] width 115 height 74
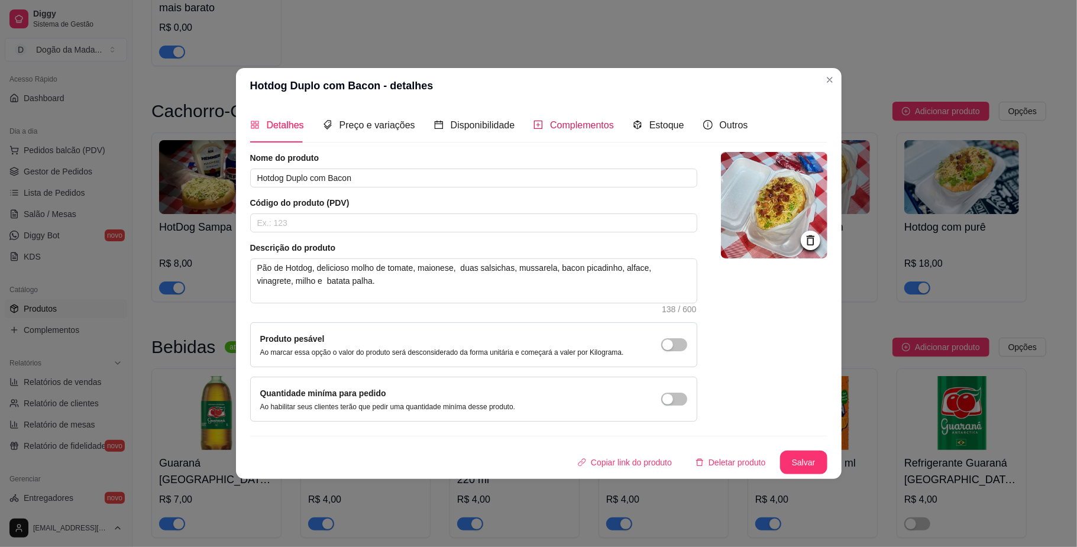
click at [592, 122] on span "Complementos" at bounding box center [582, 125] width 64 height 10
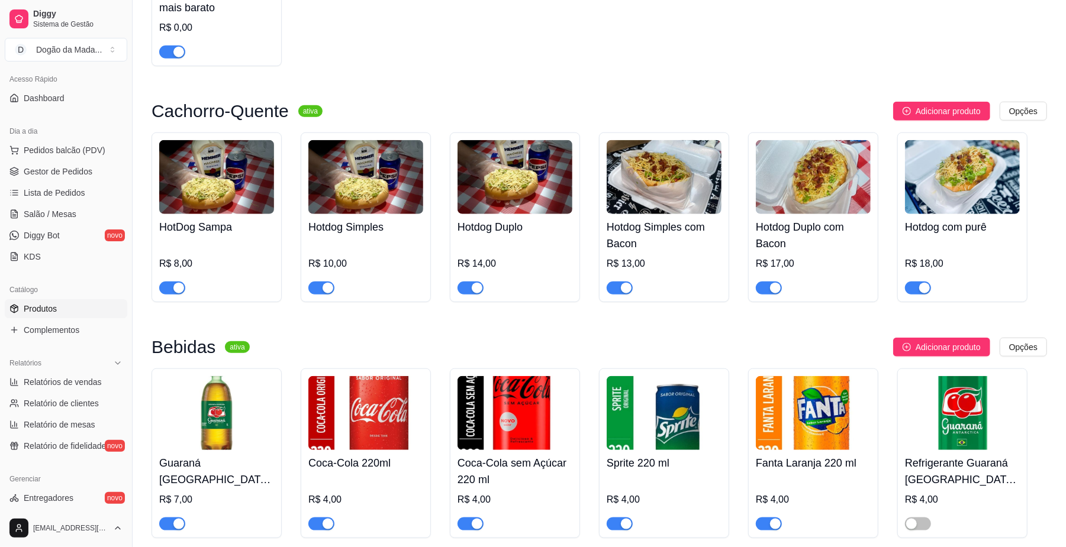
click at [935, 176] on img at bounding box center [962, 177] width 115 height 74
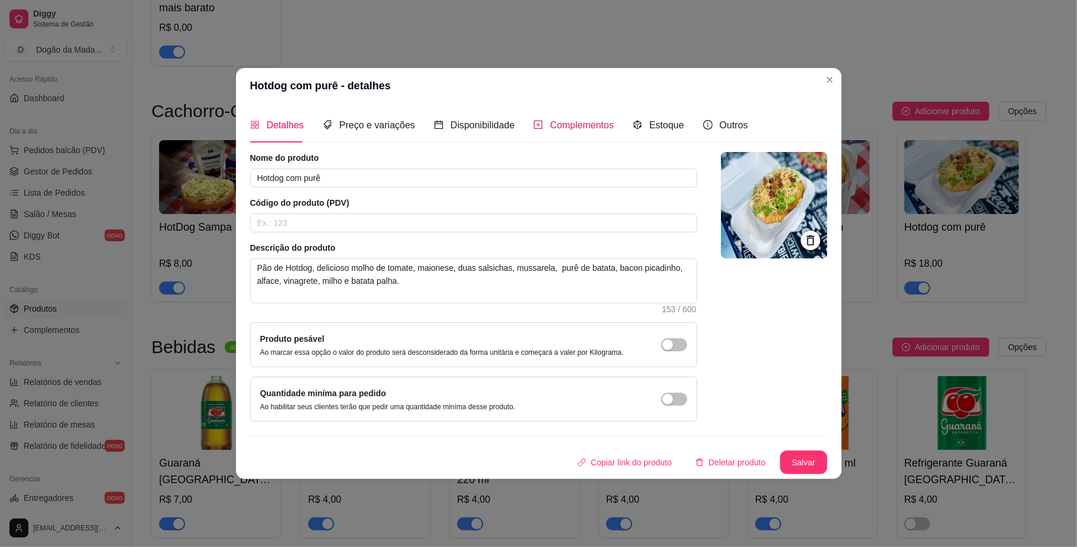
click at [580, 124] on span "Complementos" at bounding box center [582, 125] width 64 height 10
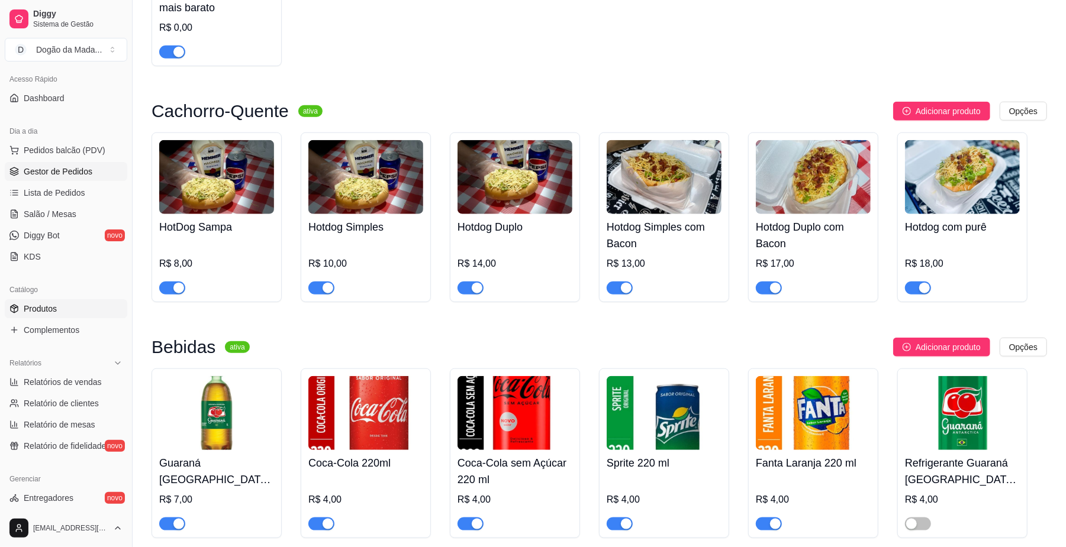
click at [53, 166] on span "Gestor de Pedidos" at bounding box center [58, 172] width 69 height 12
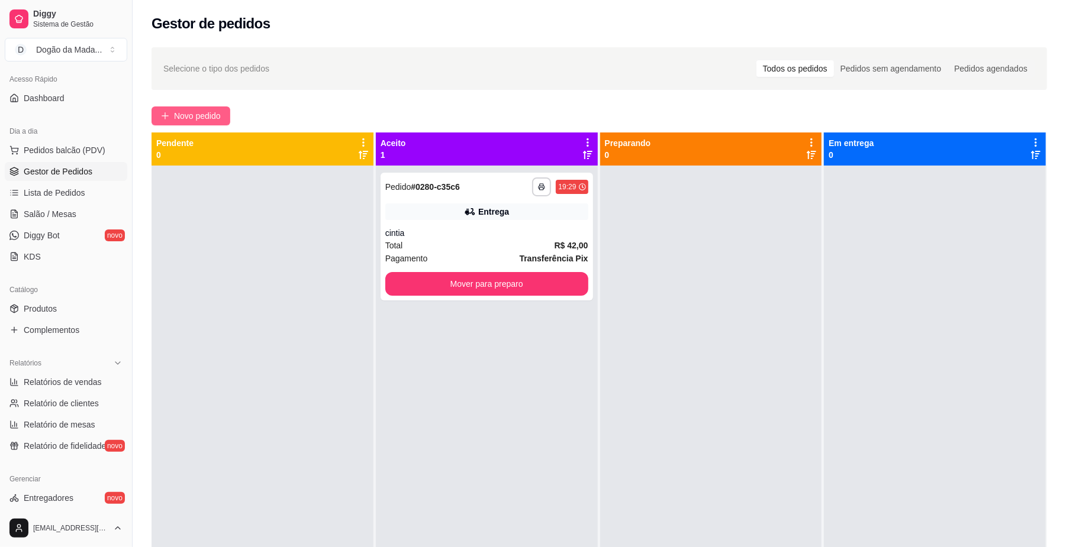
click at [206, 118] on span "Novo pedido" at bounding box center [197, 115] width 47 height 13
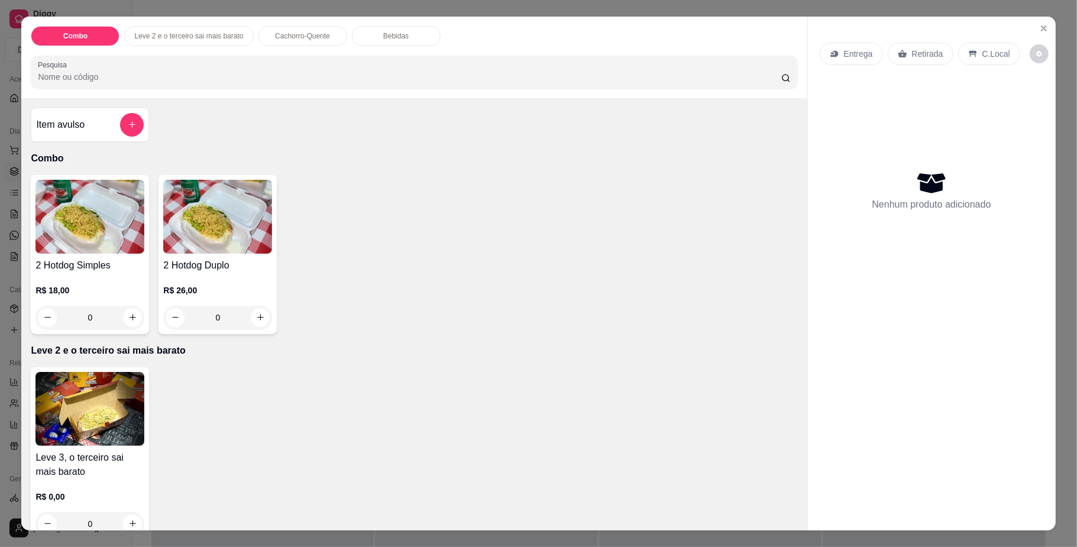
click at [931, 52] on p "Retirada" at bounding box center [927, 54] width 31 height 12
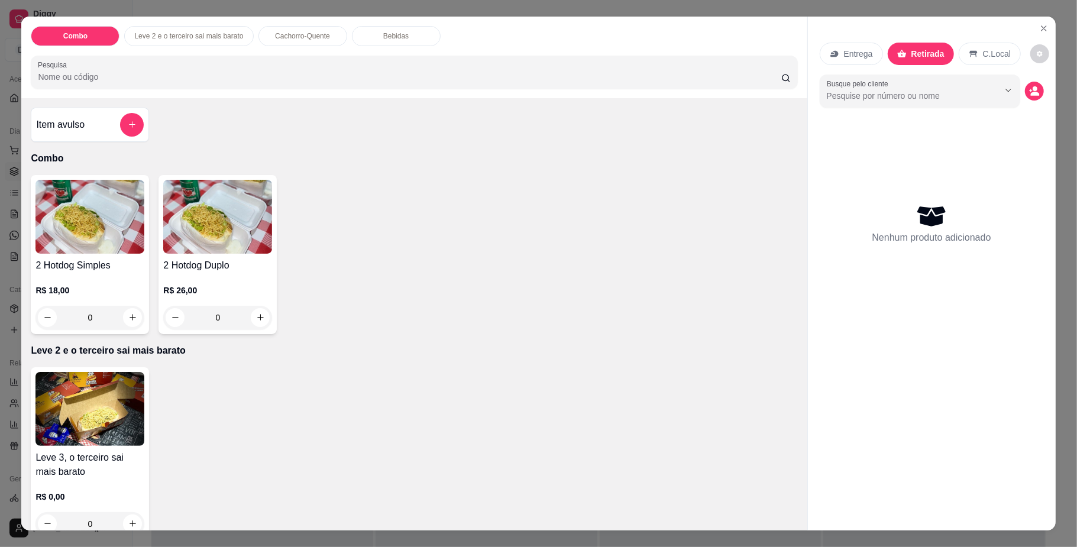
click at [866, 52] on p "Entrega" at bounding box center [858, 54] width 29 height 12
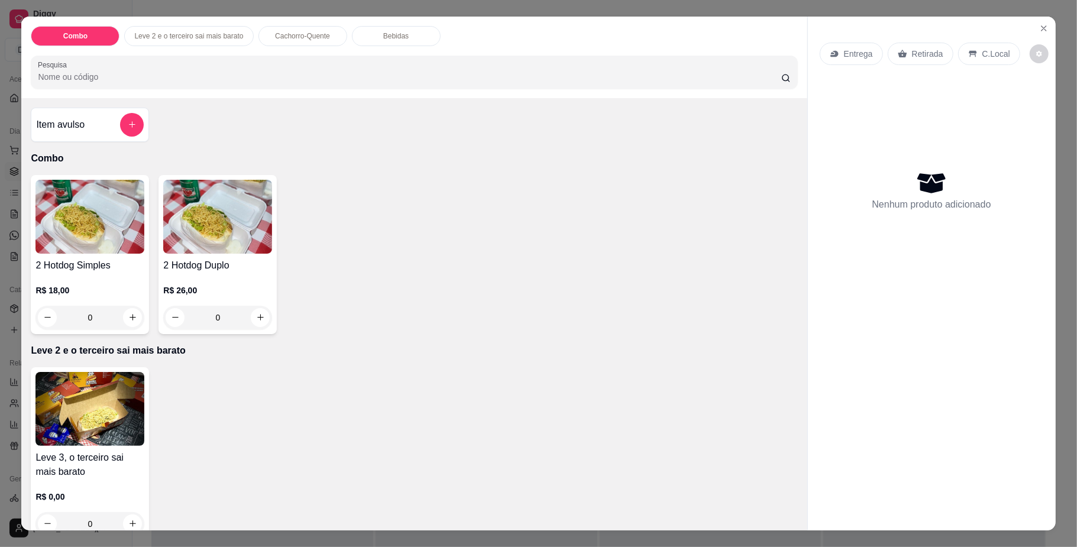
click at [912, 48] on p "Retirada" at bounding box center [927, 54] width 31 height 12
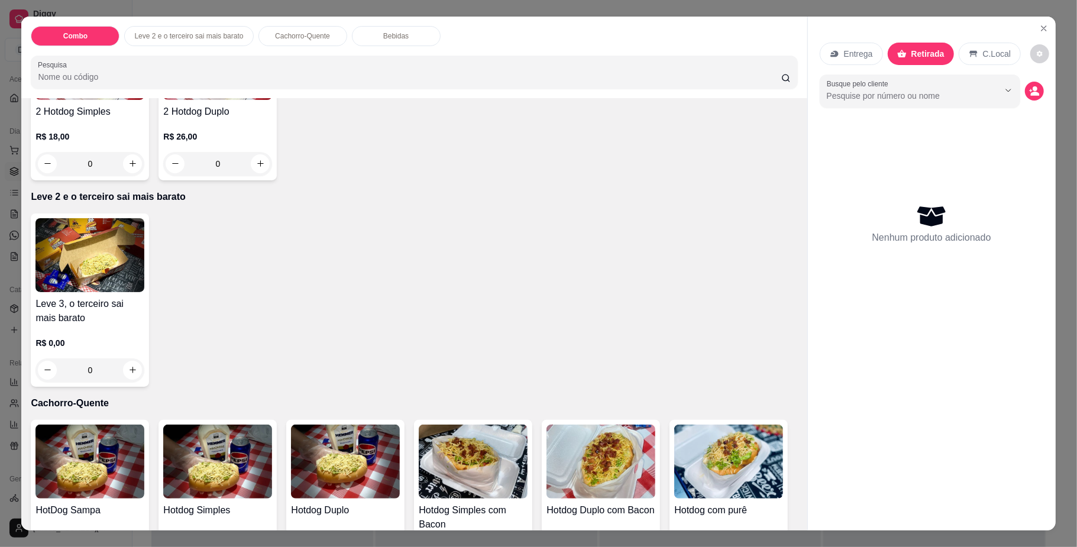
scroll to position [237, 0]
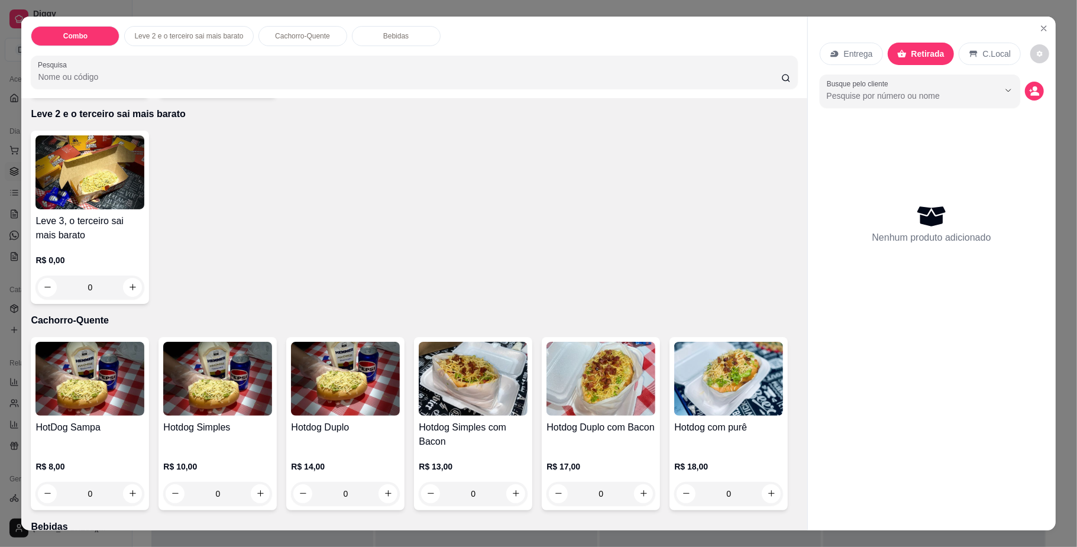
click at [124, 493] on div "0" at bounding box center [89, 494] width 109 height 24
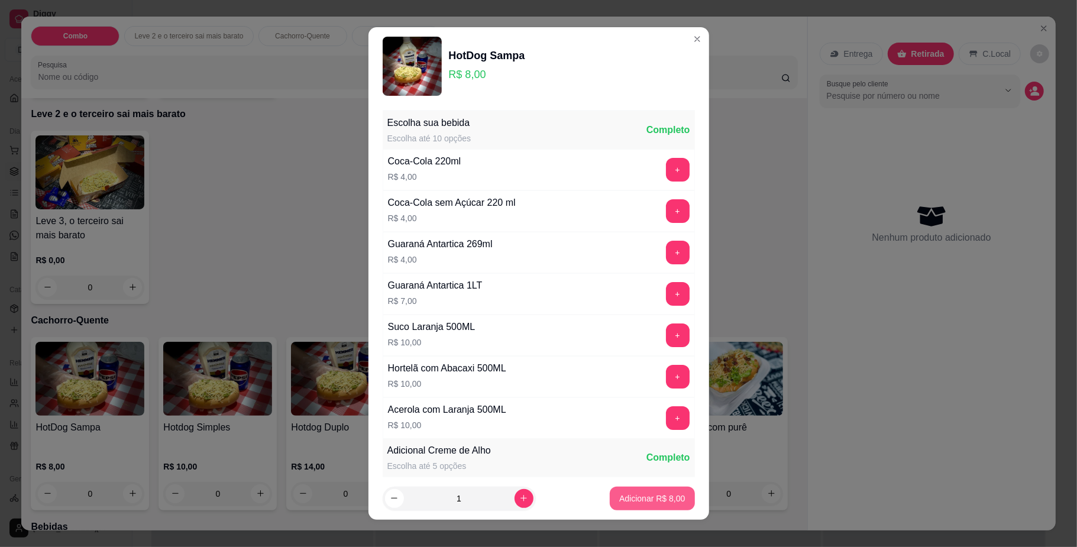
click at [619, 504] on p "Adicionar R$ 8,00" at bounding box center [652, 499] width 66 height 12
type input "1"
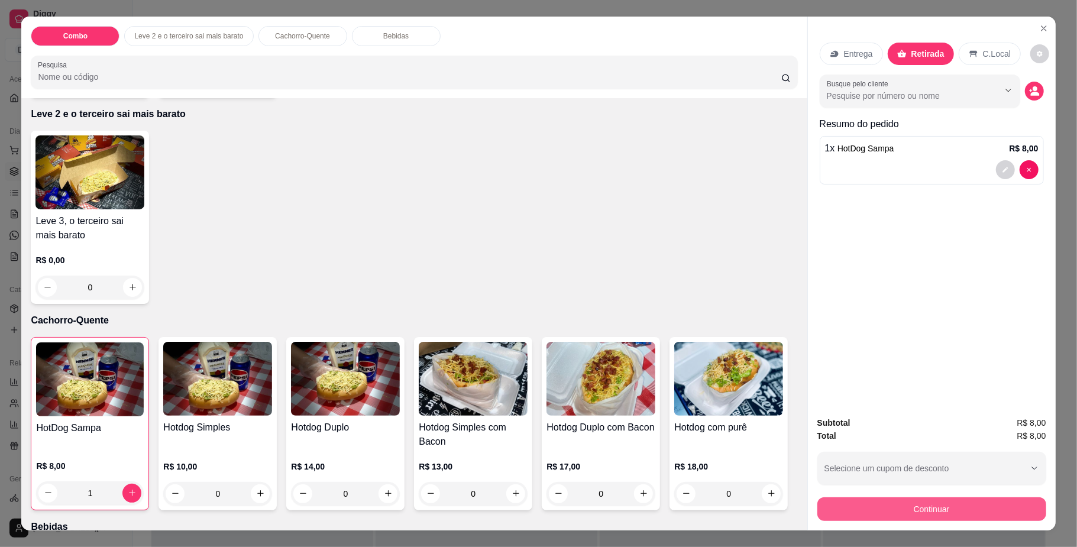
click at [871, 504] on button "Continuar" at bounding box center [932, 510] width 229 height 24
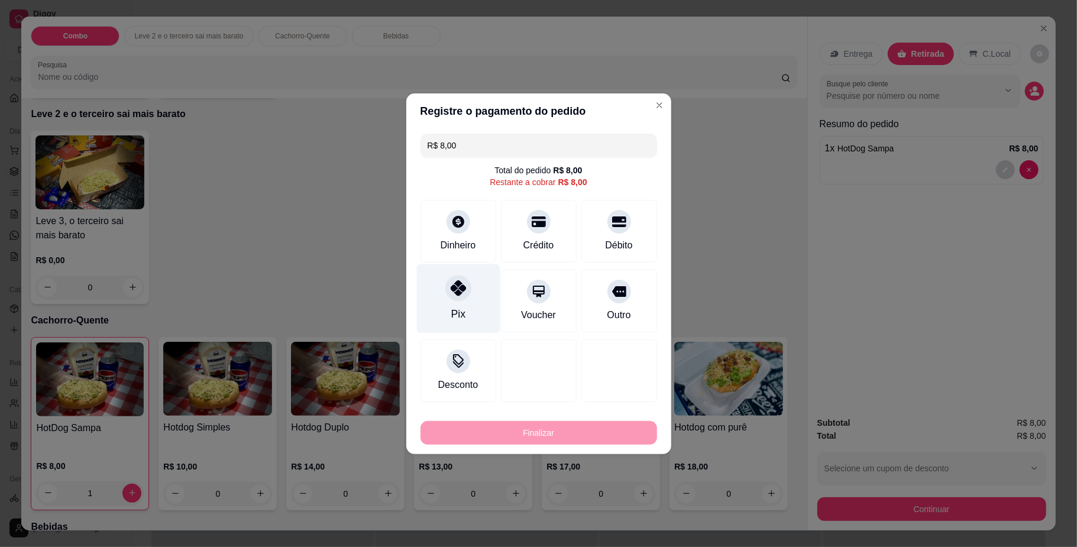
click at [461, 289] on icon at bounding box center [457, 287] width 15 height 15
type input "R$ 0,00"
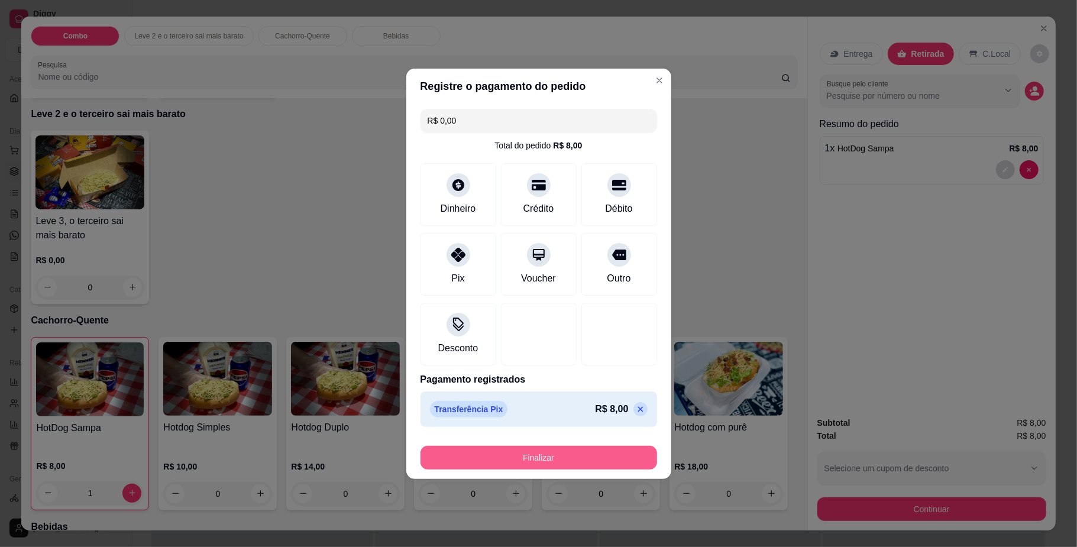
click at [503, 457] on button "Finalizar" at bounding box center [539, 458] width 237 height 24
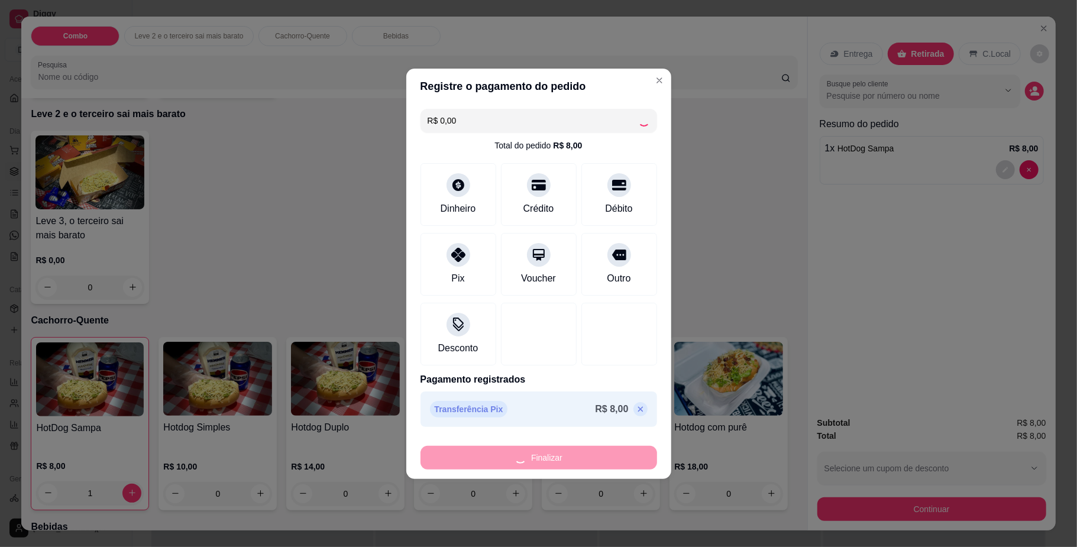
type input "0"
type input "-R$ 8,00"
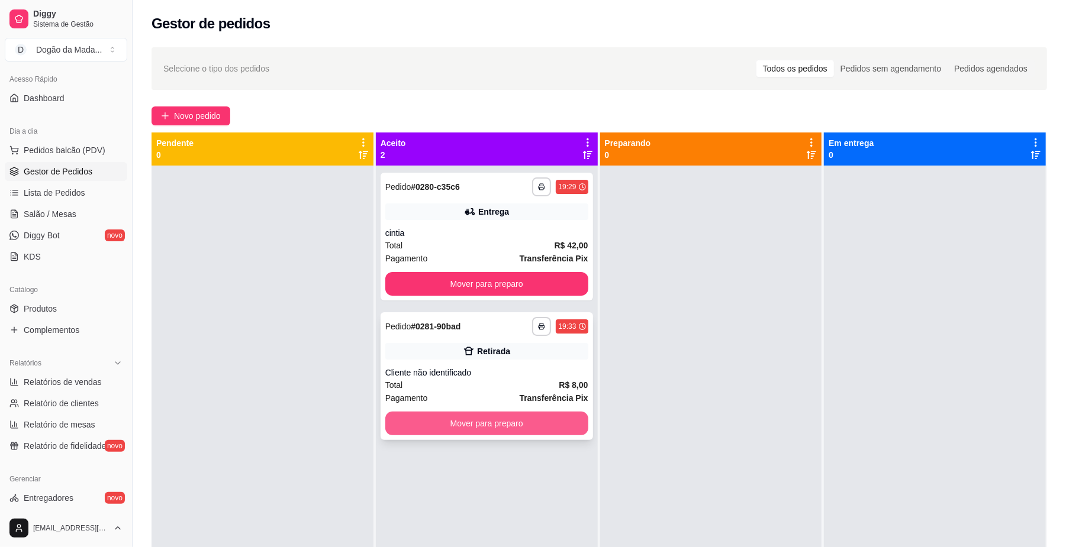
click at [483, 415] on button "Mover para preparo" at bounding box center [486, 424] width 203 height 24
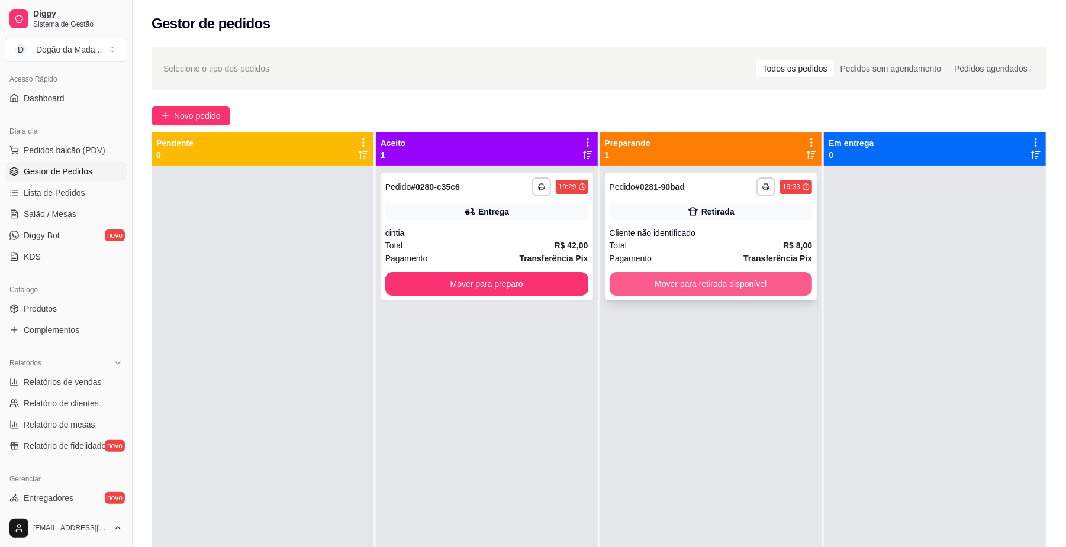
click at [686, 292] on button "Mover para retirada disponível" at bounding box center [710, 284] width 203 height 24
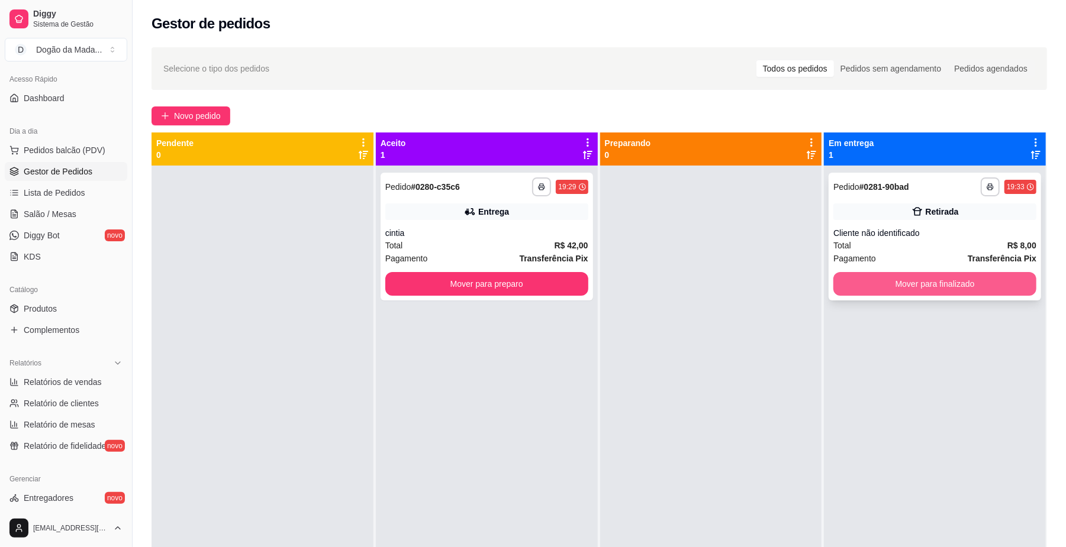
click at [843, 286] on button "Mover para finalizado" at bounding box center [934, 284] width 203 height 24
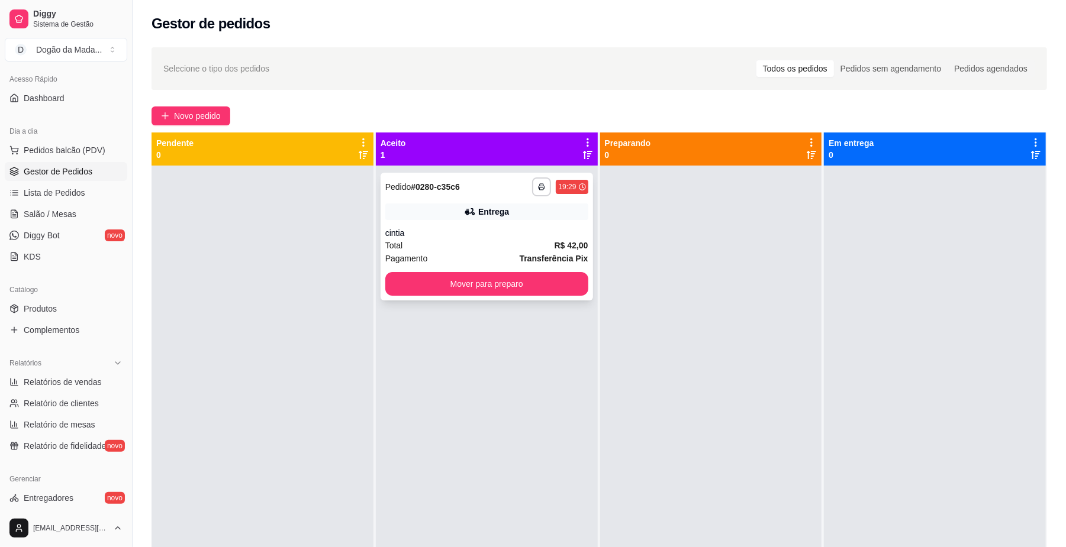
click at [466, 235] on div "cintia" at bounding box center [486, 233] width 203 height 12
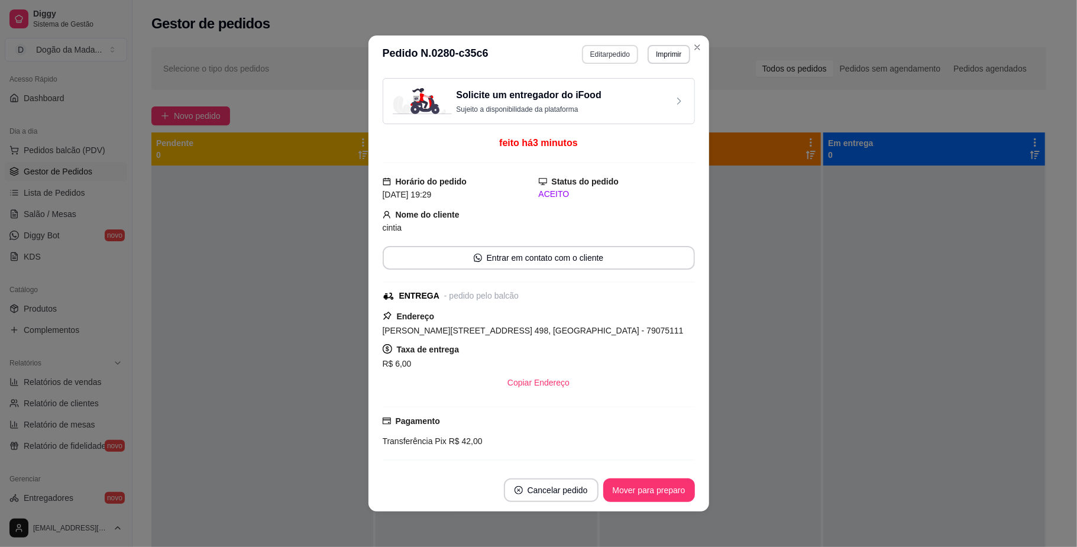
click at [599, 58] on button "Editar pedido" at bounding box center [610, 54] width 56 height 19
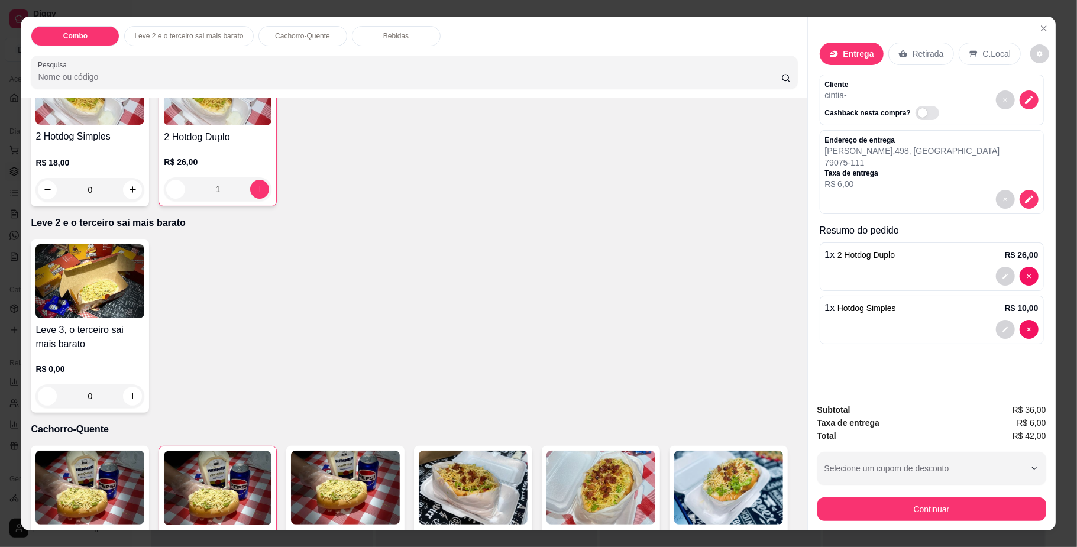
scroll to position [237, 0]
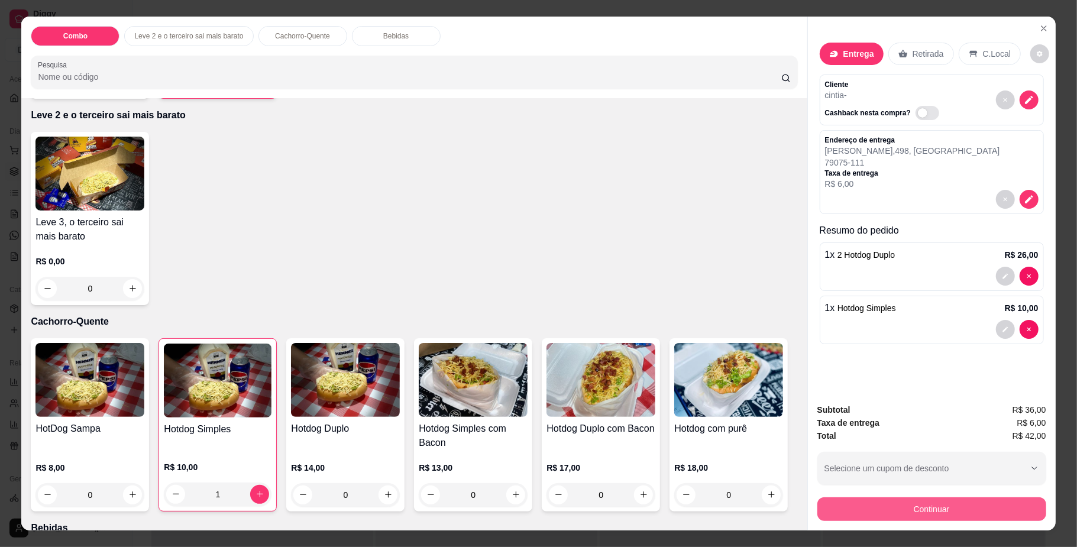
click at [955, 512] on button "Continuar" at bounding box center [932, 510] width 229 height 24
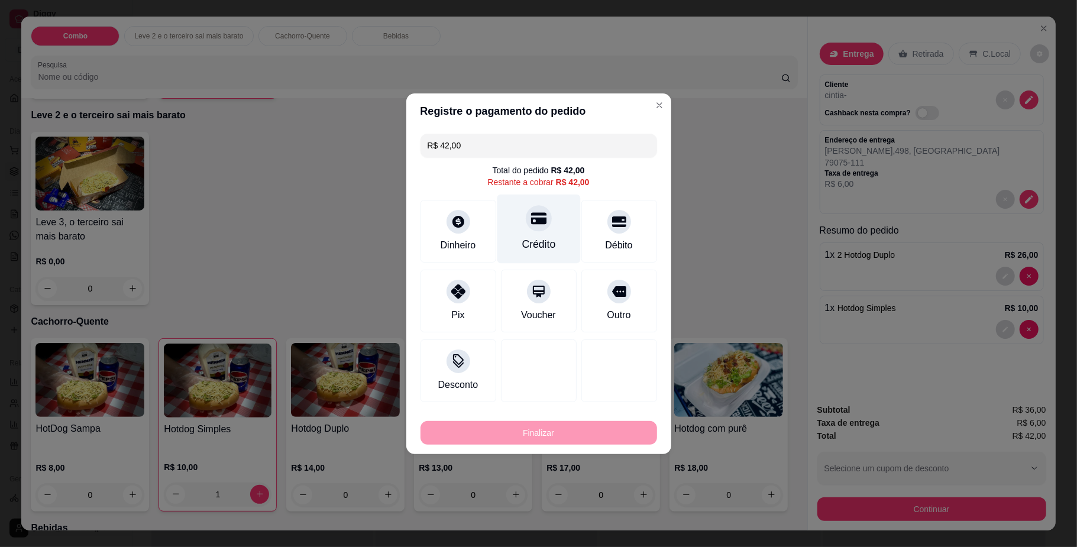
click at [526, 231] on div "Crédito" at bounding box center [538, 228] width 83 height 69
type input "R$ 0,00"
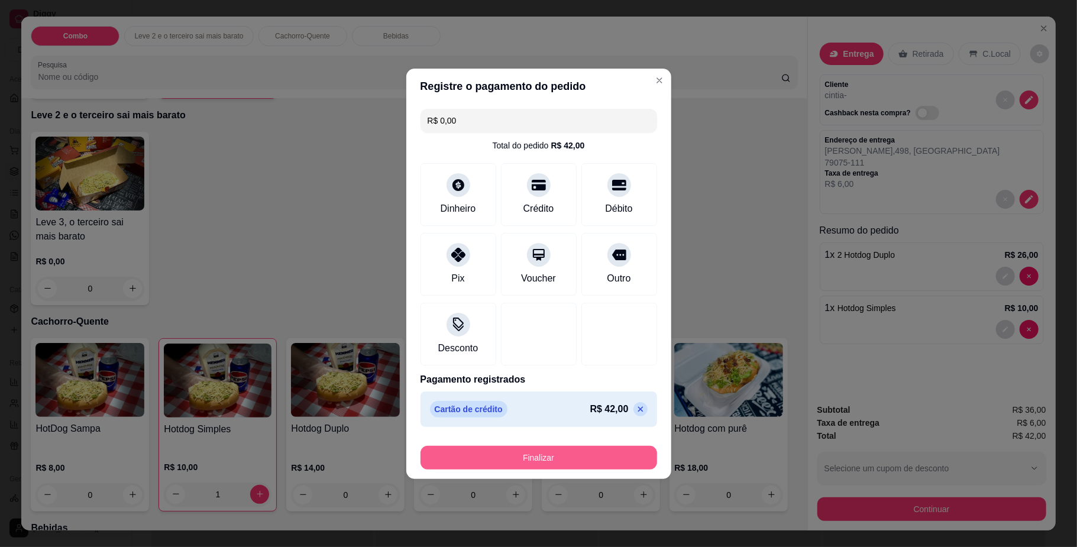
click at [579, 453] on button "Finalizar" at bounding box center [539, 458] width 237 height 24
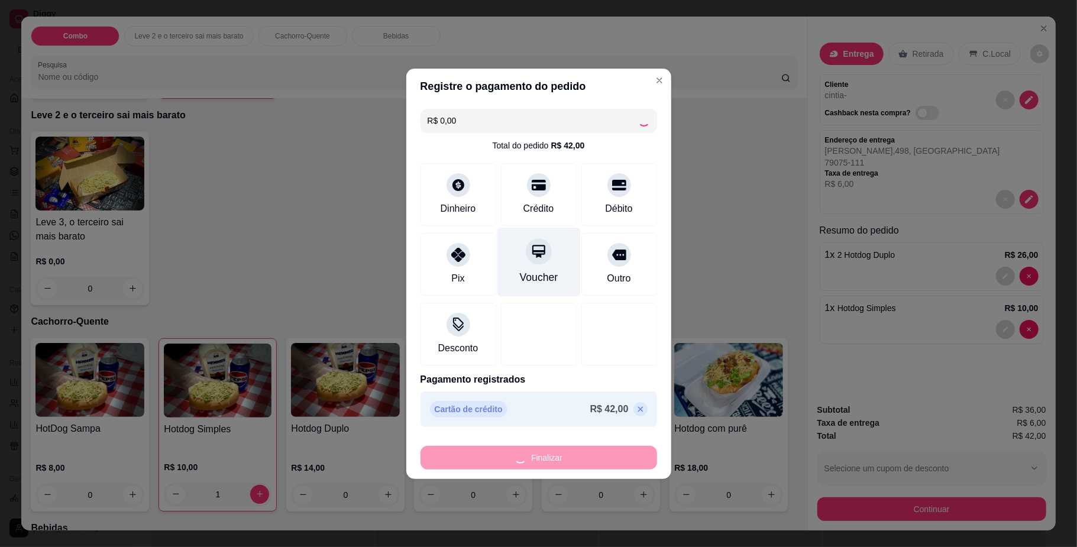
type input "0"
type input "-R$ 42,00"
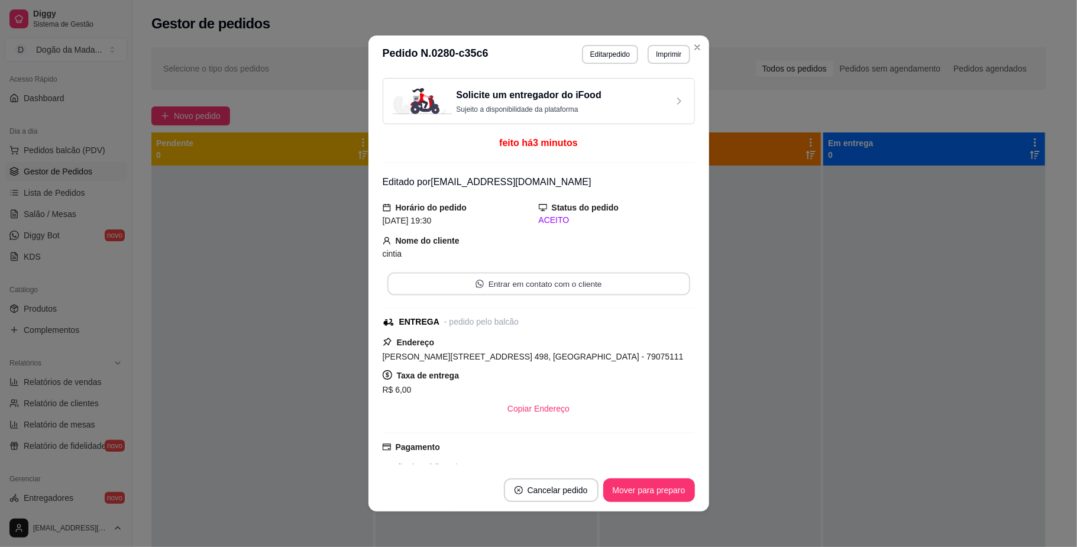
click at [524, 287] on button "Entrar em contato com o cliente" at bounding box center [538, 284] width 303 height 23
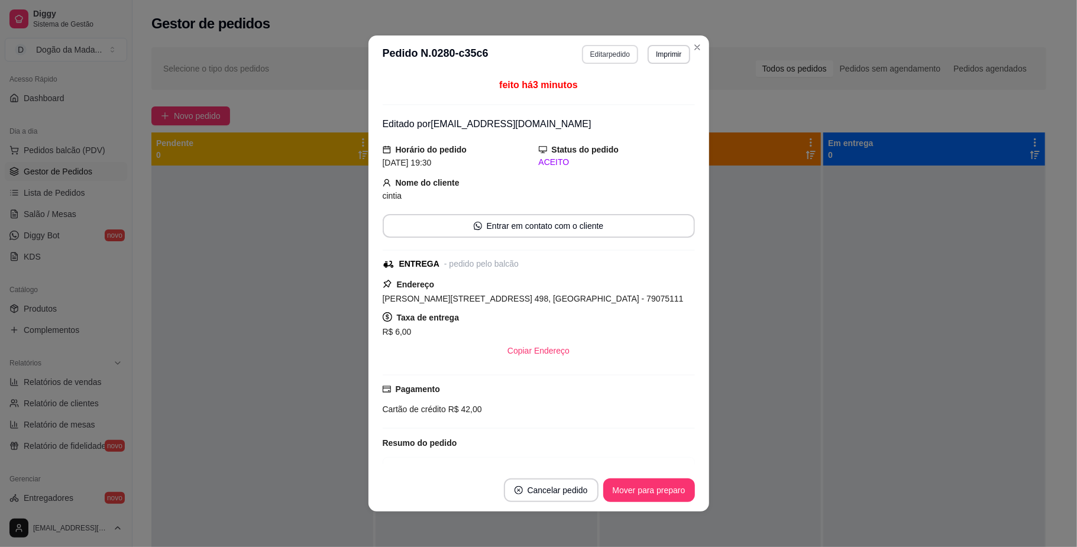
click at [599, 55] on button "Editar pedido" at bounding box center [610, 54] width 56 height 19
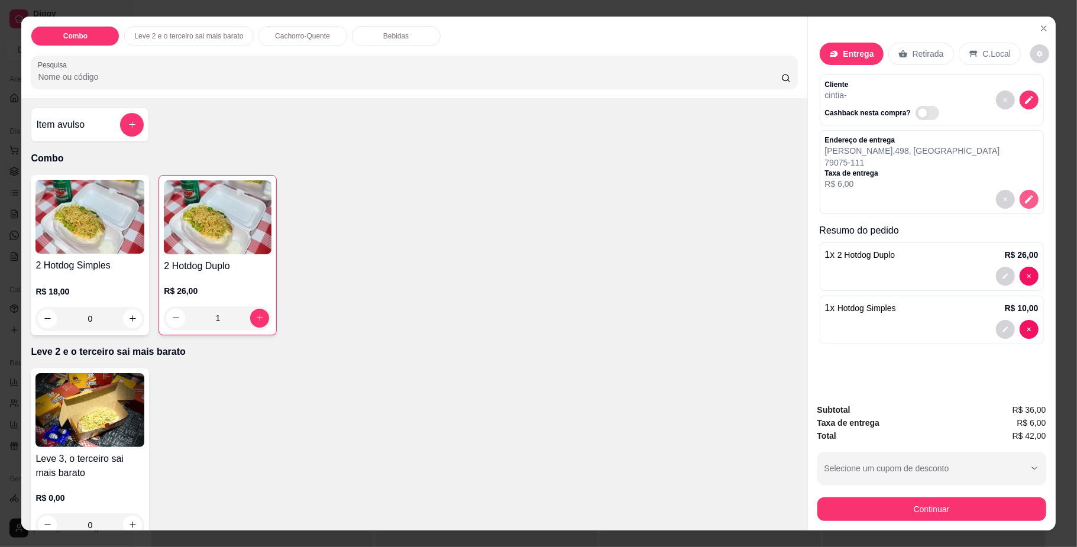
click at [1025, 202] on icon "decrease-product-quantity" at bounding box center [1029, 199] width 8 height 8
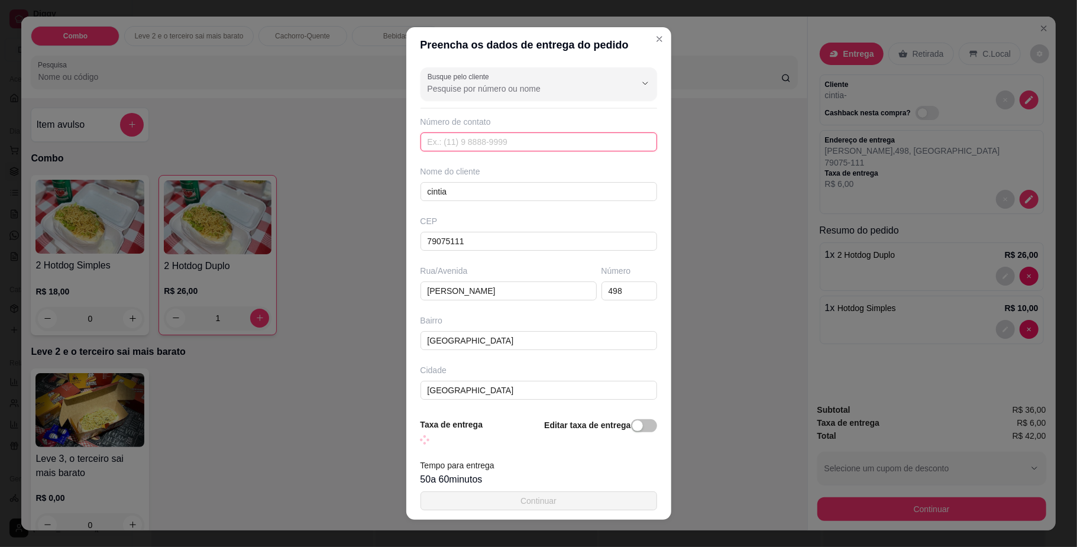
click at [496, 141] on input "text" at bounding box center [539, 142] width 237 height 19
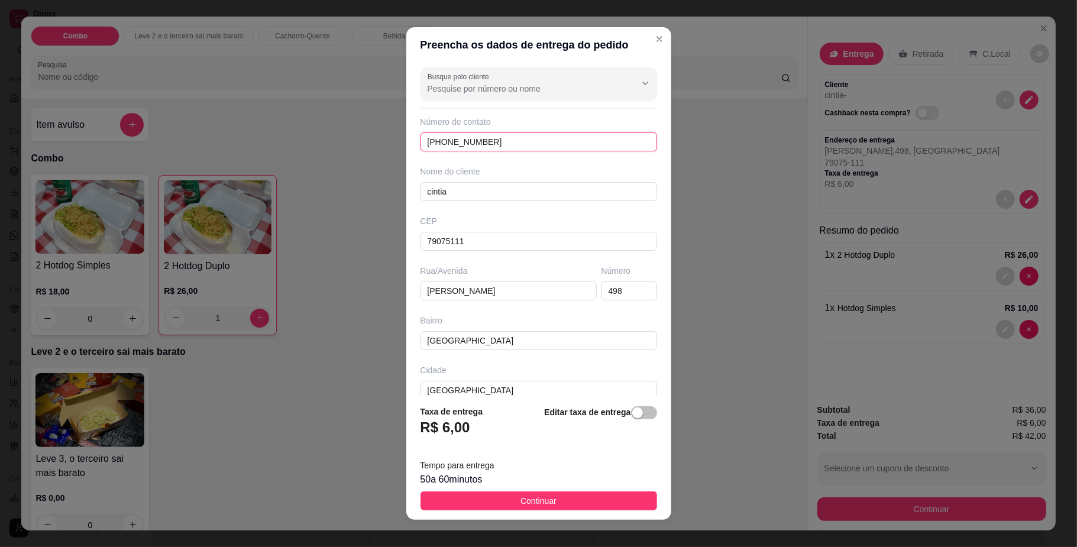
type input "[PHONE_NUMBER]"
type input "c"
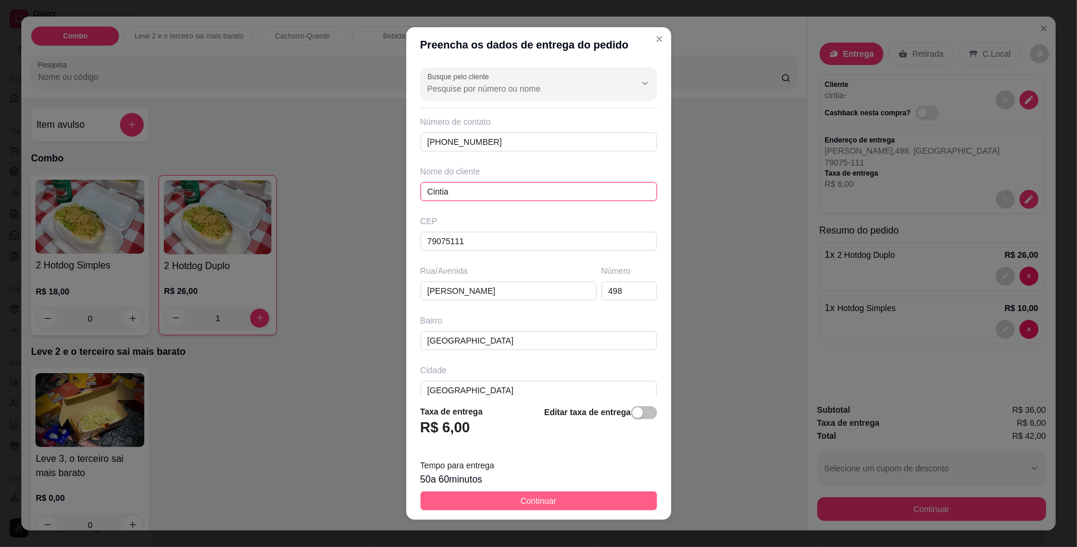
type input "Cintia"
click at [444, 505] on button "Continuar" at bounding box center [539, 501] width 237 height 19
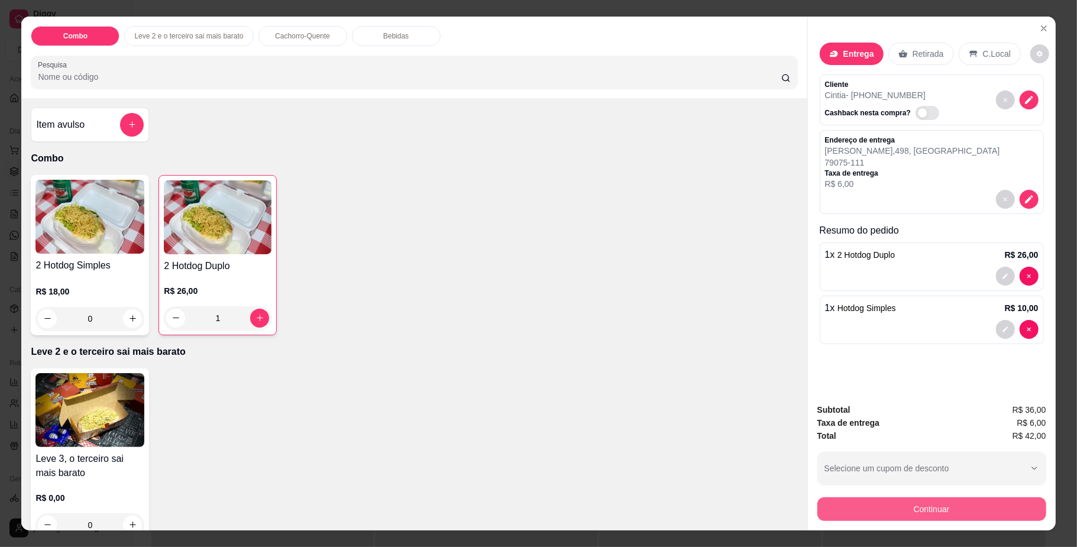
click at [879, 511] on button "Continuar" at bounding box center [932, 510] width 229 height 24
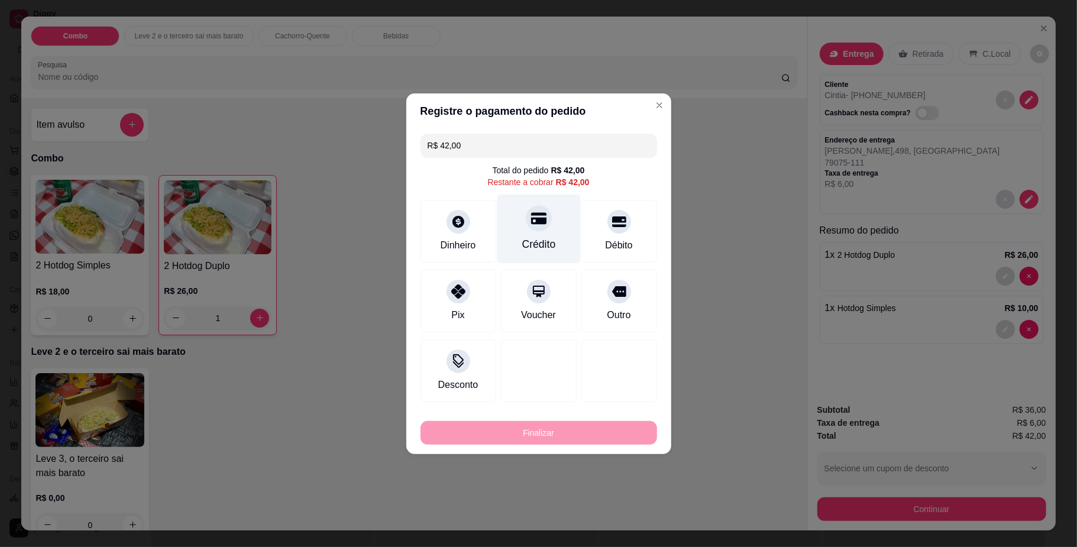
click at [521, 230] on div "Crédito" at bounding box center [538, 228] width 83 height 69
type input "R$ 0,00"
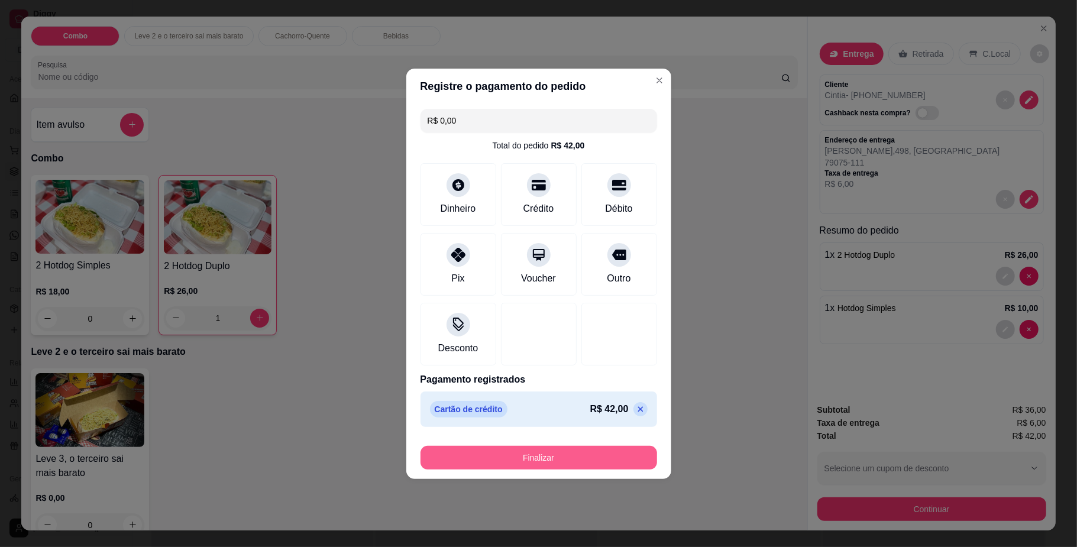
click at [550, 453] on button "Finalizar" at bounding box center [539, 458] width 237 height 24
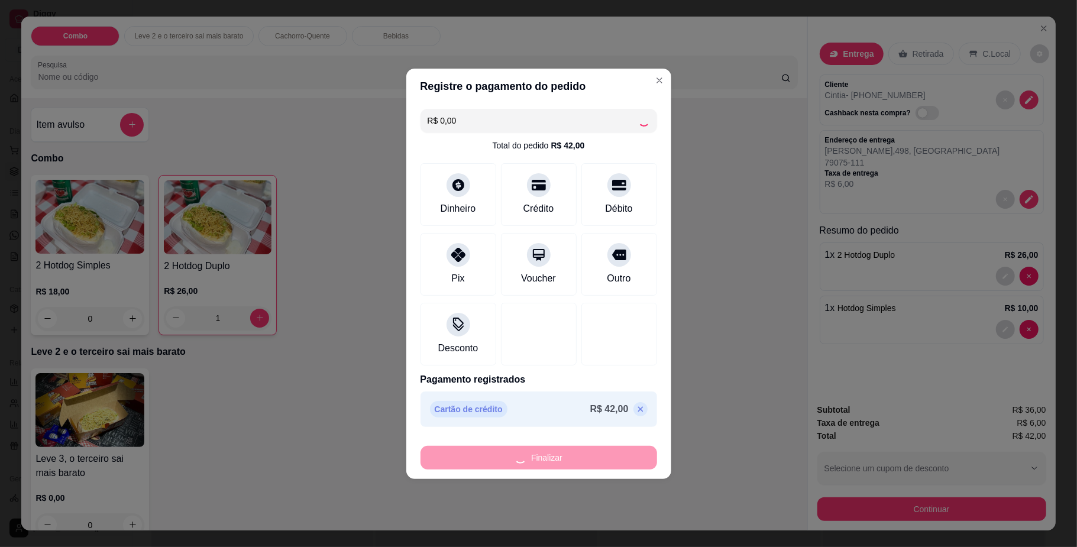
type input "0"
type input "-R$ 42,00"
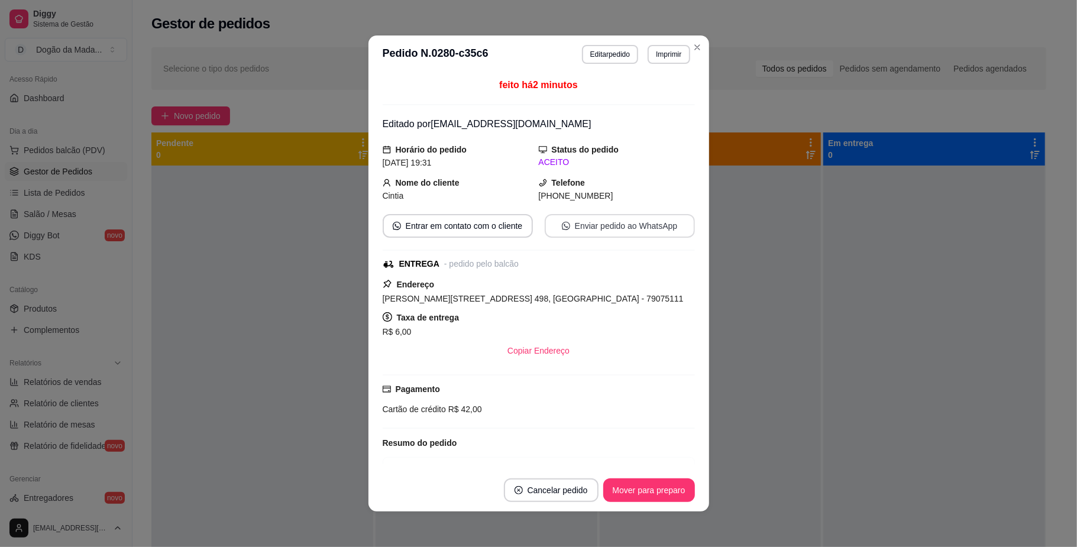
click at [579, 233] on button "Enviar pedido ao WhatsApp" at bounding box center [620, 226] width 150 height 24
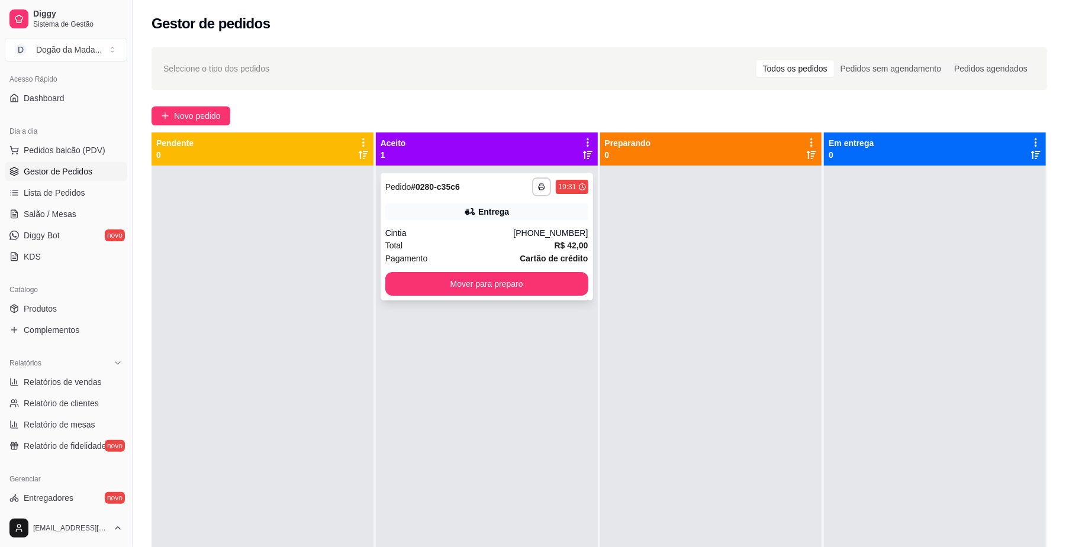
click at [540, 277] on button "Mover para preparo" at bounding box center [486, 284] width 203 height 24
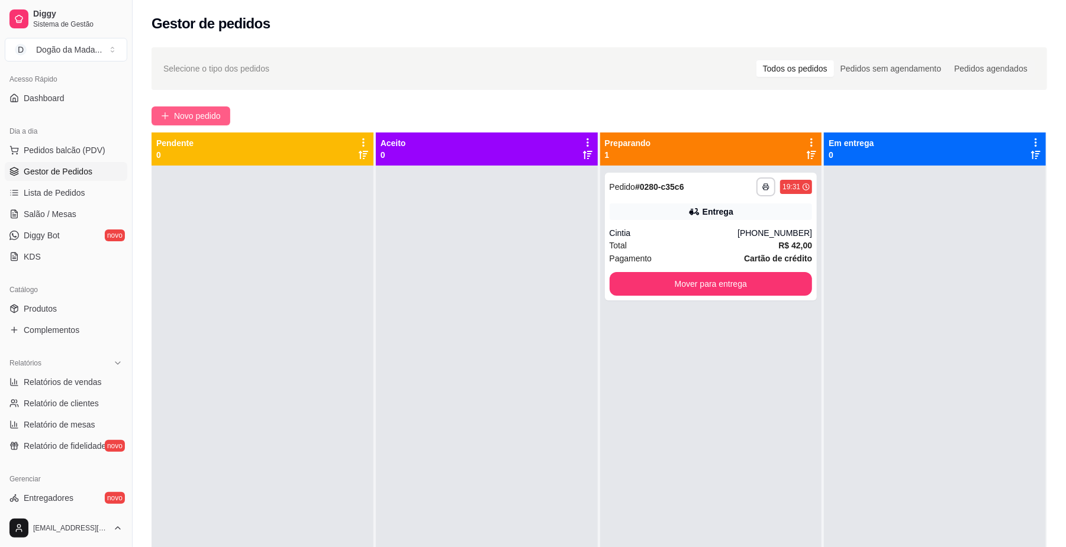
click at [190, 118] on span "Novo pedido" at bounding box center [197, 115] width 47 height 13
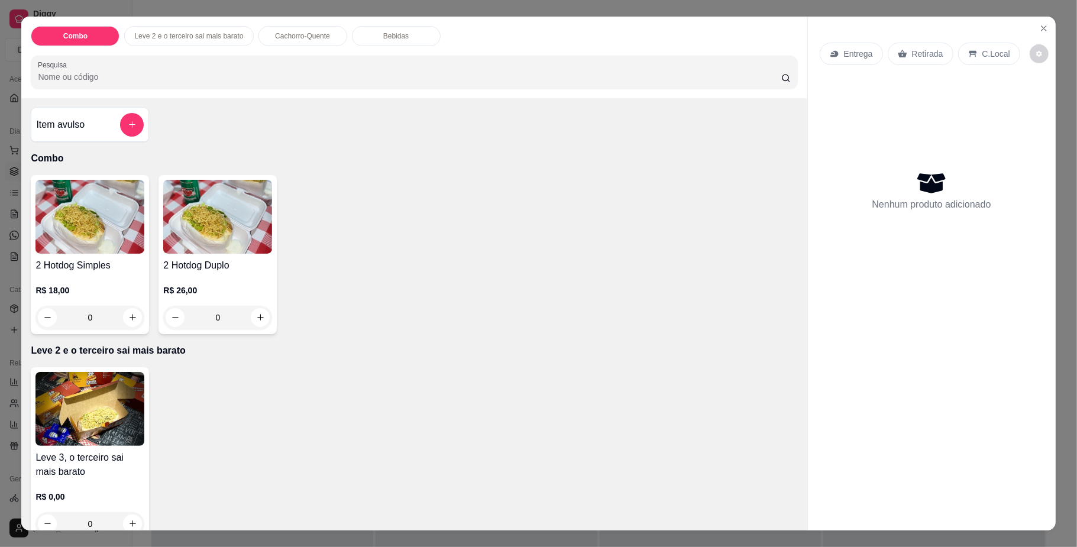
click at [257, 322] on div "0" at bounding box center [217, 318] width 109 height 24
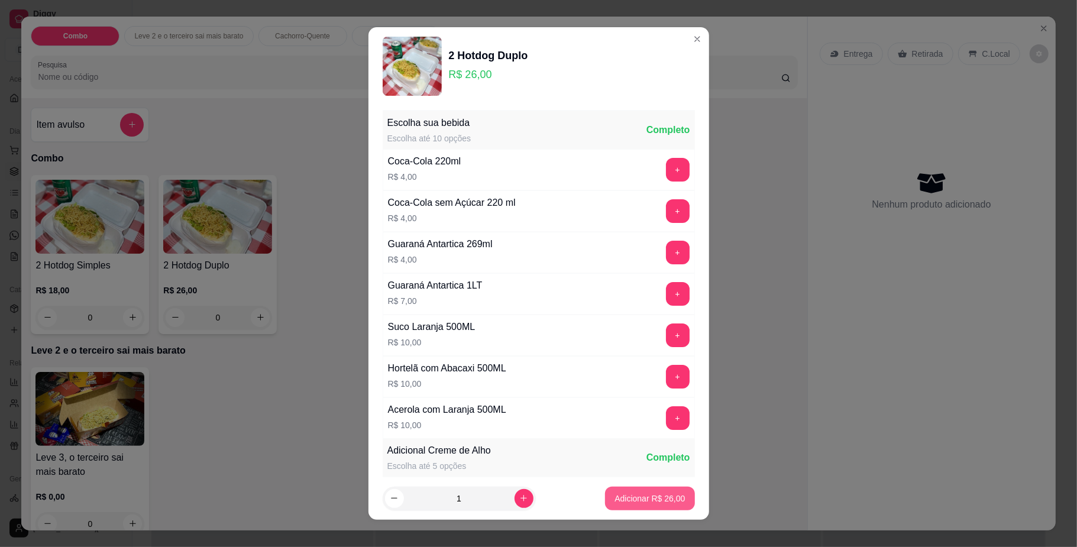
click at [631, 506] on button "Adicionar R$ 26,00" at bounding box center [649, 499] width 89 height 24
type input "1"
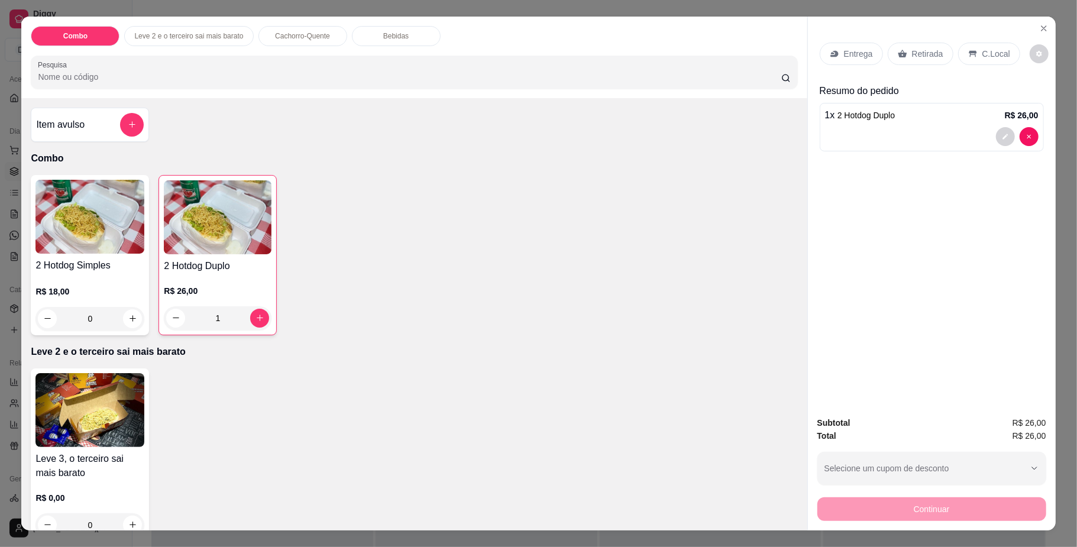
click at [830, 52] on icon at bounding box center [834, 53] width 9 height 9
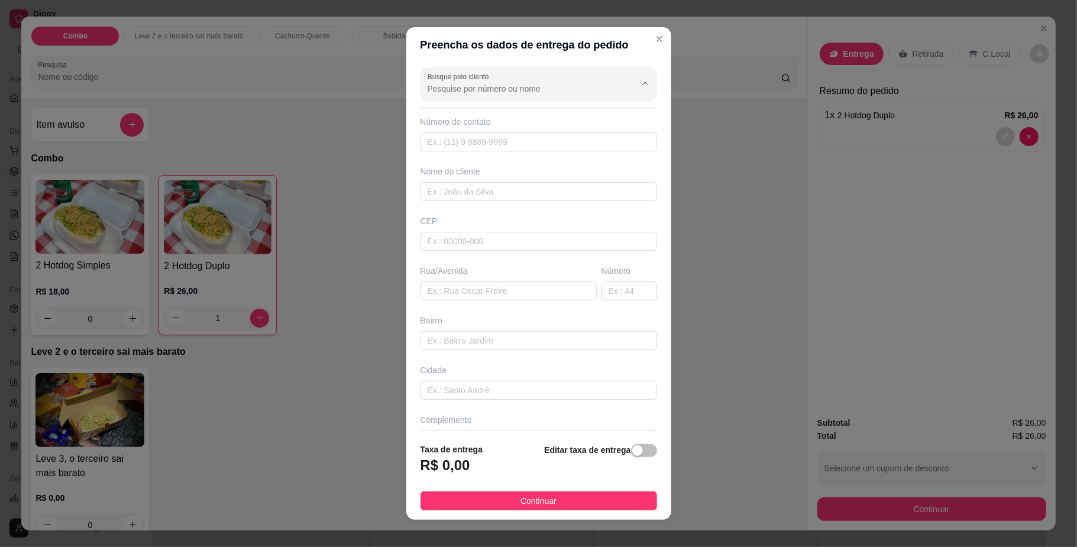
click at [492, 89] on input "Busque pelo cliente" at bounding box center [522, 89] width 189 height 12
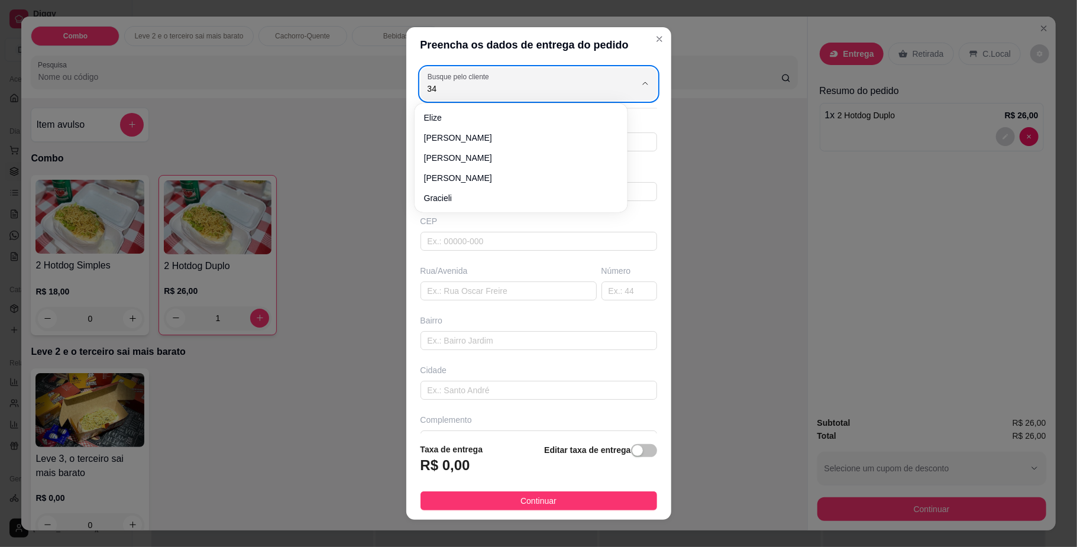
type input "3"
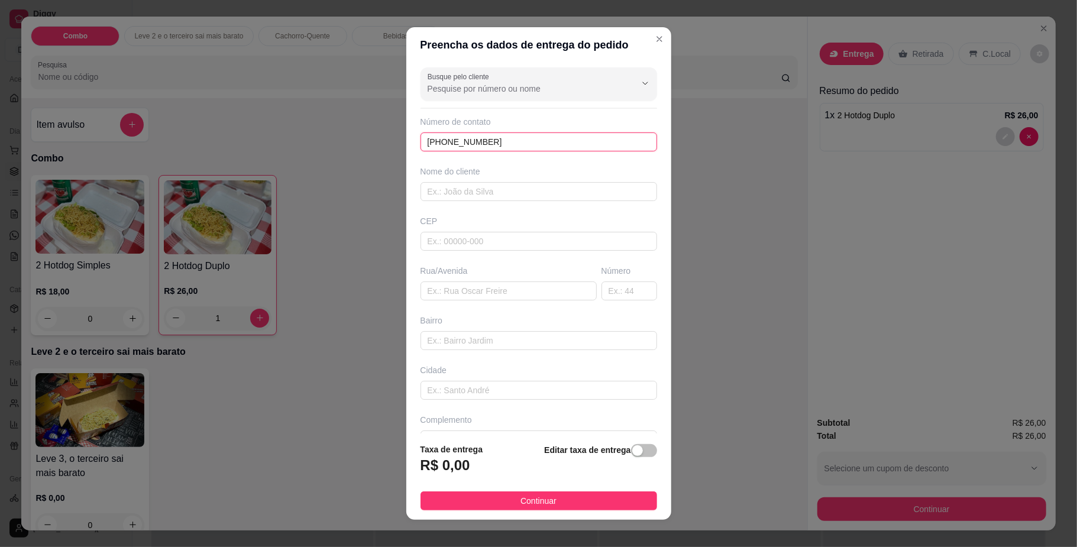
type input "[PHONE_NUMBER]"
type input "[PERSON_NAME]"
type input "7900000"
type input "UPA AERO RANCHO"
type input "0"
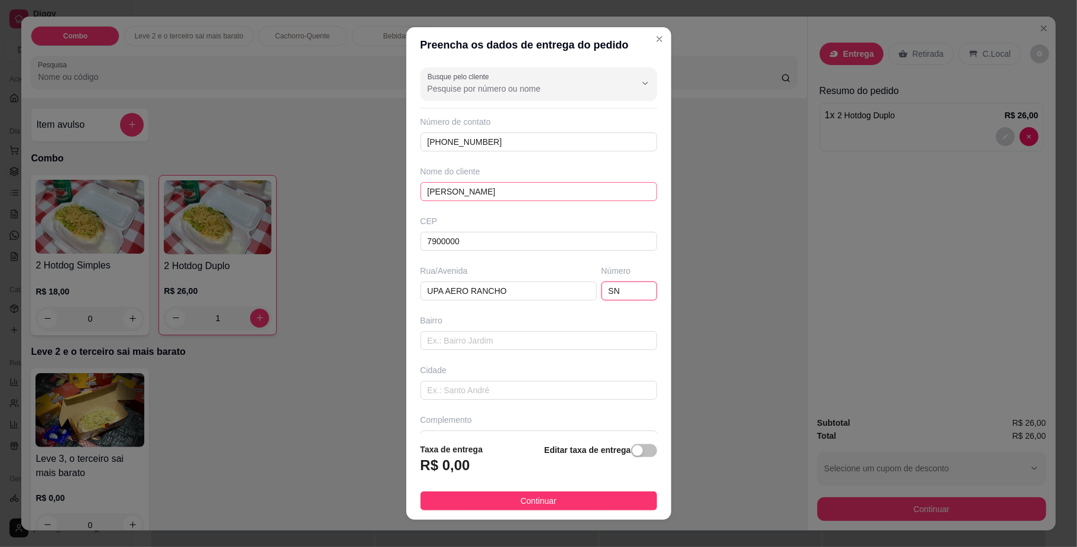
type input "SN"
type input "Aero Rancho"
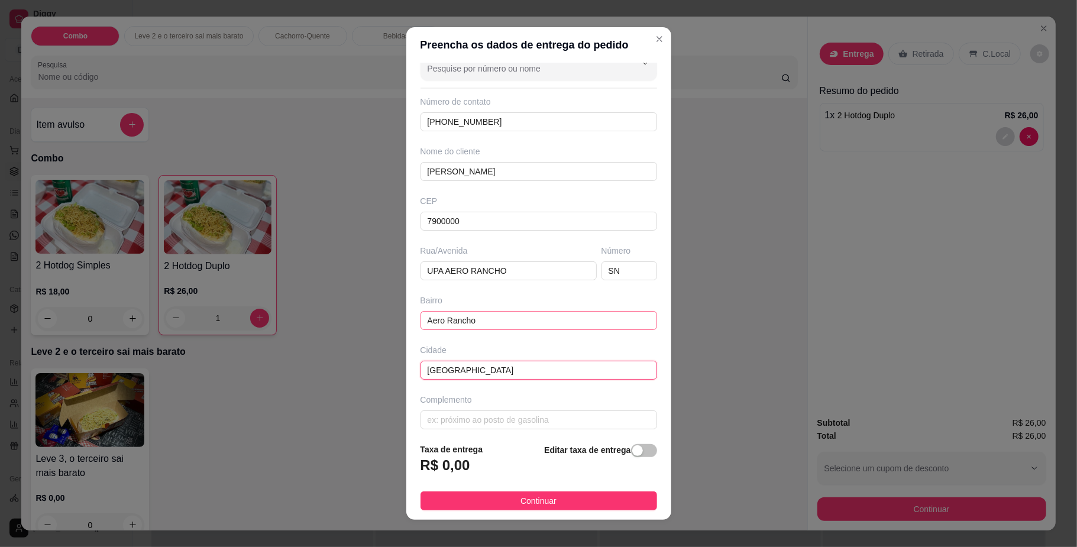
scroll to position [31, 0]
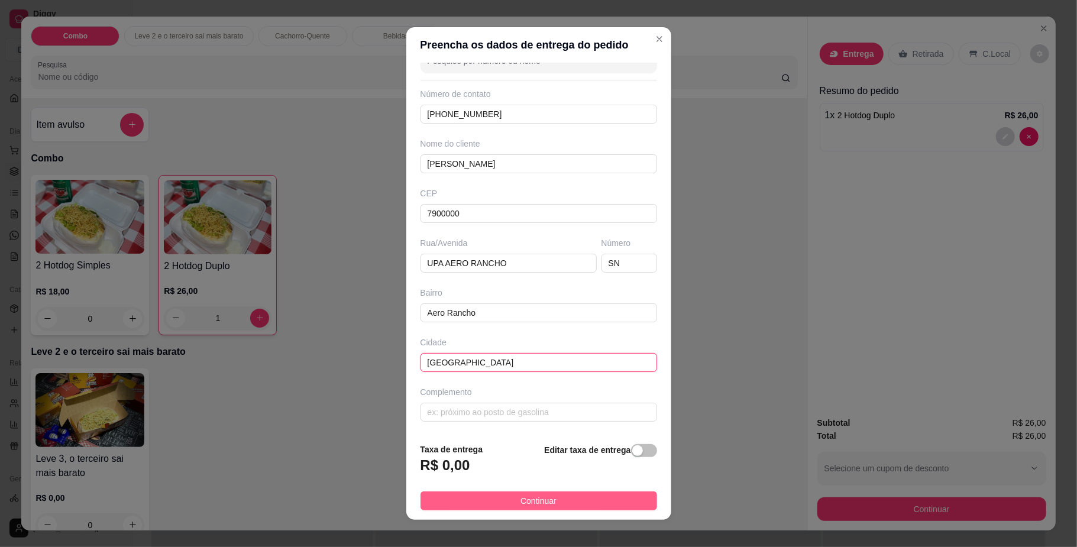
type input "[GEOGRAPHIC_DATA]"
click at [506, 495] on button "Continuar" at bounding box center [539, 501] width 237 height 19
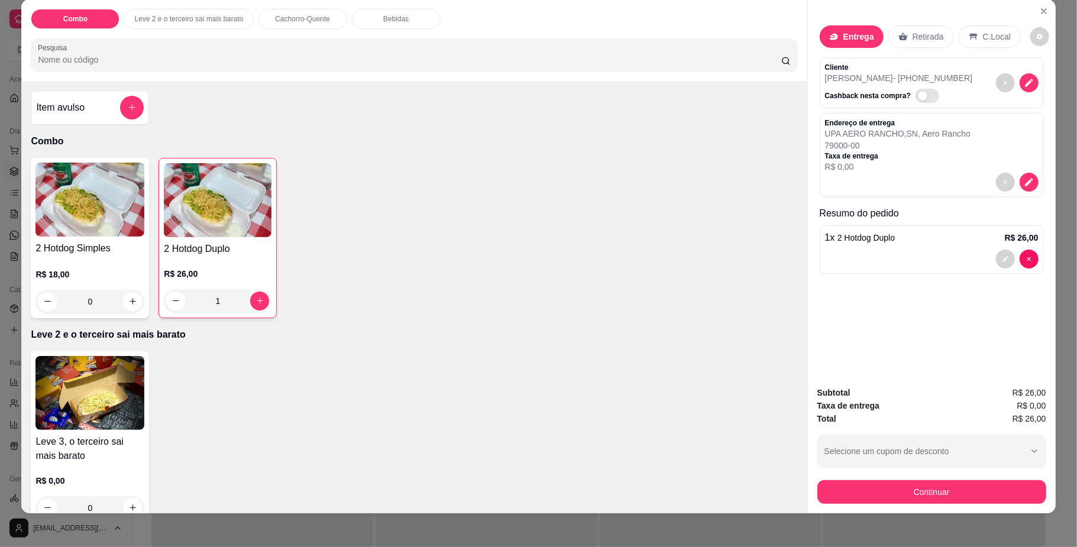
scroll to position [21, 0]
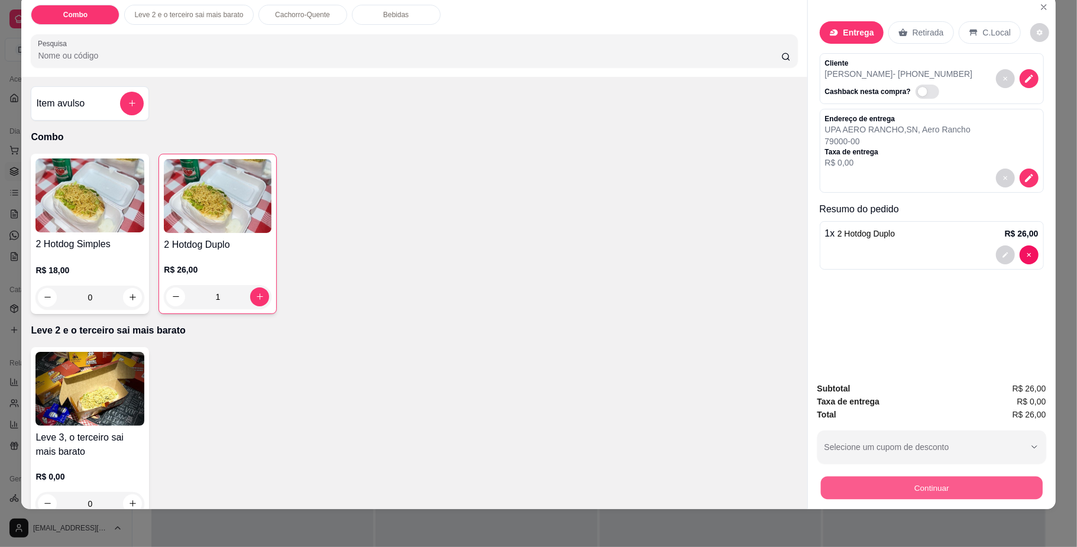
click at [905, 490] on button "Continuar" at bounding box center [932, 488] width 222 height 23
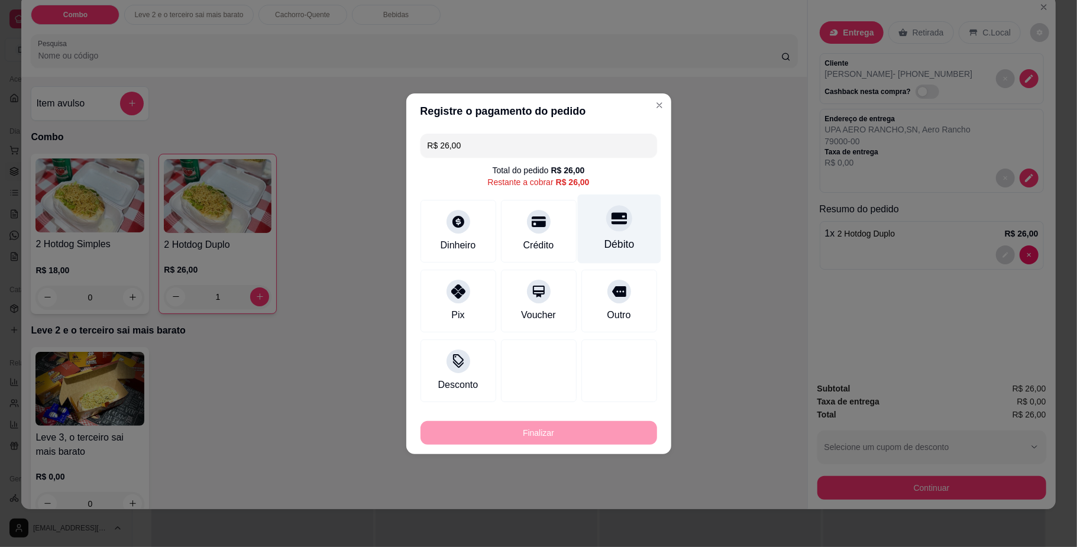
click at [604, 238] on div "Débito" at bounding box center [619, 244] width 30 height 15
type input "R$ 0,00"
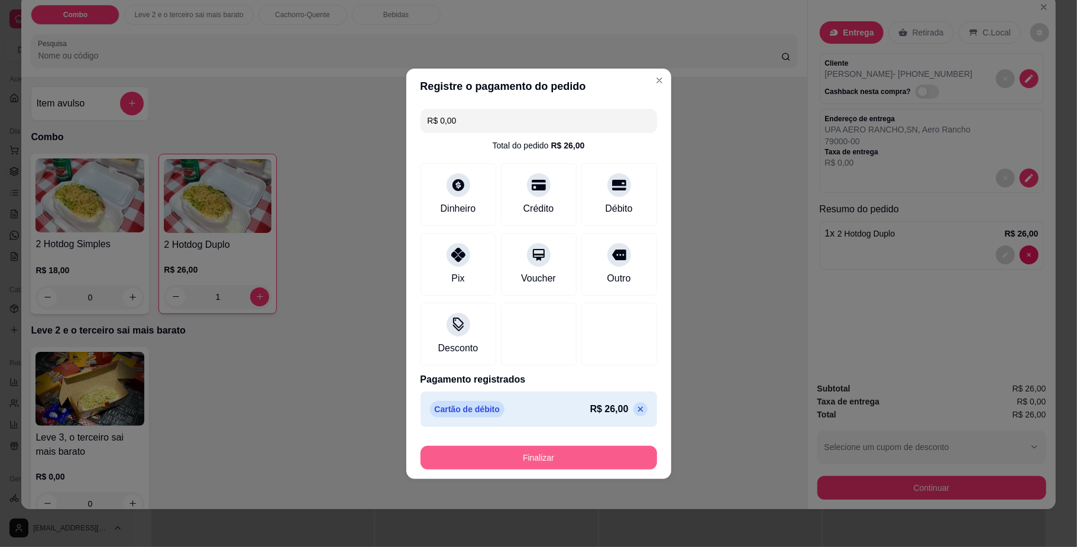
click at [524, 464] on button "Finalizar" at bounding box center [539, 458] width 237 height 24
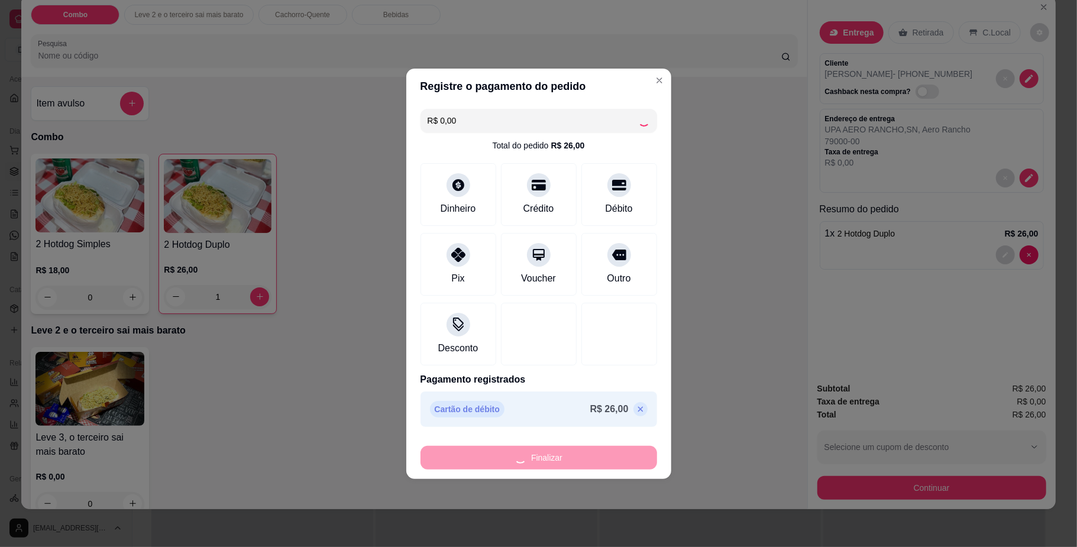
type input "0"
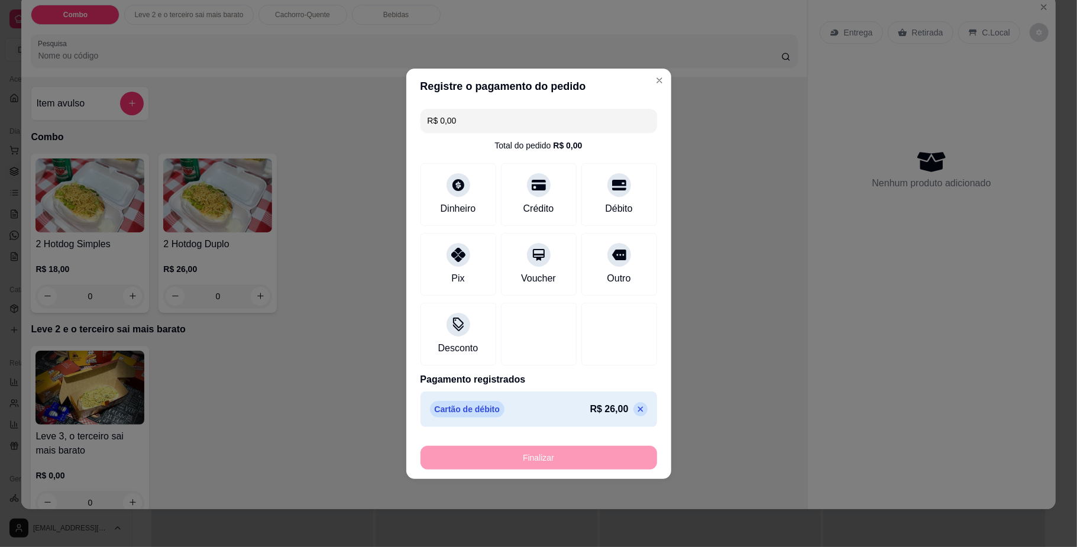
type input "-R$ 26,00"
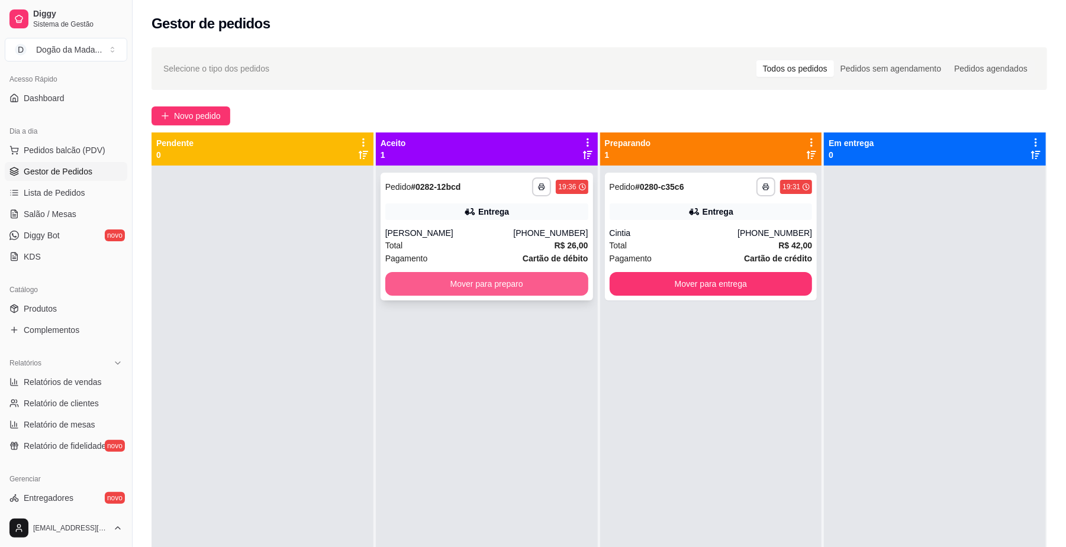
click at [427, 283] on button "Mover para preparo" at bounding box center [486, 284] width 203 height 24
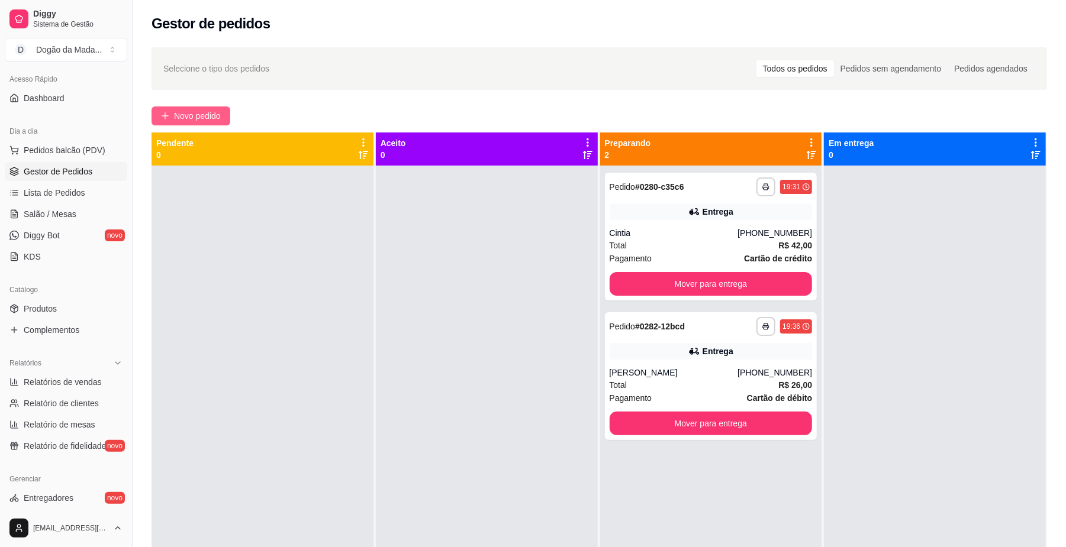
click at [195, 117] on span "Novo pedido" at bounding box center [197, 115] width 47 height 13
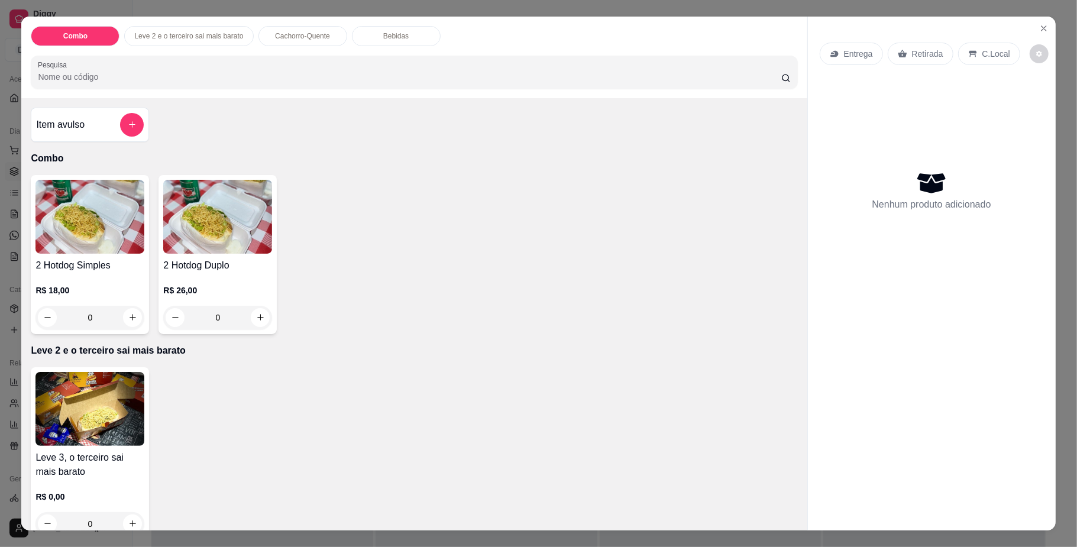
click at [847, 57] on p "Entrega" at bounding box center [858, 54] width 29 height 12
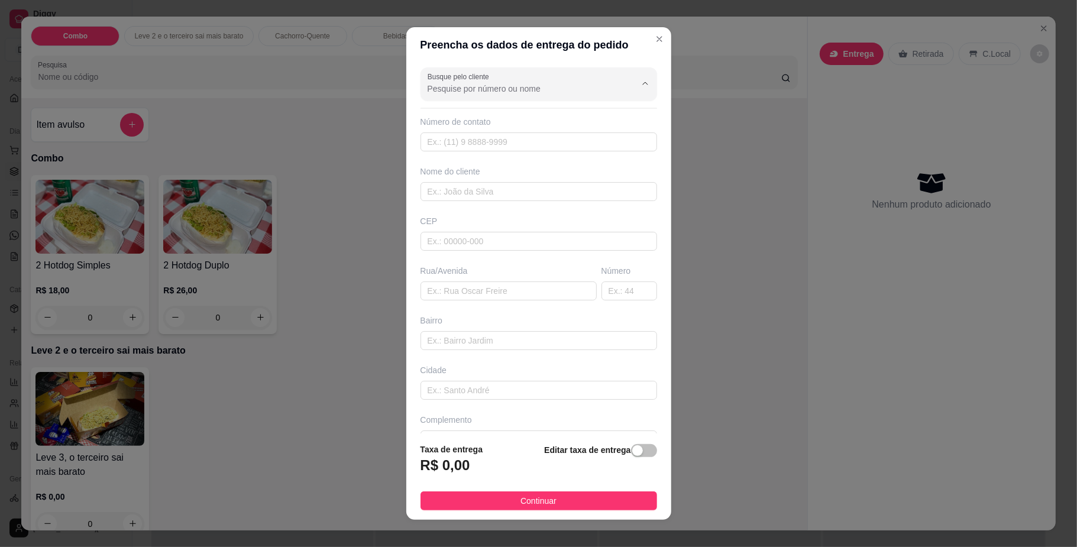
click at [473, 85] on input "Busque pelo cliente" at bounding box center [522, 89] width 189 height 12
click at [457, 137] on span "ARIELI" at bounding box center [515, 138] width 182 height 12
type input "ARIELI"
type input "67996014949"
type input "ARIELI"
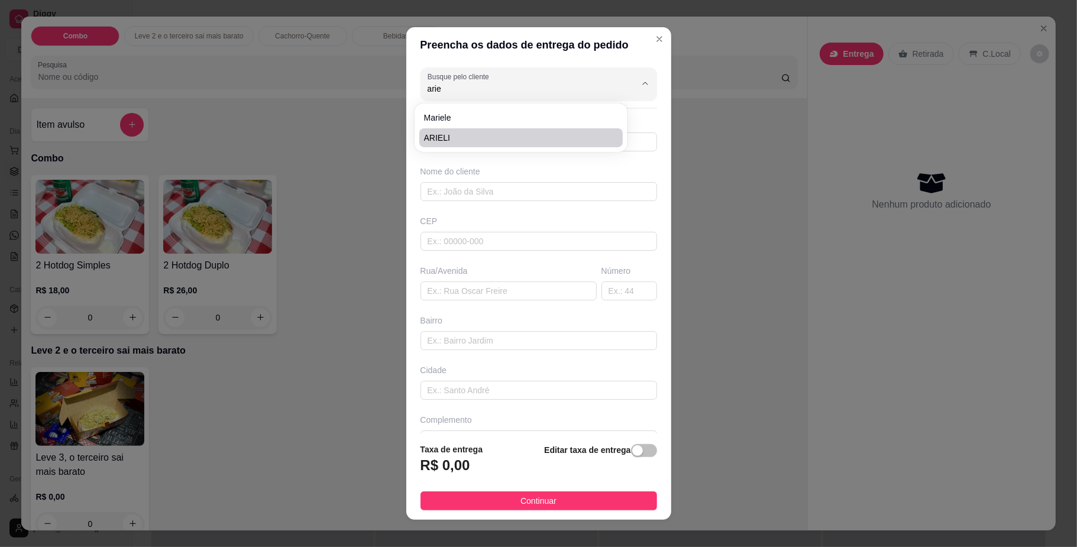
type input "79081650"
type input "Rua da Divisão"
type input "669"
type input "Jardim Parati"
type input "[GEOGRAPHIC_DATA]"
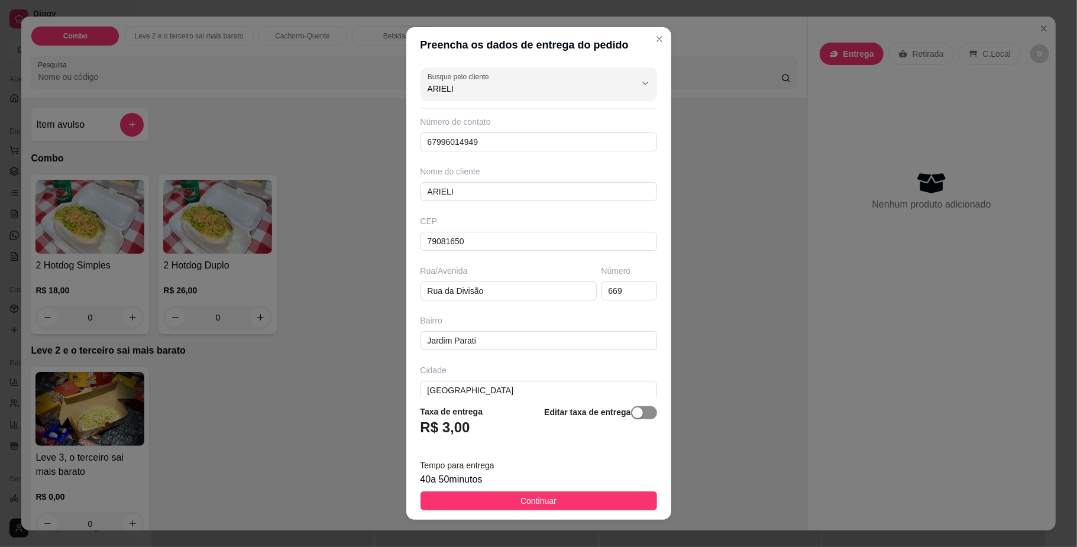
type input "ARIELI"
click at [632, 412] on div "button" at bounding box center [637, 413] width 11 height 11
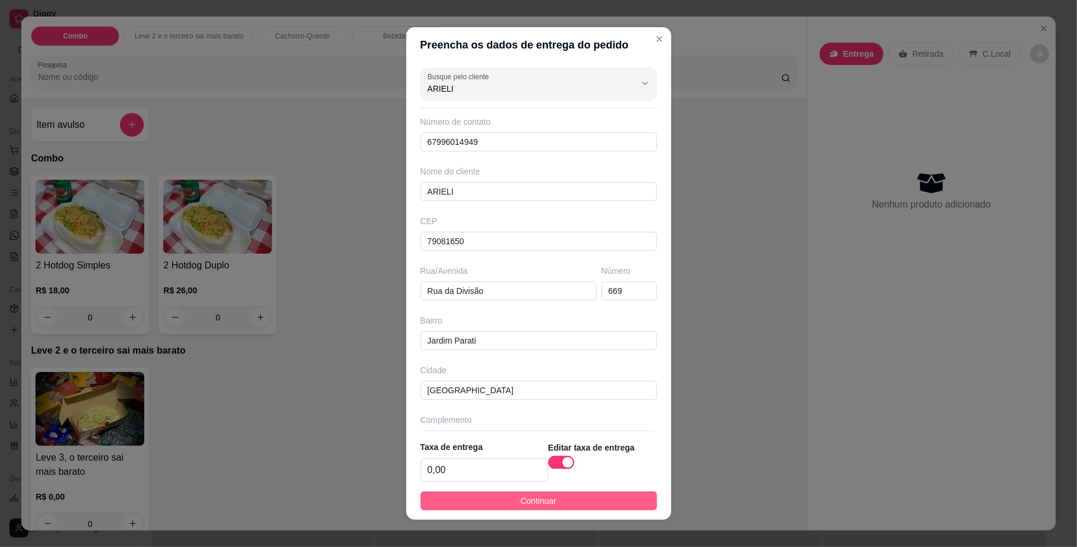
click at [495, 501] on button "Continuar" at bounding box center [539, 501] width 237 height 19
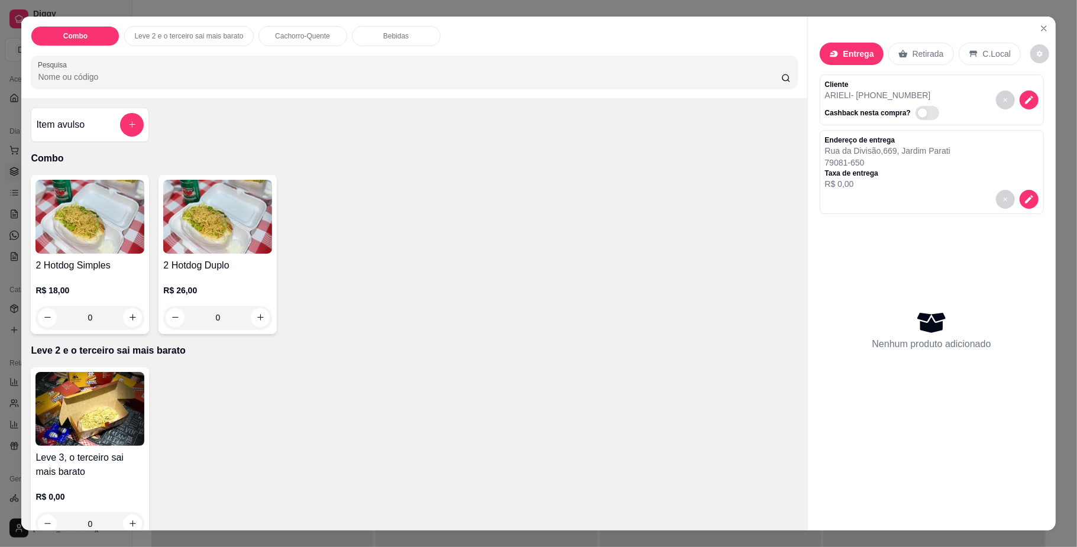
click at [259, 319] on div "0" at bounding box center [217, 318] width 109 height 24
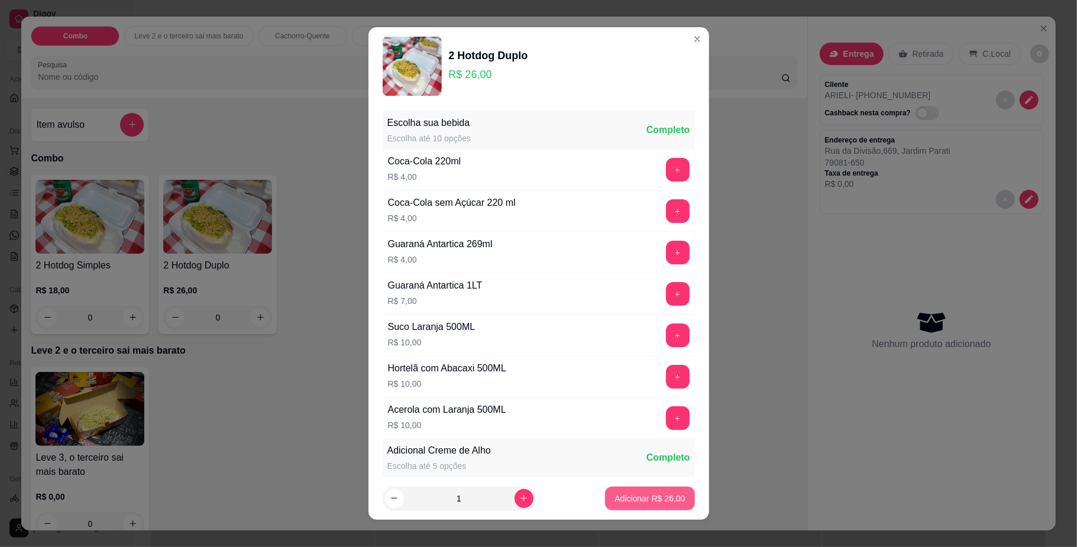
click at [615, 496] on p "Adicionar R$ 26,00" at bounding box center [650, 499] width 70 height 12
type input "1"
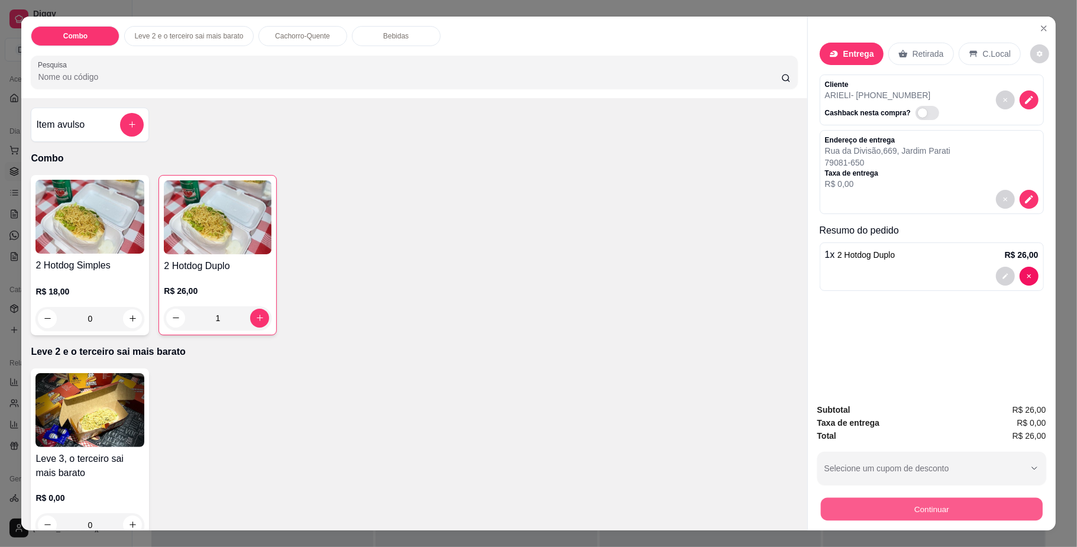
click at [863, 514] on button "Continuar" at bounding box center [932, 509] width 222 height 23
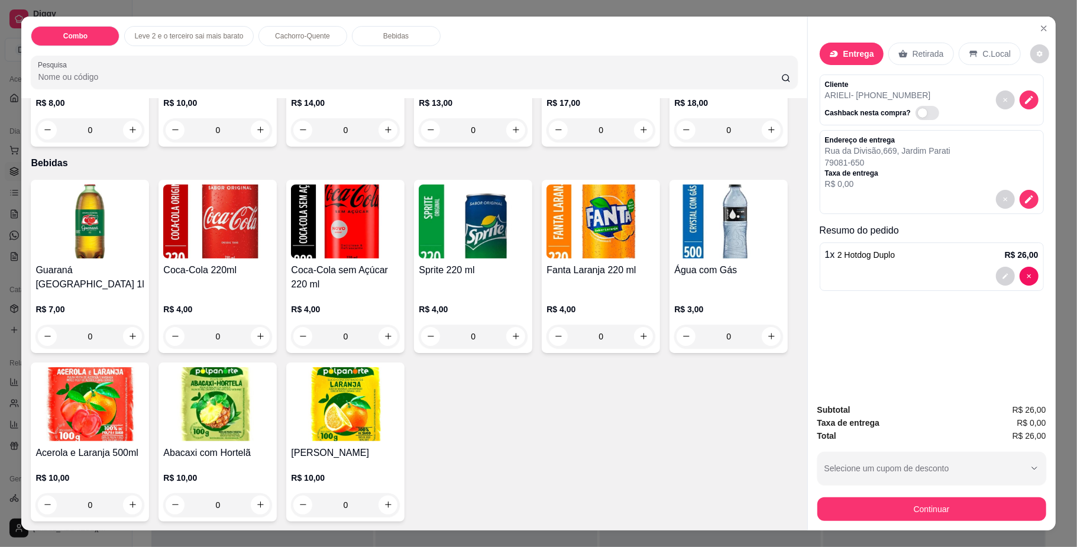
scroll to position [771, 0]
click at [256, 341] on icon "increase-product-quantity" at bounding box center [260, 336] width 9 height 9
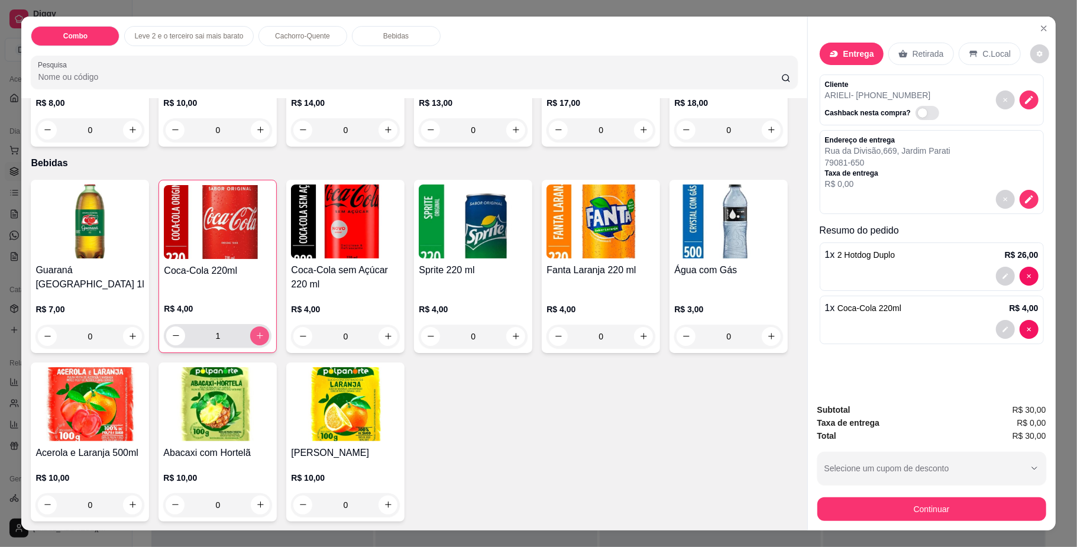
click at [256, 341] on button "increase-product-quantity" at bounding box center [259, 336] width 19 height 19
type input "2"
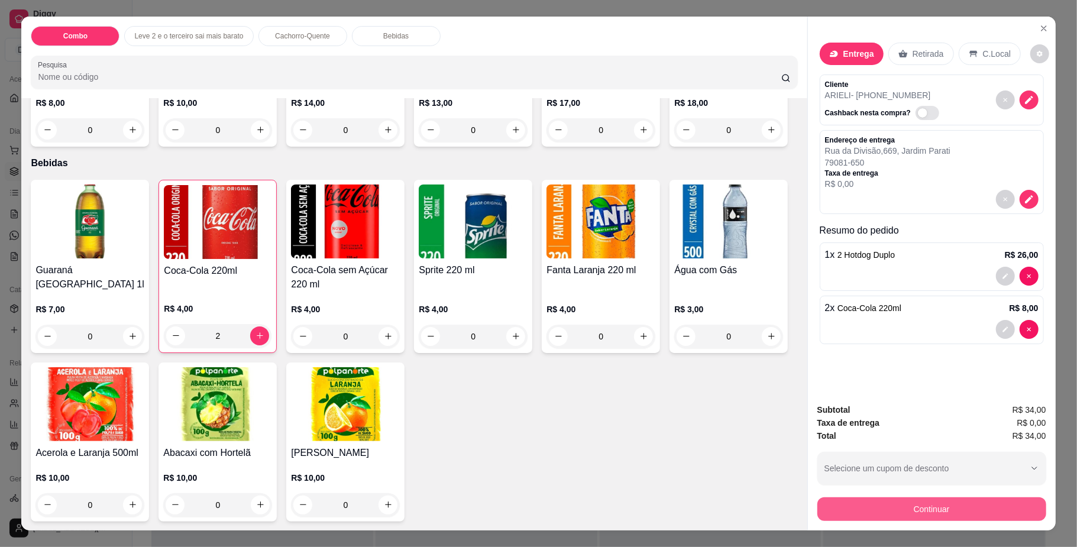
click at [886, 514] on button "Continuar" at bounding box center [932, 510] width 229 height 24
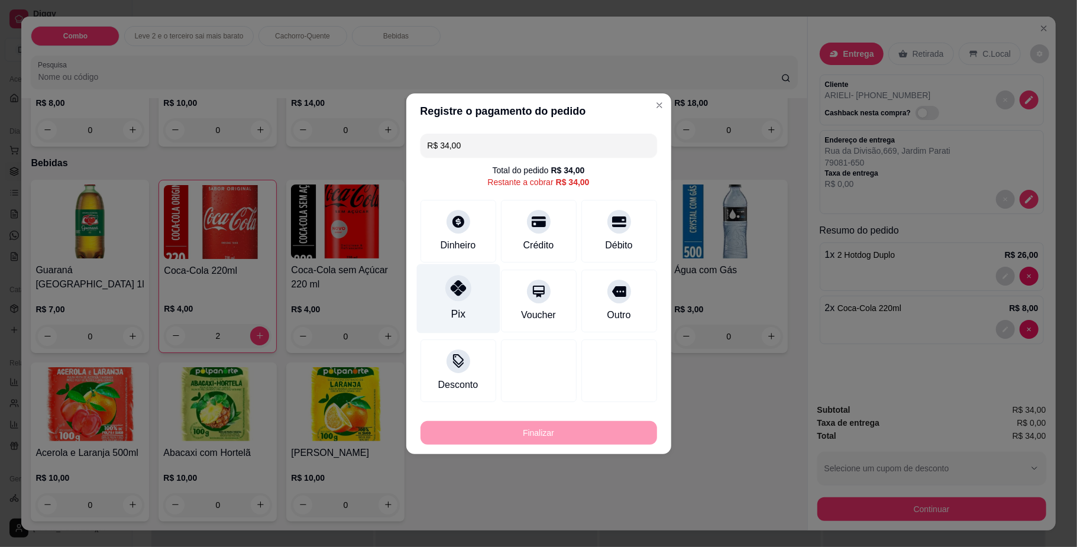
click at [451, 270] on div "Pix" at bounding box center [458, 298] width 83 height 69
type input "R$ 0,00"
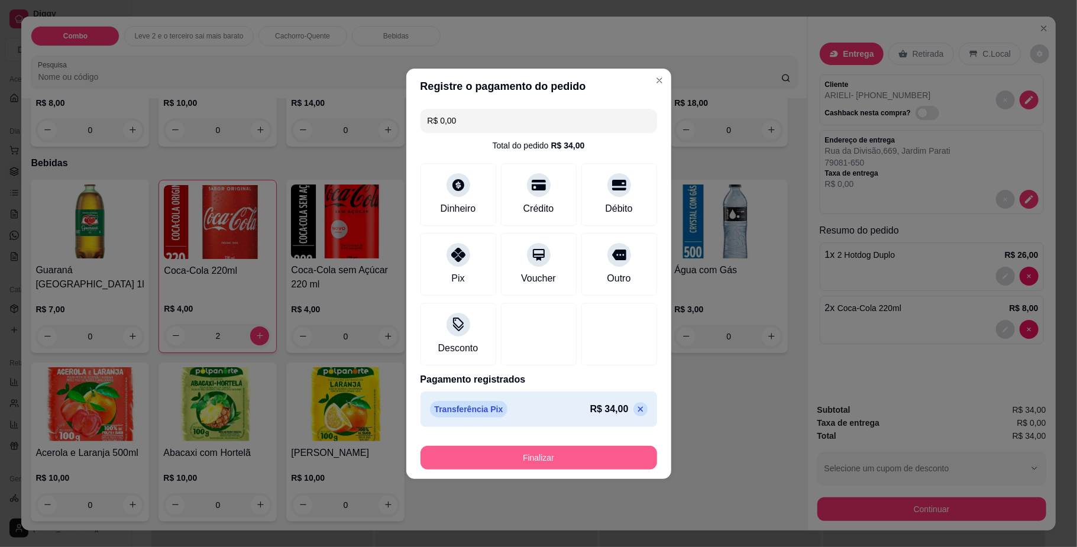
click at [497, 464] on button "Finalizar" at bounding box center [539, 458] width 237 height 24
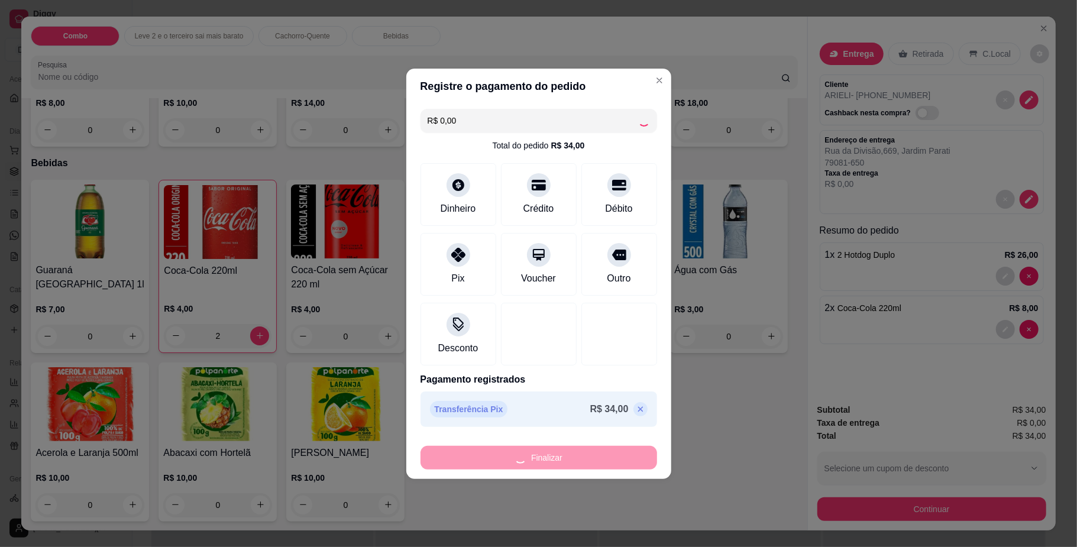
type input "0"
type input "-R$ 34,00"
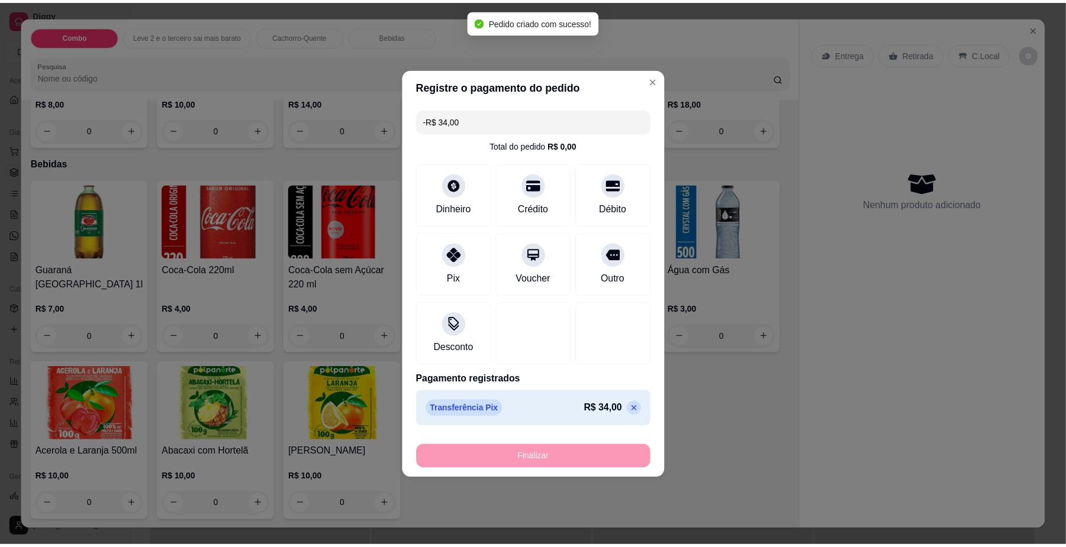
scroll to position [770, 0]
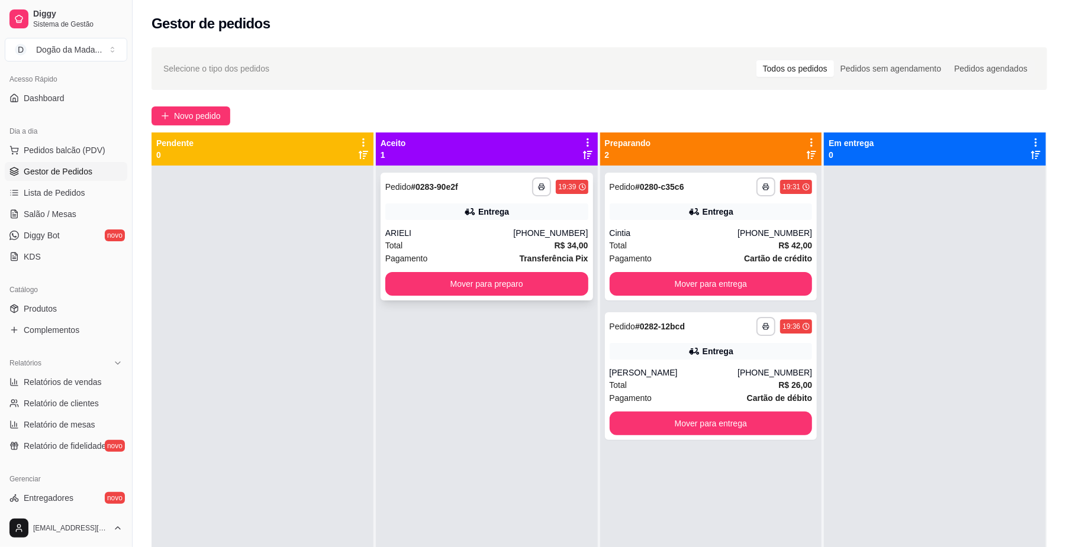
click at [476, 259] on div "Pagamento Transferência Pix" at bounding box center [486, 258] width 203 height 13
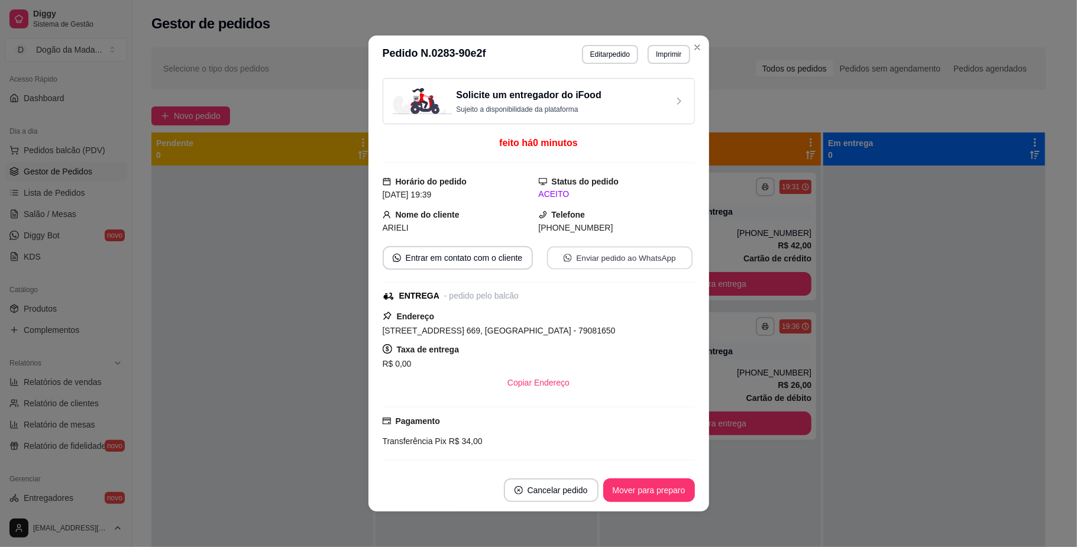
click at [582, 265] on button "Enviar pedido ao WhatsApp" at bounding box center [620, 258] width 146 height 23
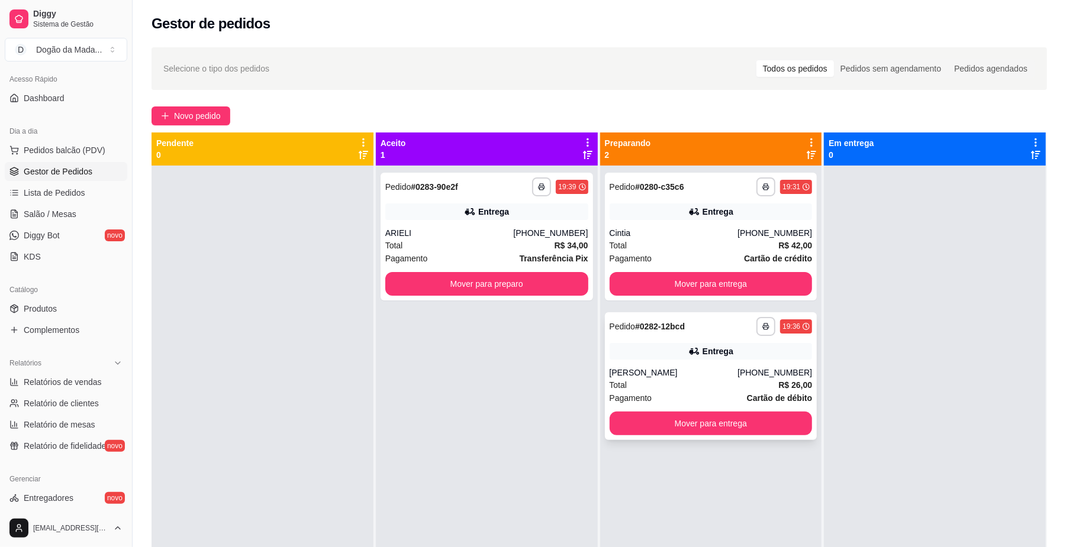
click at [747, 393] on strong "Cartão de débito" at bounding box center [779, 397] width 65 height 9
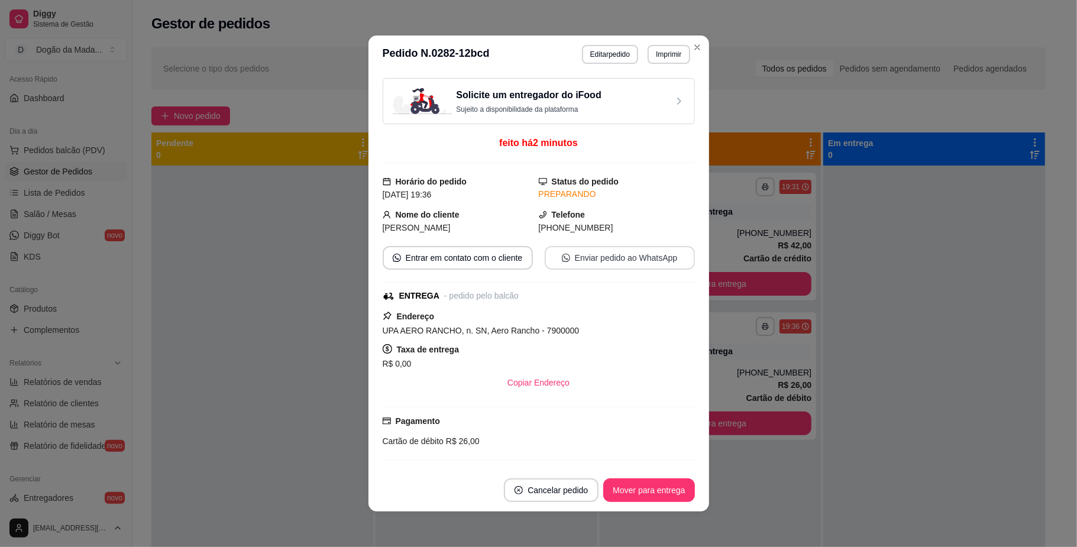
click at [582, 260] on button "Enviar pedido ao WhatsApp" at bounding box center [620, 258] width 150 height 24
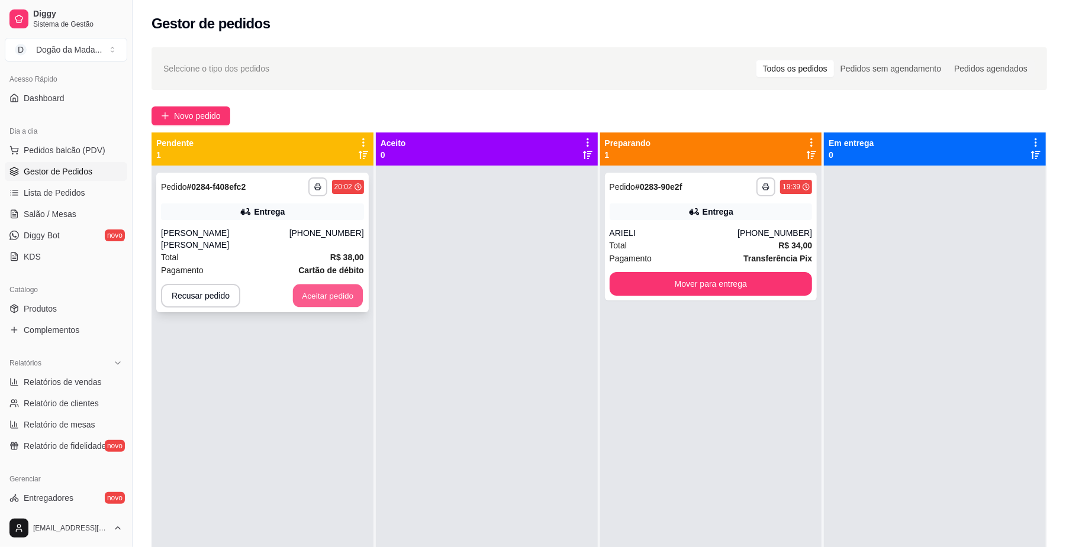
click at [322, 285] on button "Aceitar pedido" at bounding box center [328, 296] width 70 height 23
